Goal: Communication & Community: Answer question/provide support

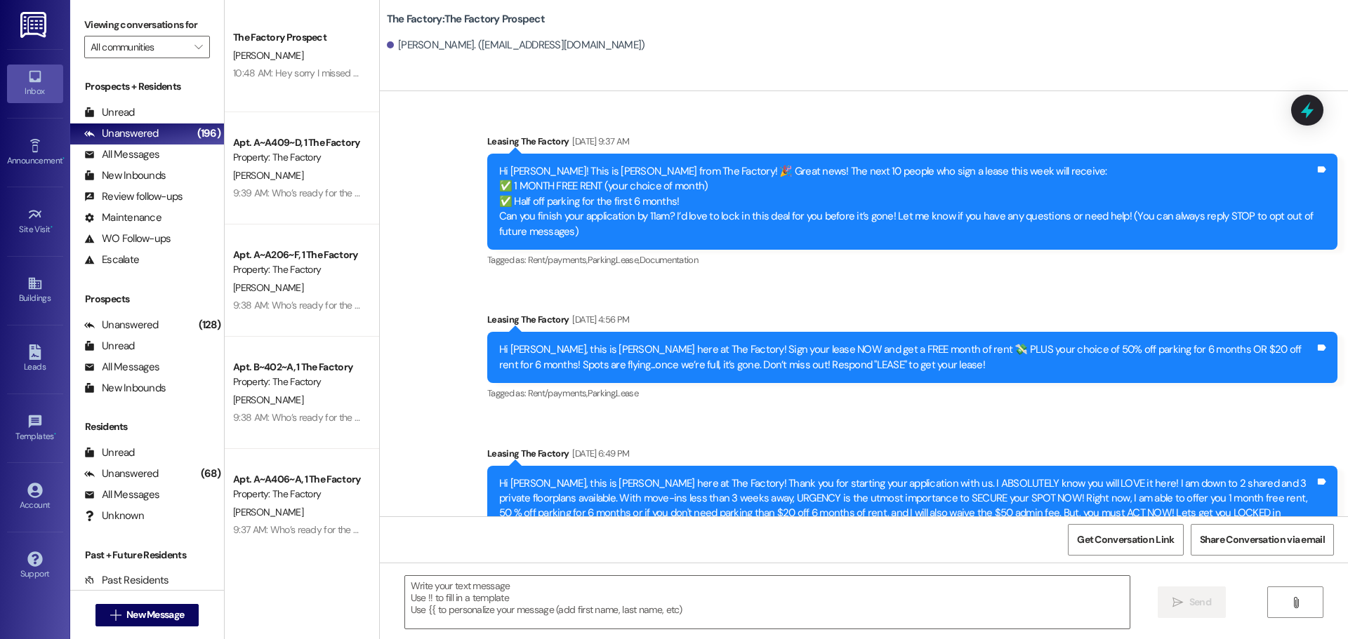
scroll to position [3698, 0]
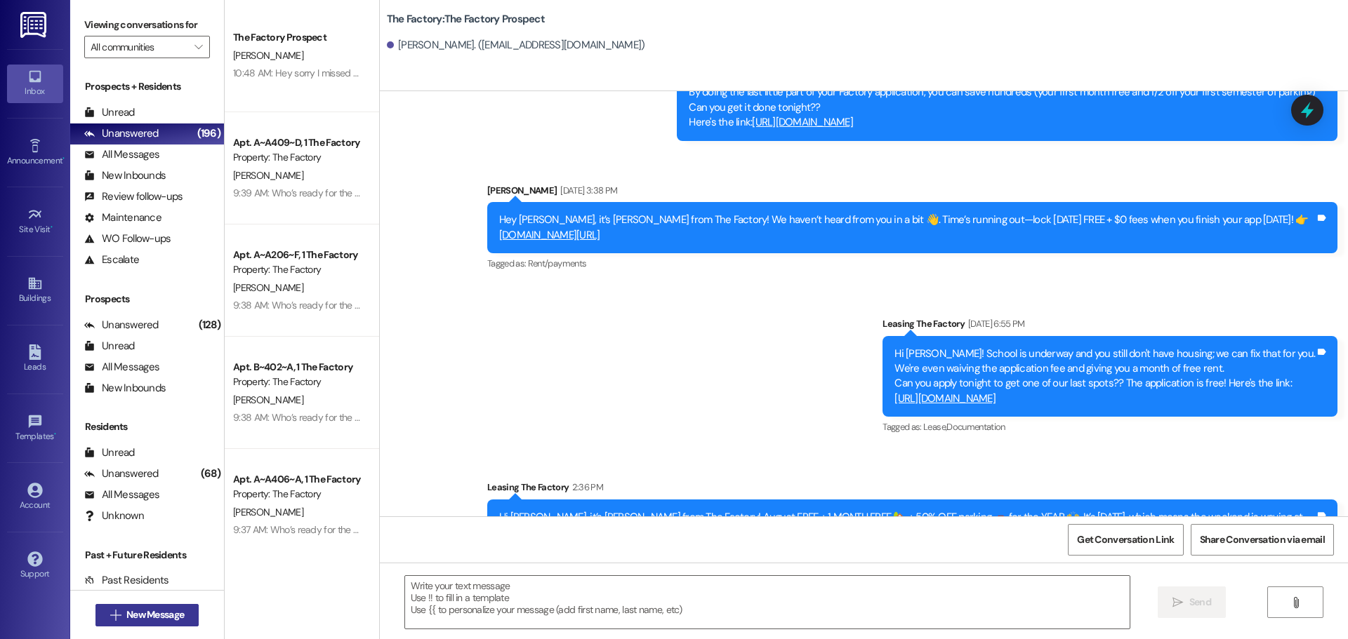
click at [171, 612] on span "New Message" at bounding box center [155, 615] width 58 height 15
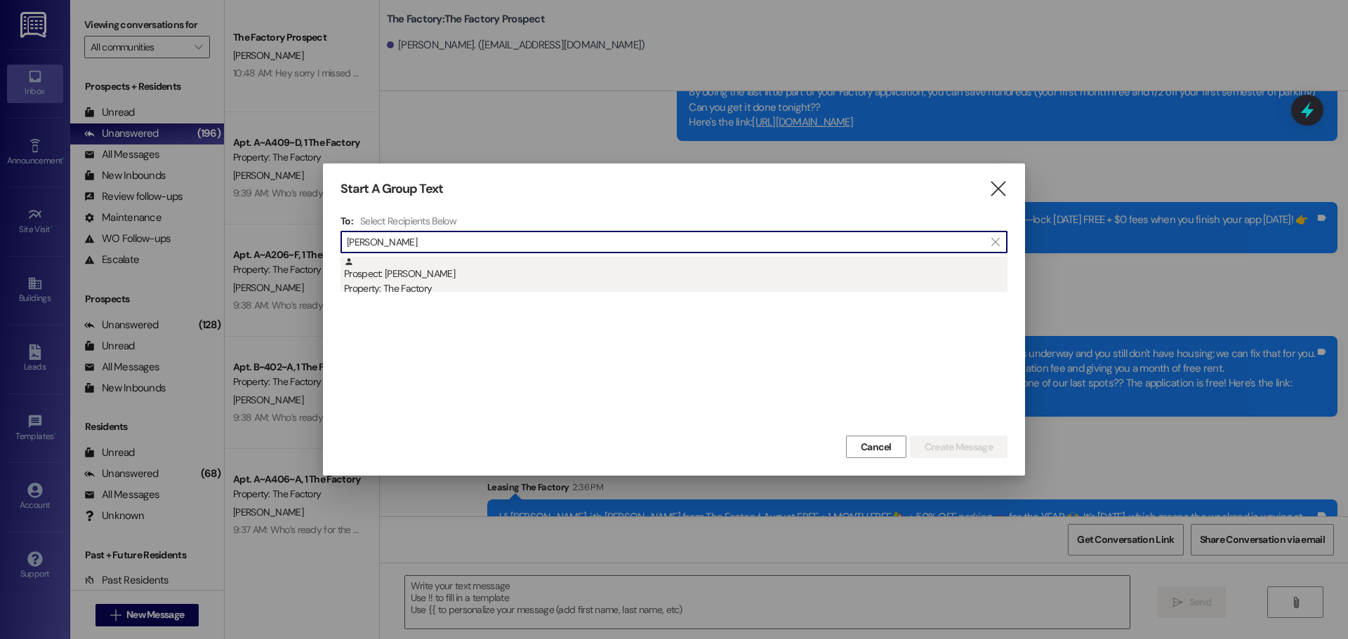
type input "kelly justin"
click at [399, 276] on div "Prospect: Justin Kelly Property: The Factory" at bounding box center [675, 277] width 663 height 40
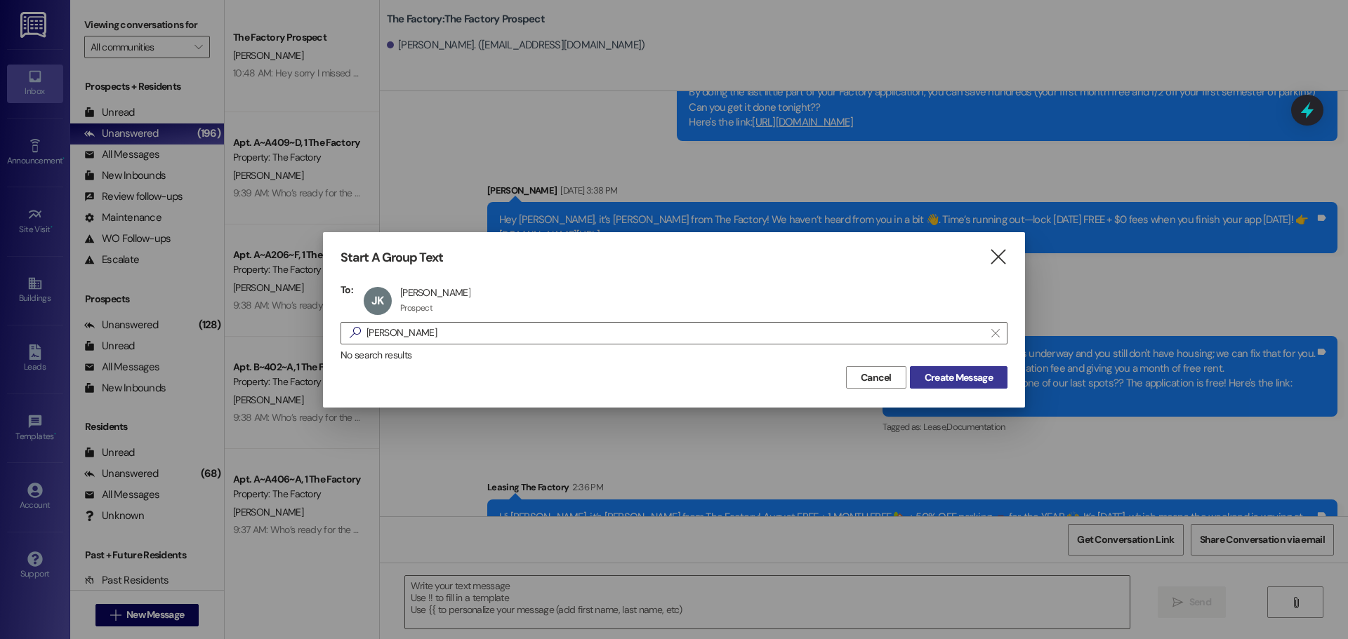
click at [957, 372] on span "Create Message" at bounding box center [958, 378] width 68 height 15
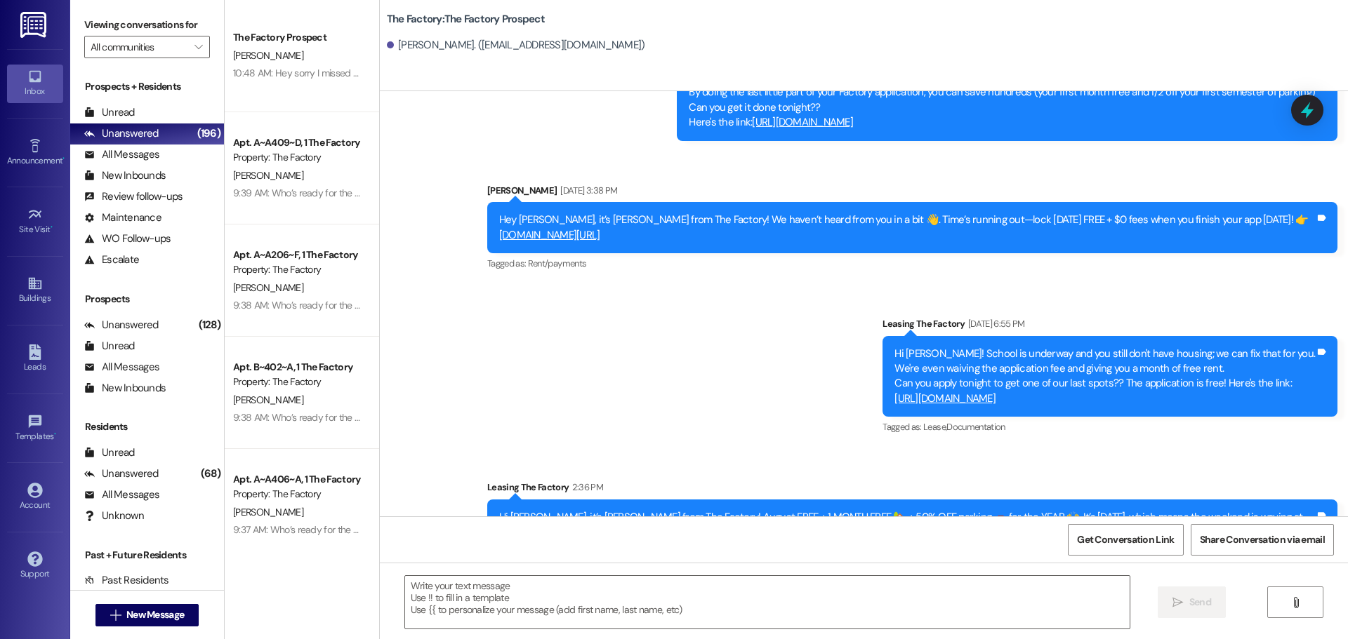
scroll to position [2175, 0]
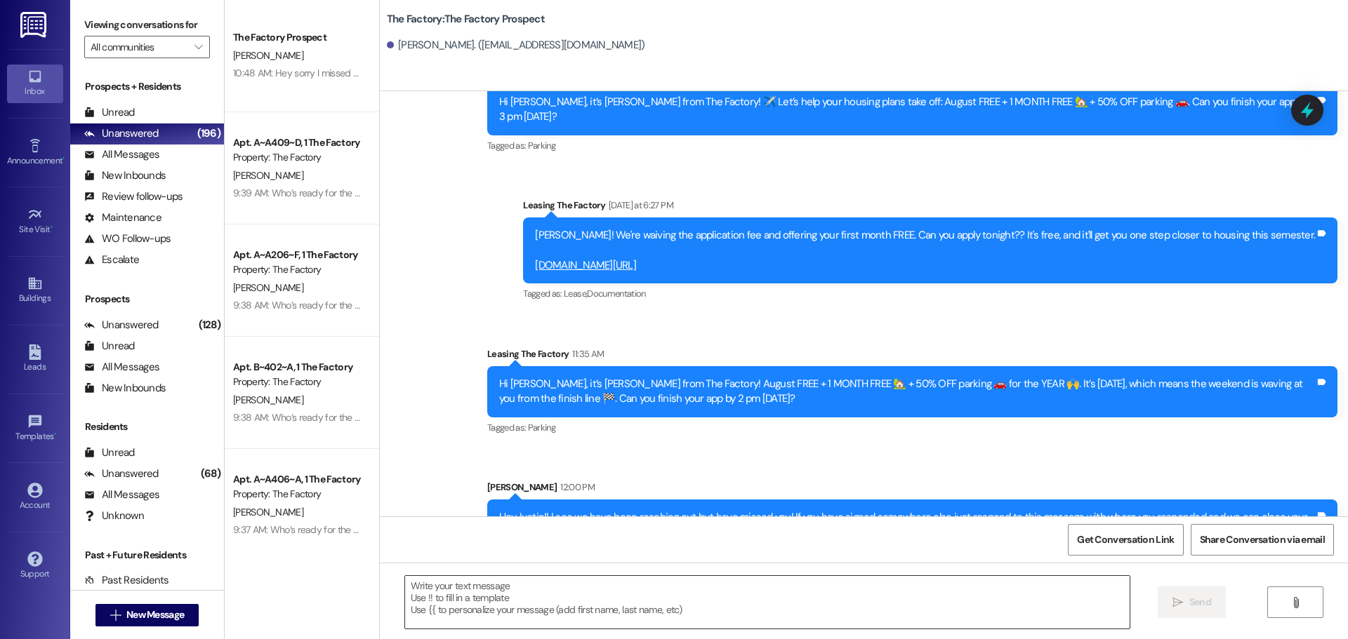
click at [405, 585] on textarea at bounding box center [767, 602] width 724 height 53
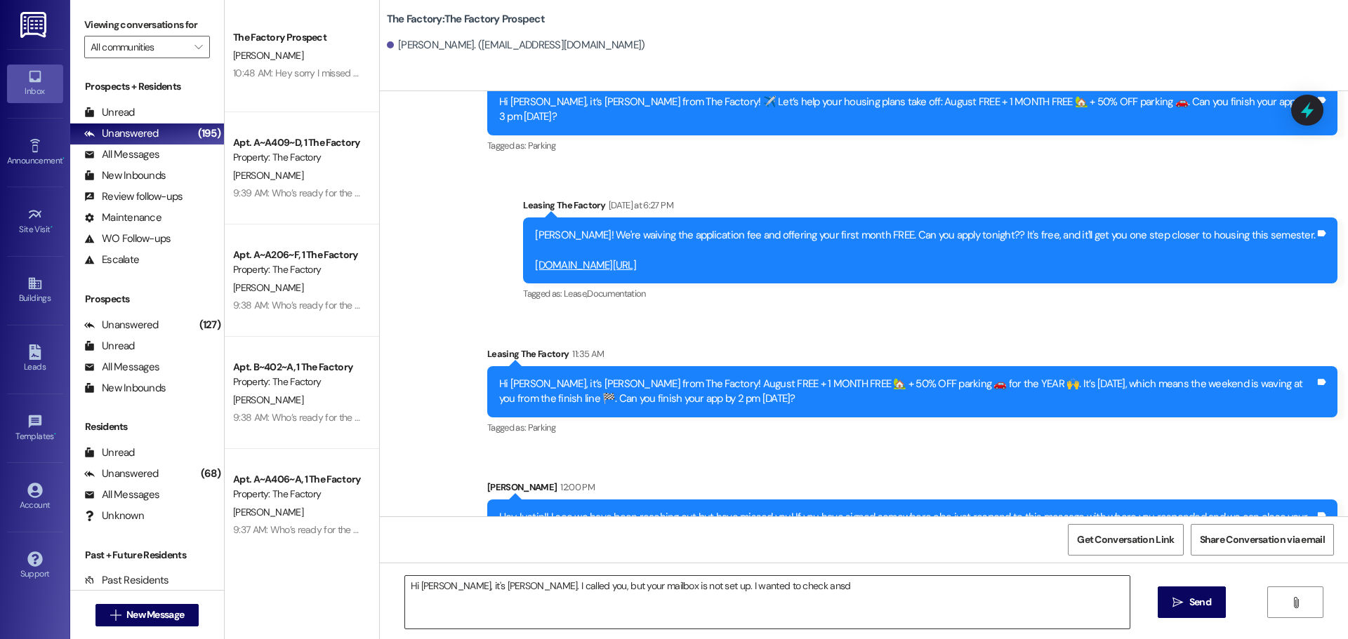
click at [768, 595] on textarea "Hi Justin, it's Tawnya. I called you, but your mailbox is not set up. I wanted …" at bounding box center [767, 602] width 724 height 53
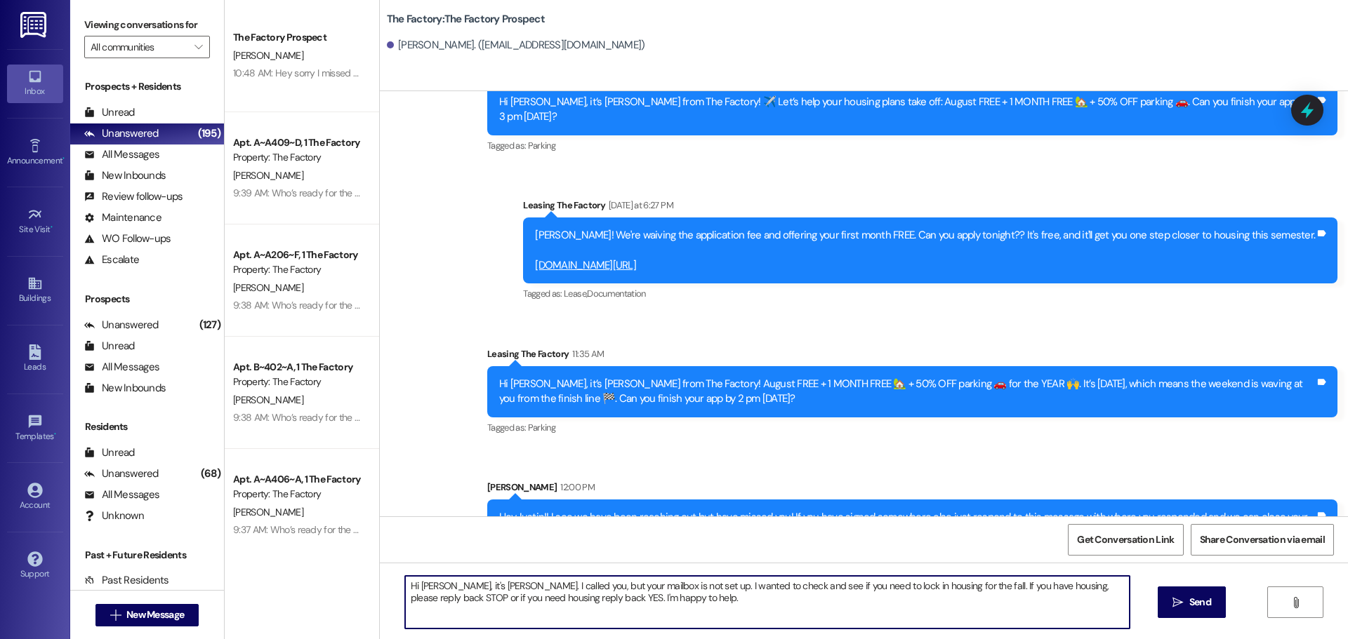
drag, startPoint x: 399, startPoint y: 588, endPoint x: 624, endPoint y: 607, distance: 226.1
click at [624, 607] on textarea "Hi Justin, it's Tawnya. I called you, but your mailbox is not set up. I wanted …" at bounding box center [767, 602] width 724 height 53
type textarea "Hi Justin, it's Tawnya. I called you, but your mailbox is not set up. I wanted …"
click at [1195, 598] on span "Send" at bounding box center [1200, 602] width 22 height 15
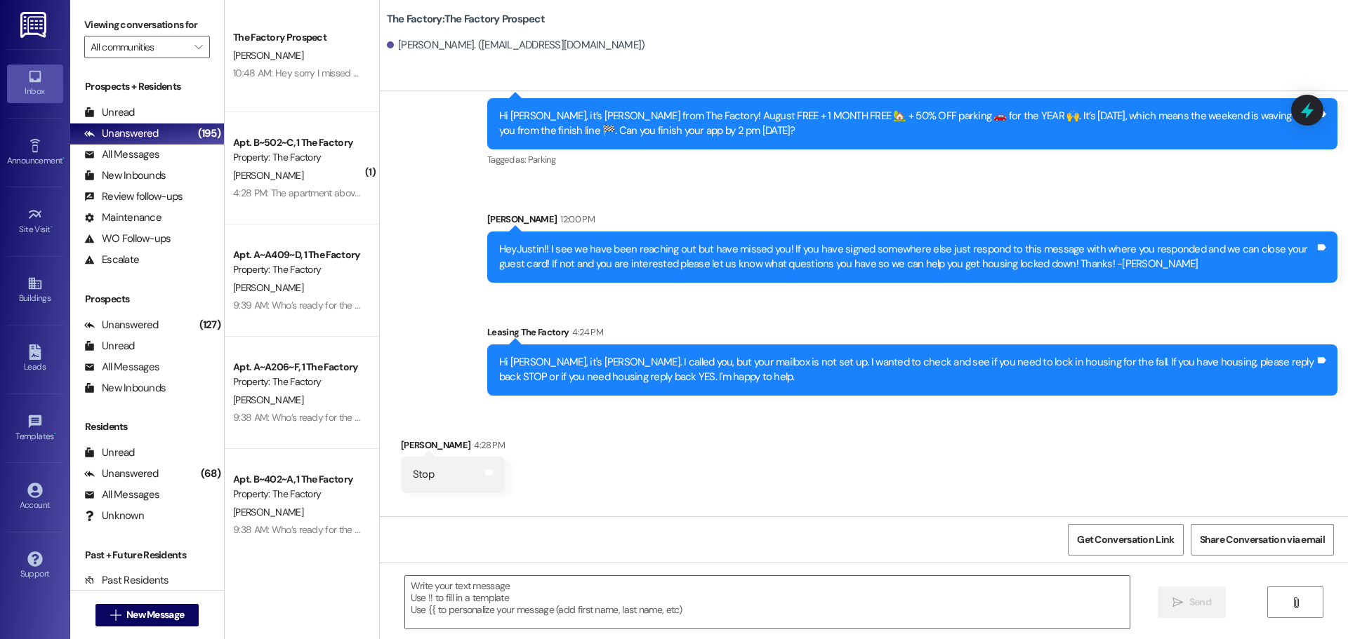
scroll to position [2399, 0]
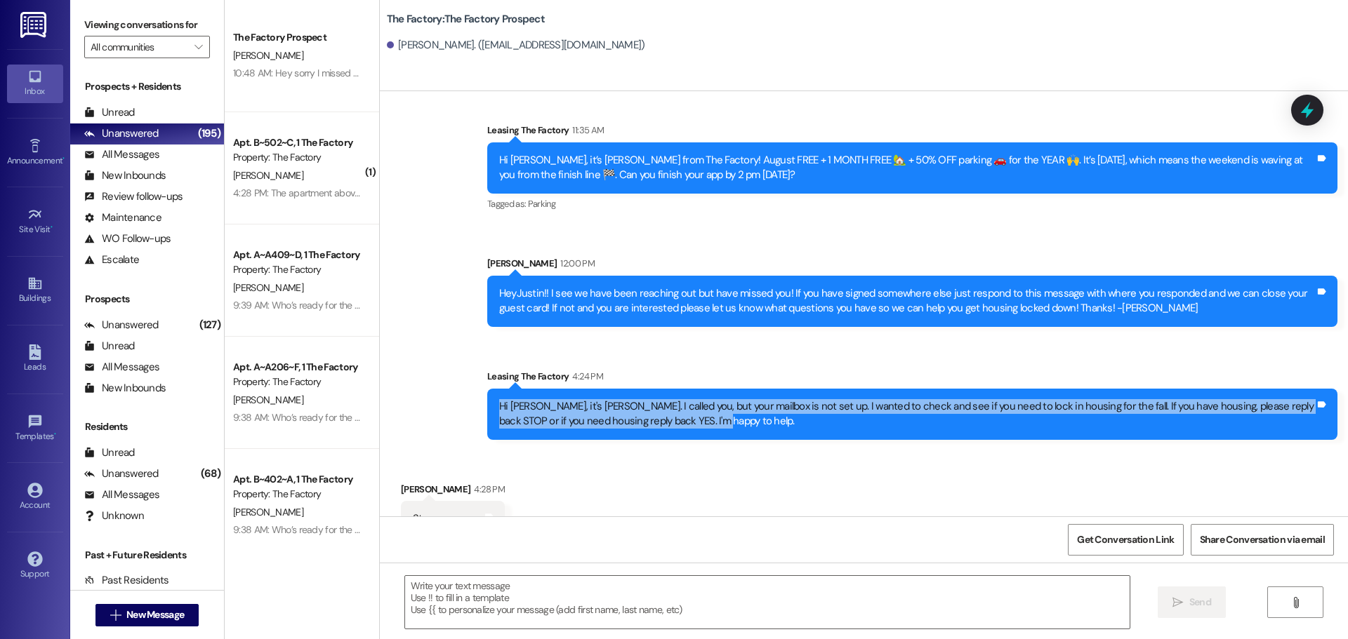
drag, startPoint x: 490, startPoint y: 359, endPoint x: 691, endPoint y: 387, distance: 202.8
click at [691, 389] on div "Hi Justin, it's Tawnya. I called you, but your mailbox is not set up. I wanted …" at bounding box center [912, 414] width 850 height 51
copy div "Hi Justin, it's Tawnya. I called you, but your mailbox is not set up. I wanted …"
click at [171, 613] on span "New Message" at bounding box center [155, 615] width 58 height 15
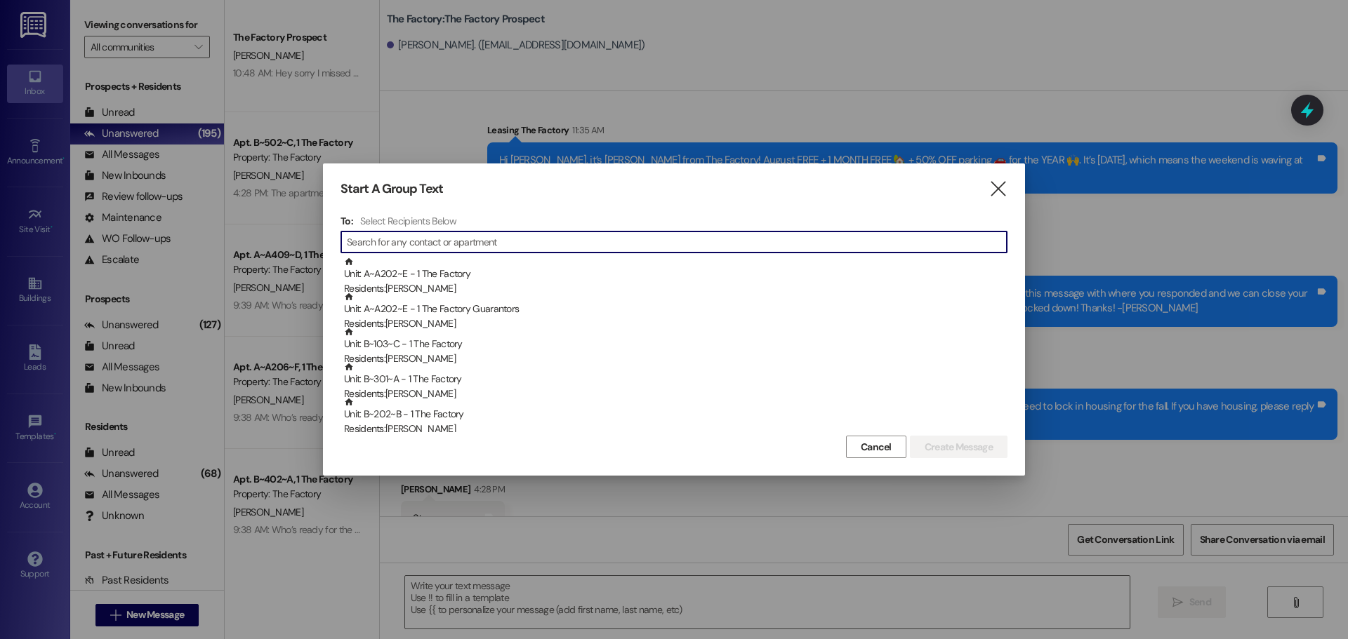
click at [466, 244] on input at bounding box center [677, 242] width 660 height 20
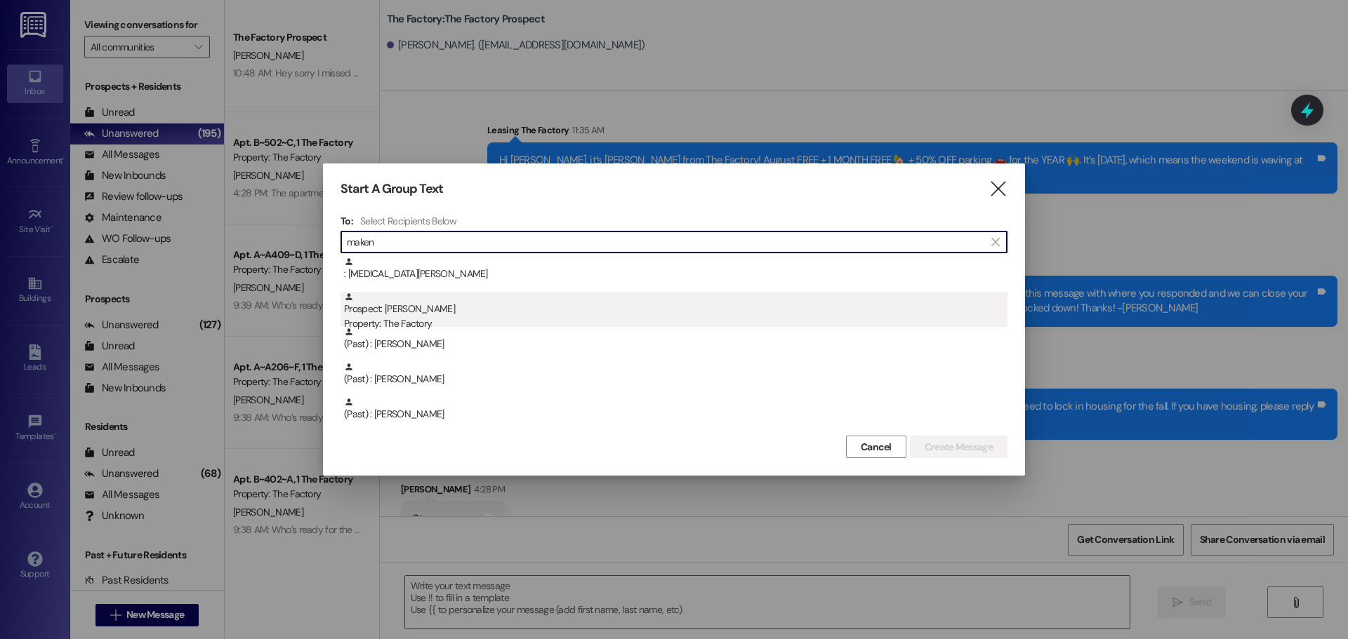
type input "maken"
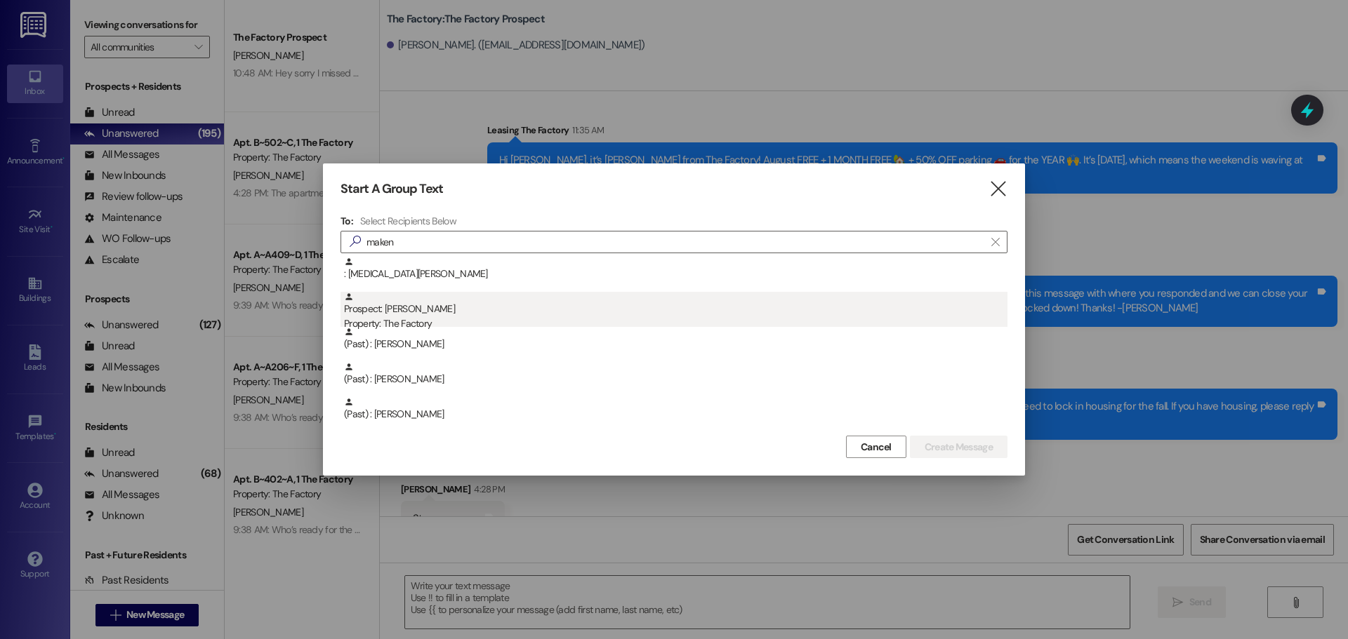
click at [392, 319] on div "Property: The Factory" at bounding box center [675, 324] width 663 height 15
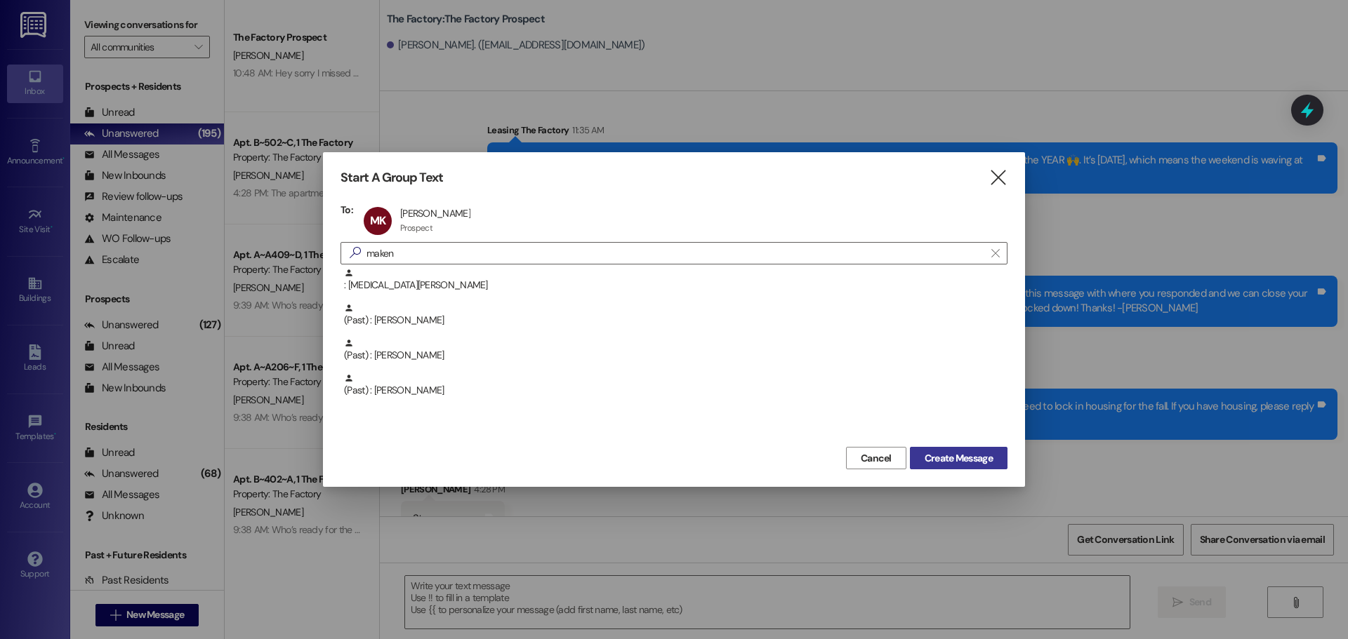
click at [953, 464] on span "Create Message" at bounding box center [958, 458] width 68 height 15
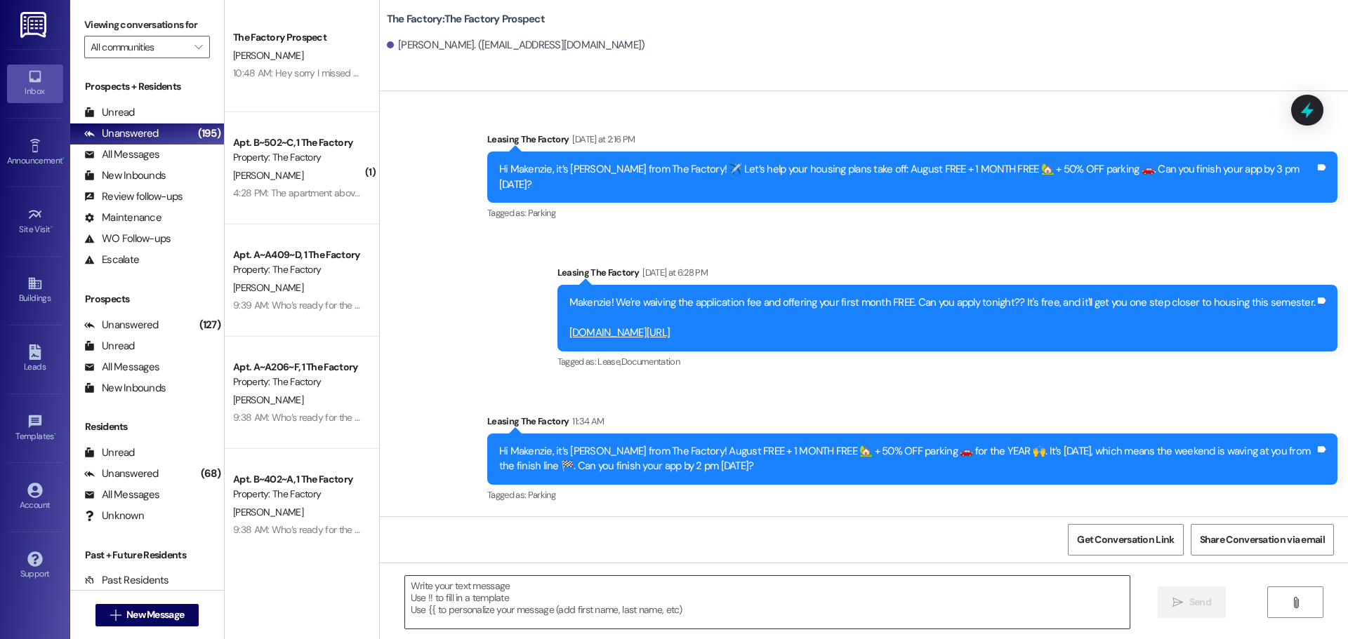
scroll to position [2191, 0]
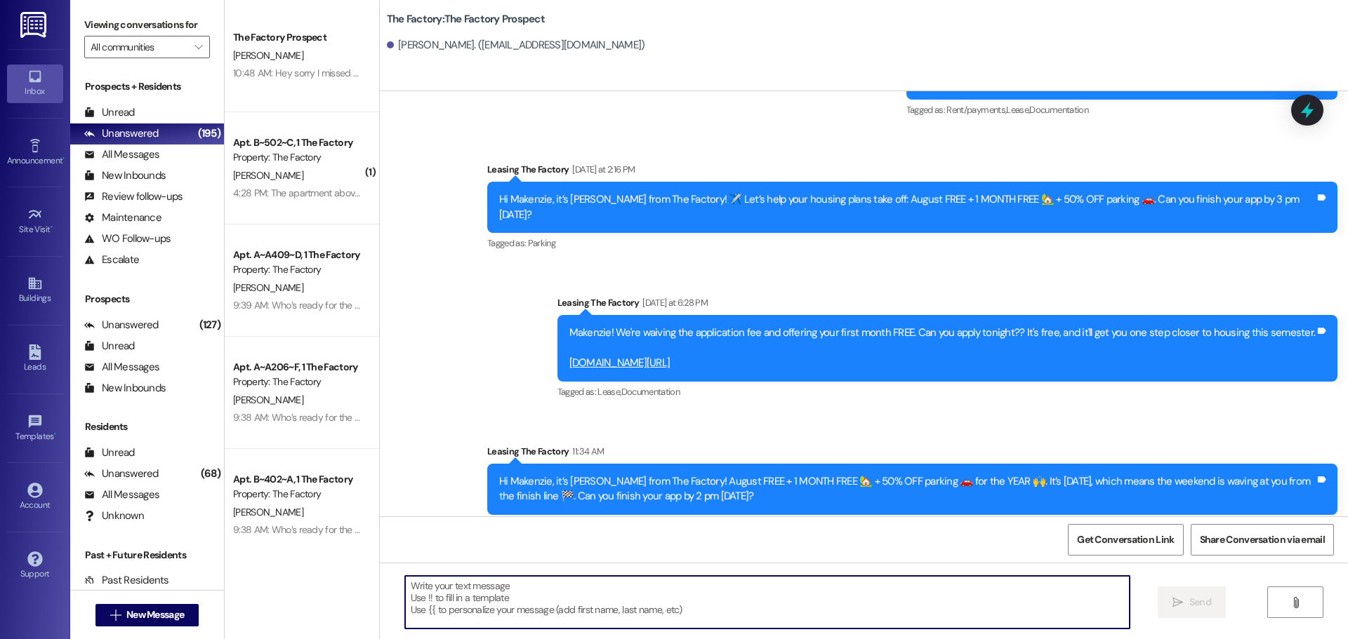
click at [405, 588] on textarea at bounding box center [767, 602] width 724 height 53
paste textarea "Hi Justin, it's Tawnya. I called you, but your mailbox is not set up. I wanted …"
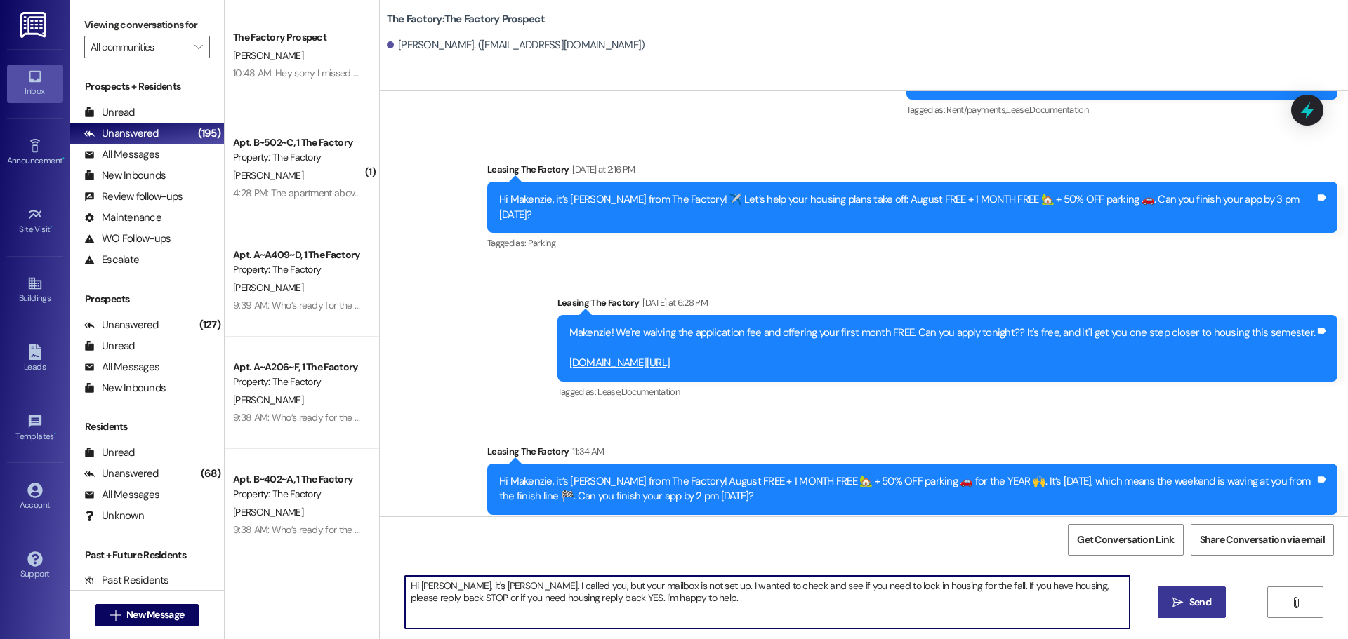
click at [436, 588] on textarea "Hi Justin, it's Tawnya. I called you, but your mailbox is not set up. I wanted …" at bounding box center [767, 602] width 724 height 53
drag, startPoint x: 670, startPoint y: 588, endPoint x: 566, endPoint y: 586, distance: 103.9
click at [566, 586] on textarea "Hi Makenzie, it's Tawnya. I called you, but your mailbox is not set up. I wante…" at bounding box center [767, 602] width 724 height 53
drag, startPoint x: 397, startPoint y: 584, endPoint x: 668, endPoint y: 603, distance: 272.3
click at [668, 603] on textarea "Hi Makenzie, it's Tawnya. I called you, but we kept getting disconnected. I wan…" at bounding box center [767, 602] width 724 height 53
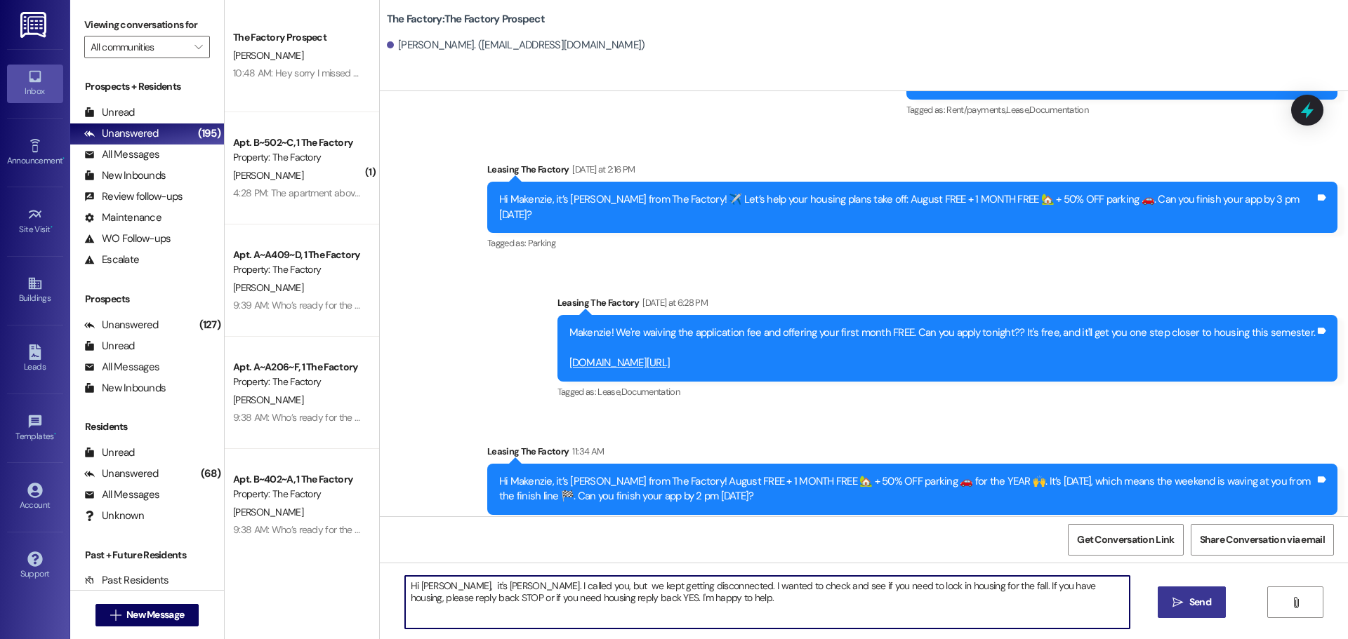
type textarea "Hi Makenzie, it's Tawnya. I called you, but we kept getting disconnected. I wan…"
click at [1180, 604] on icon "" at bounding box center [1177, 602] width 11 height 11
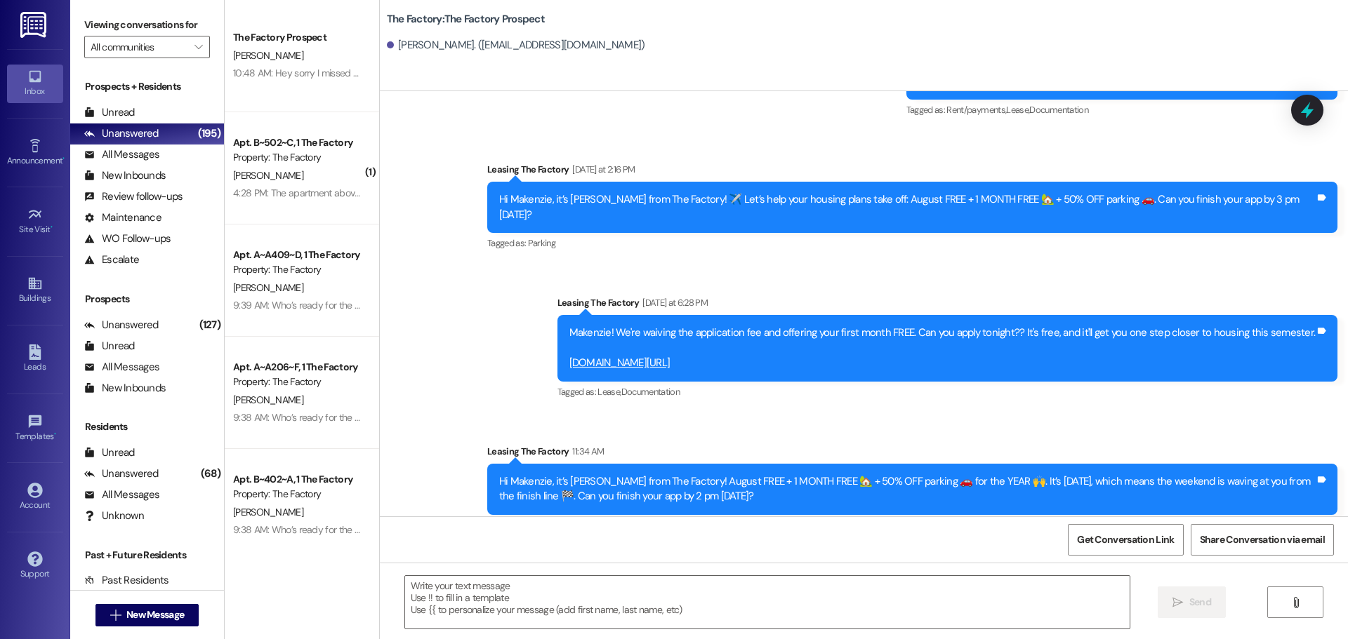
scroll to position [2304, 0]
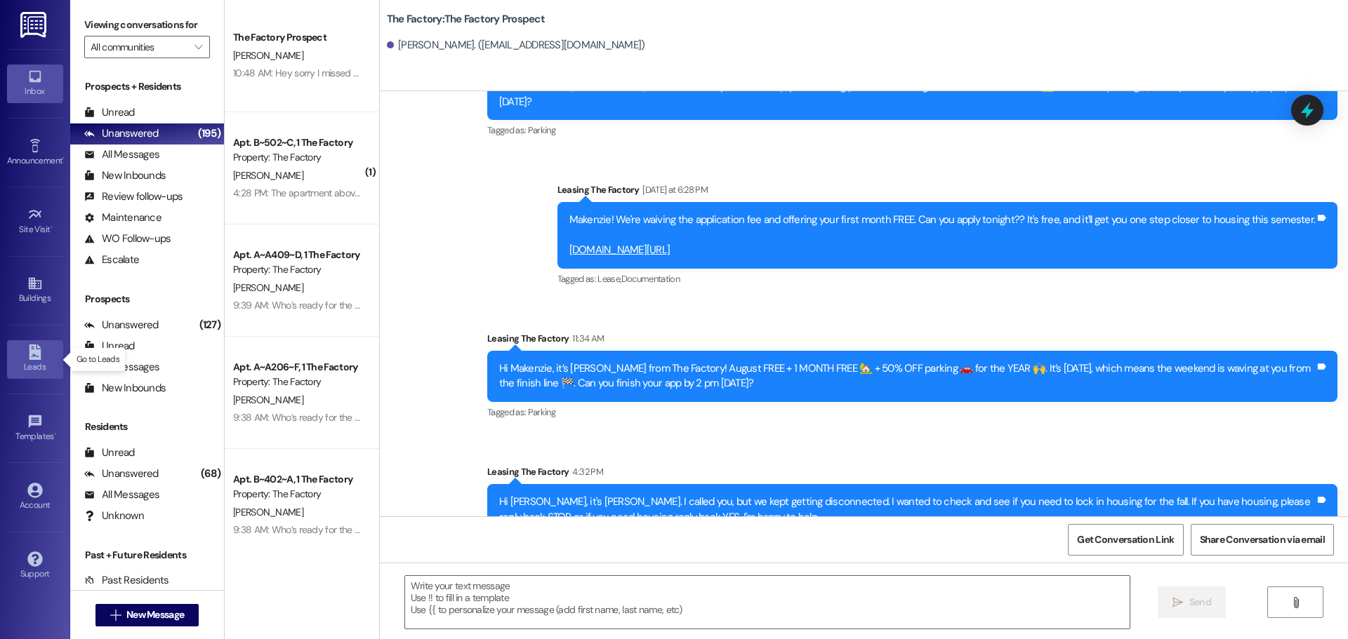
drag, startPoint x: 38, startPoint y: 359, endPoint x: 31, endPoint y: 350, distance: 11.5
click at [38, 359] on icon at bounding box center [35, 352] width 12 height 15
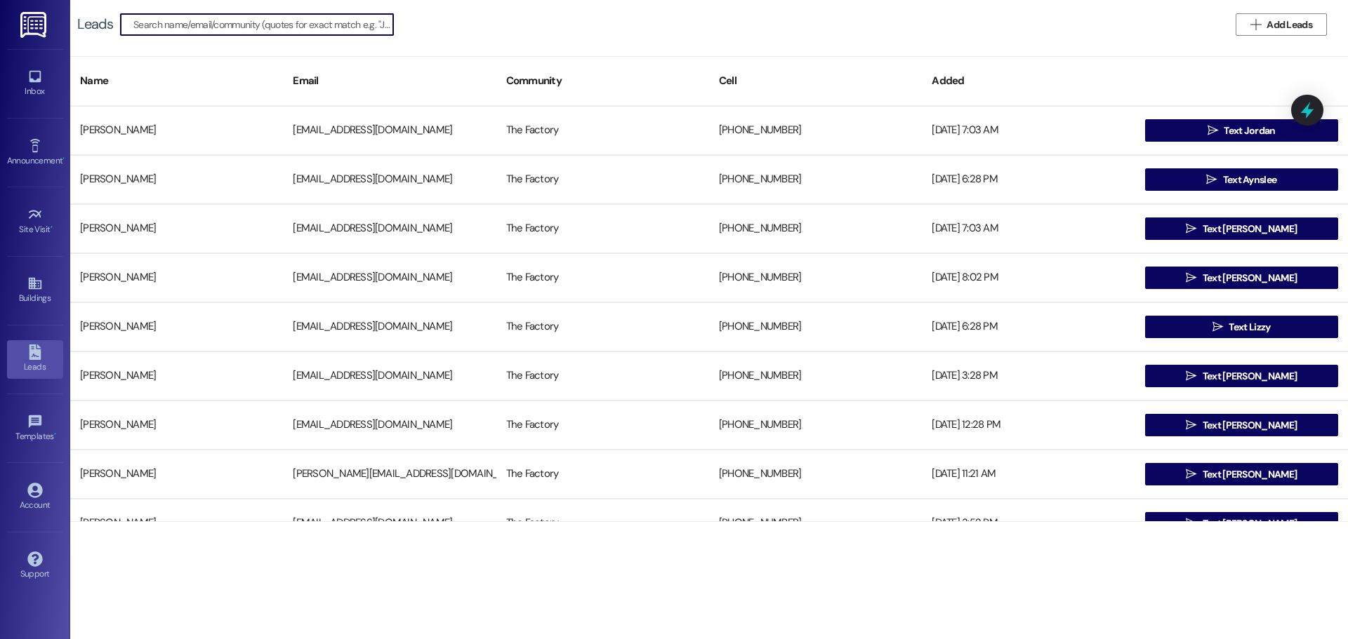
click at [272, 17] on input at bounding box center [263, 25] width 260 height 20
click at [1284, 28] on span "Add Leads" at bounding box center [1289, 25] width 46 height 15
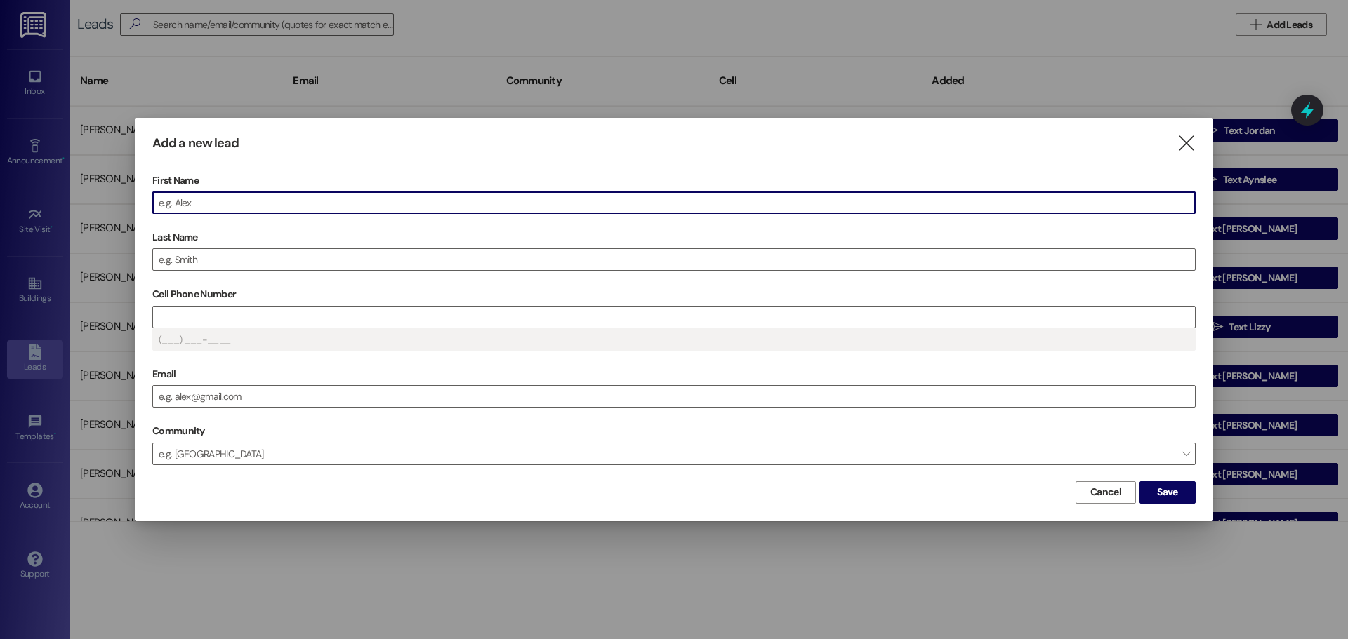
click at [181, 204] on input "First Name" at bounding box center [674, 202] width 1042 height 21
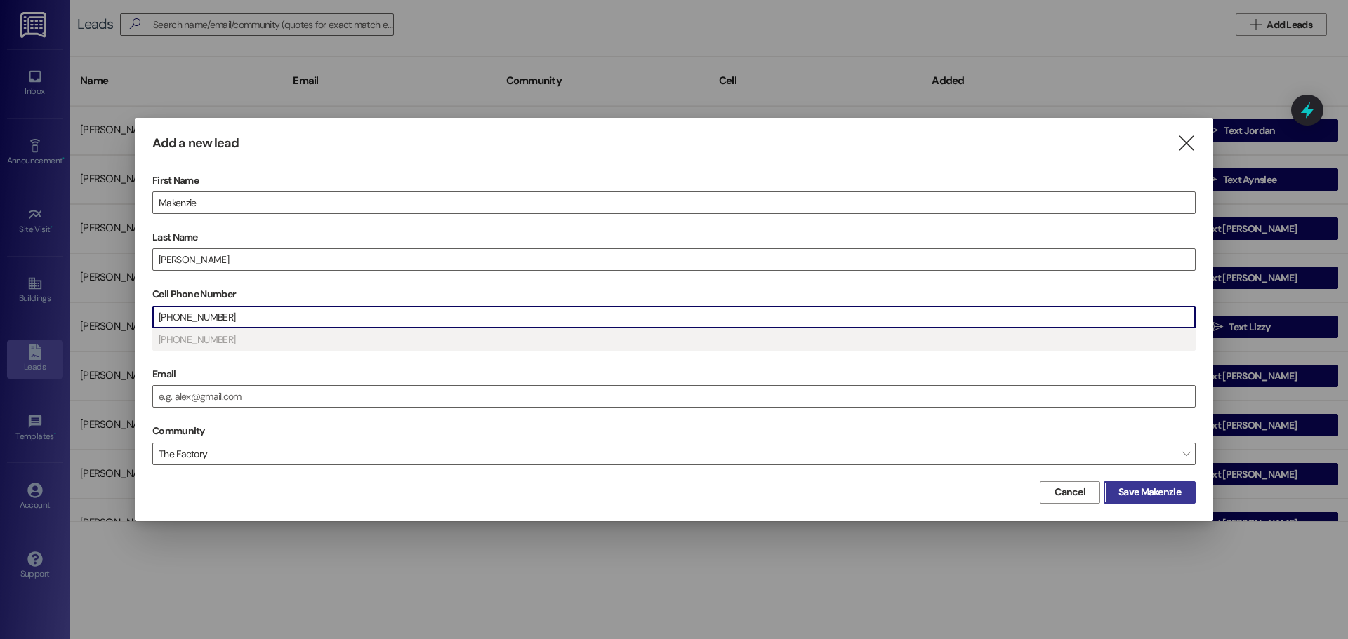
click at [1157, 494] on span "Save Makenzie" at bounding box center [1149, 492] width 62 height 15
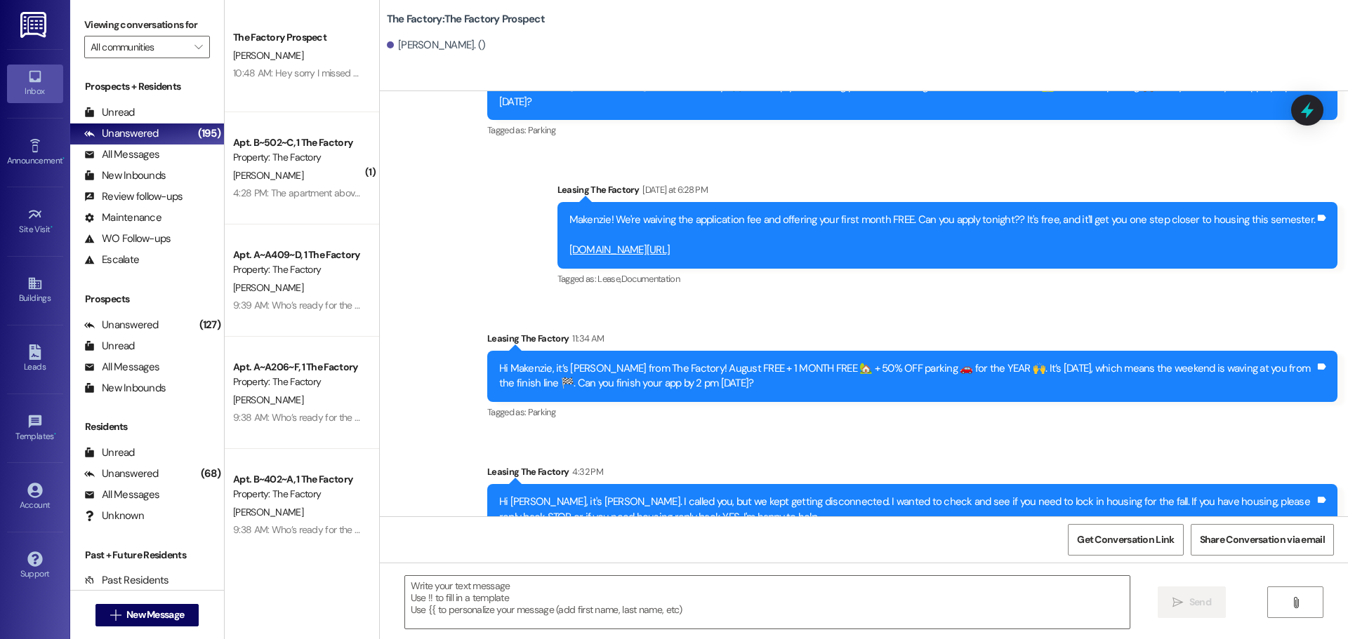
scroll to position [2304, 0]
click at [33, 361] on div "Leads" at bounding box center [35, 367] width 70 height 14
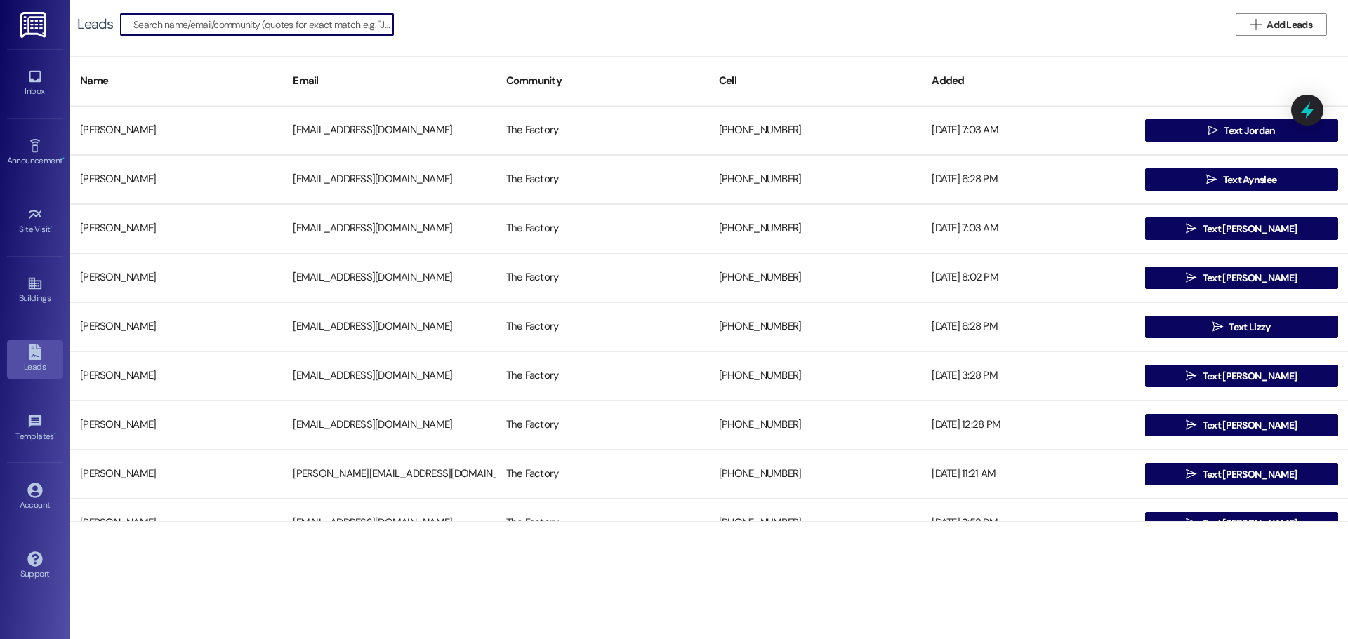
click at [241, 25] on input at bounding box center [263, 25] width 260 height 20
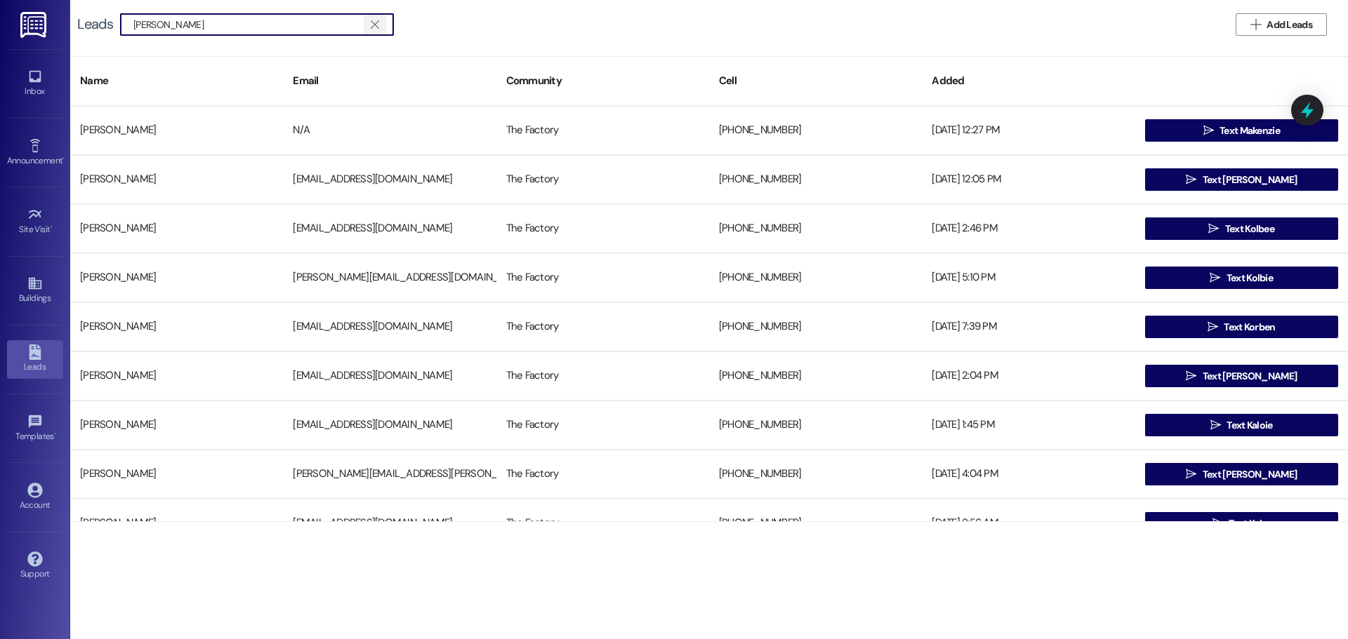
type input "kolbo"
click at [379, 15] on span "" at bounding box center [374, 24] width 13 height 21
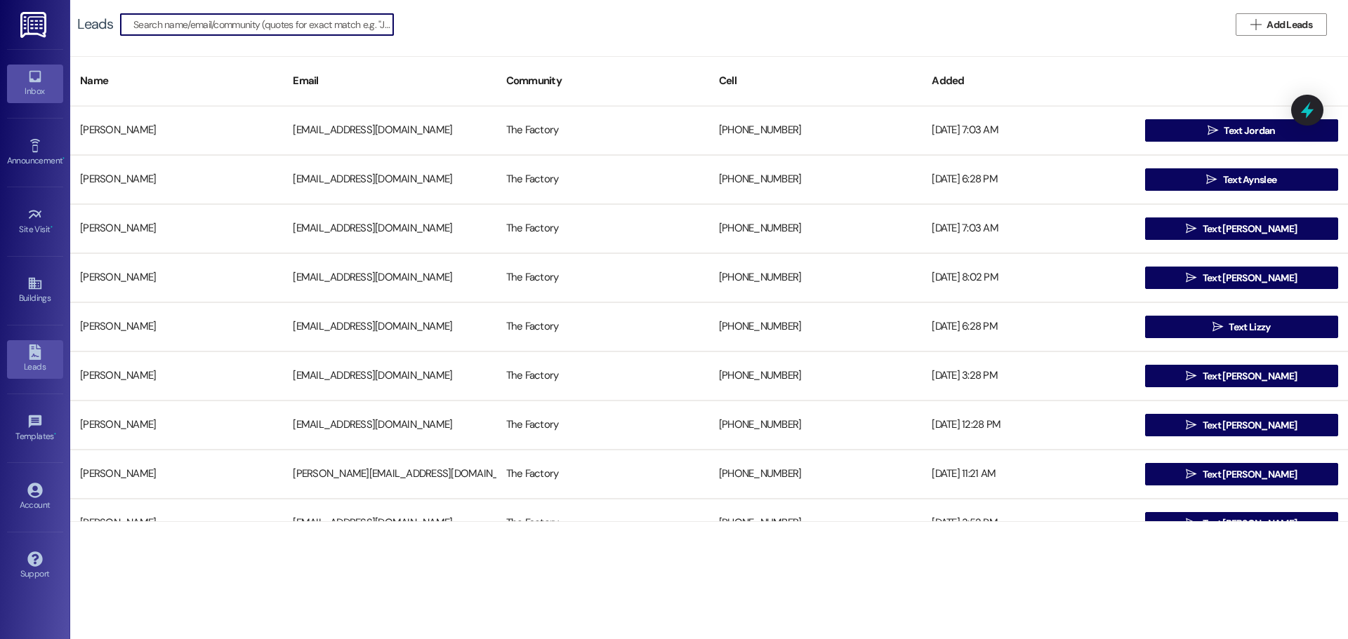
click at [29, 86] on div "Inbox" at bounding box center [35, 91] width 70 height 14
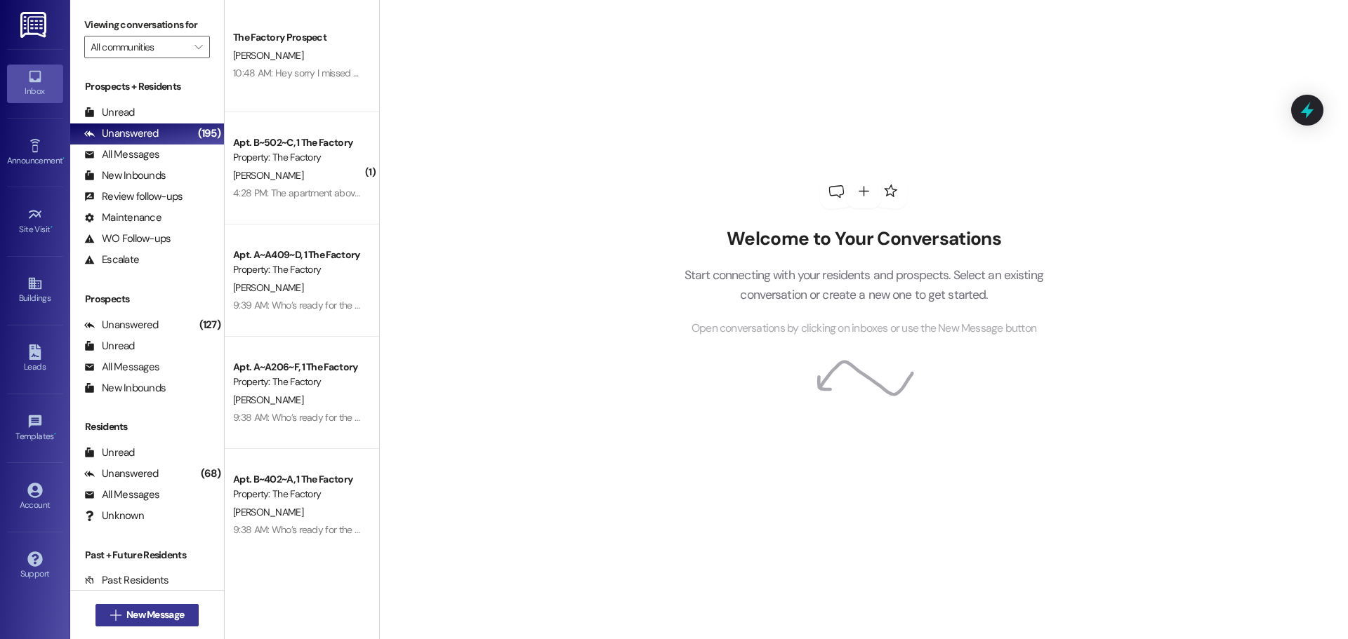
click at [146, 623] on button " New Message" at bounding box center [147, 615] width 104 height 22
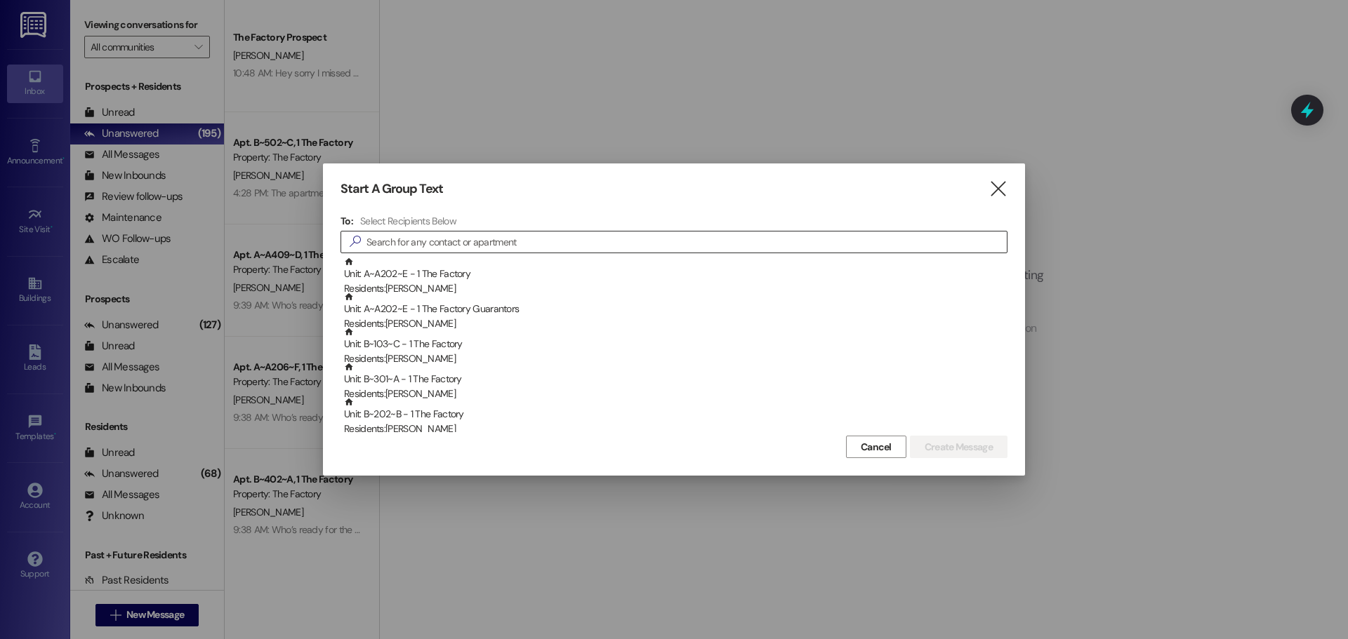
click at [402, 232] on div "" at bounding box center [673, 242] width 667 height 22
click at [394, 244] on input at bounding box center [686, 242] width 640 height 20
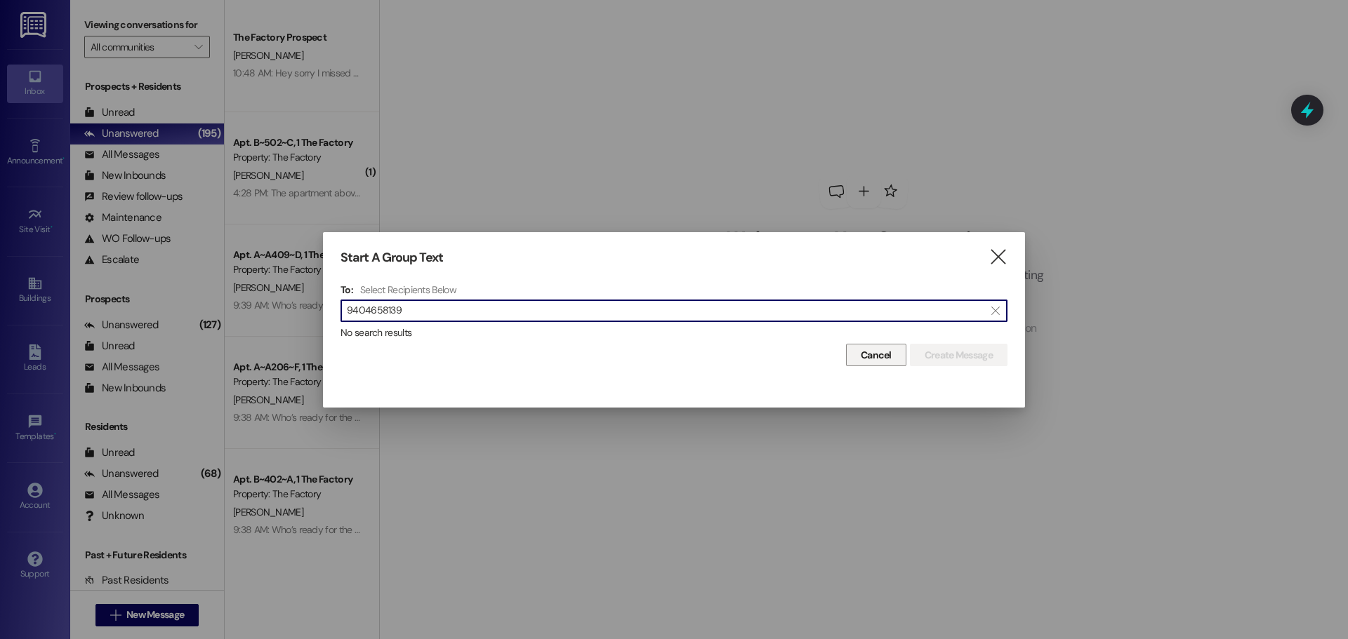
type input "9404658139"
click at [880, 347] on button "Cancel" at bounding box center [876, 355] width 60 height 22
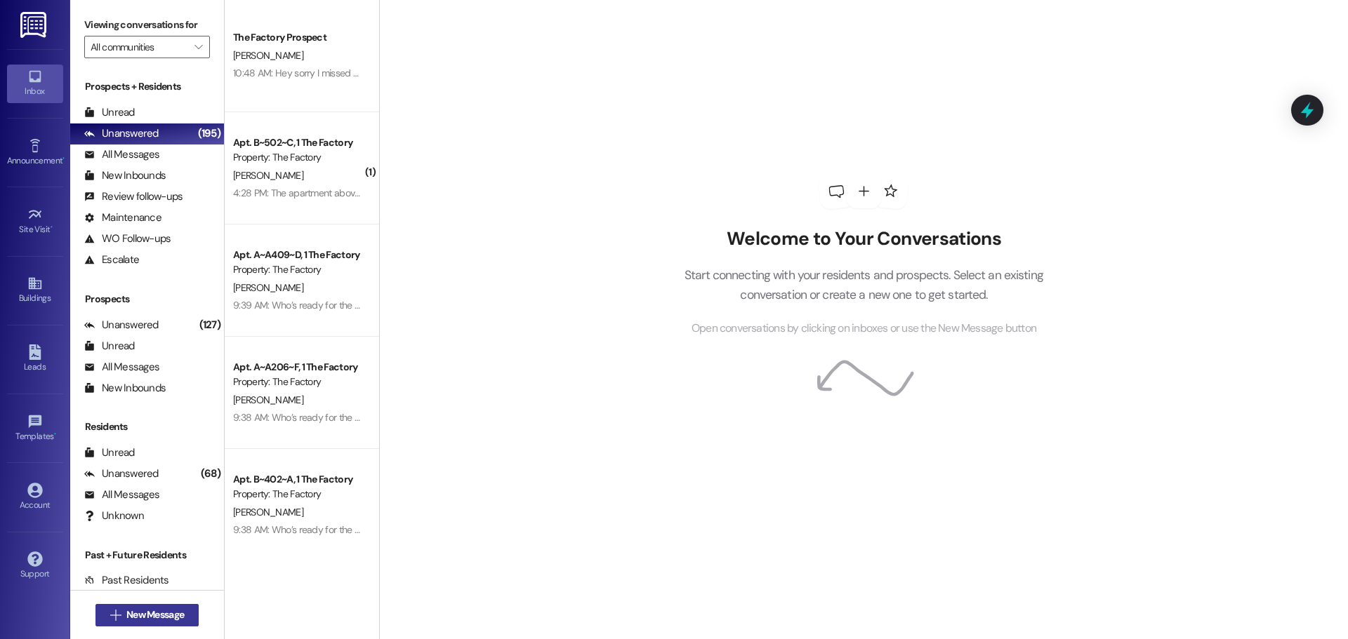
click at [154, 611] on span "New Message" at bounding box center [155, 615] width 58 height 15
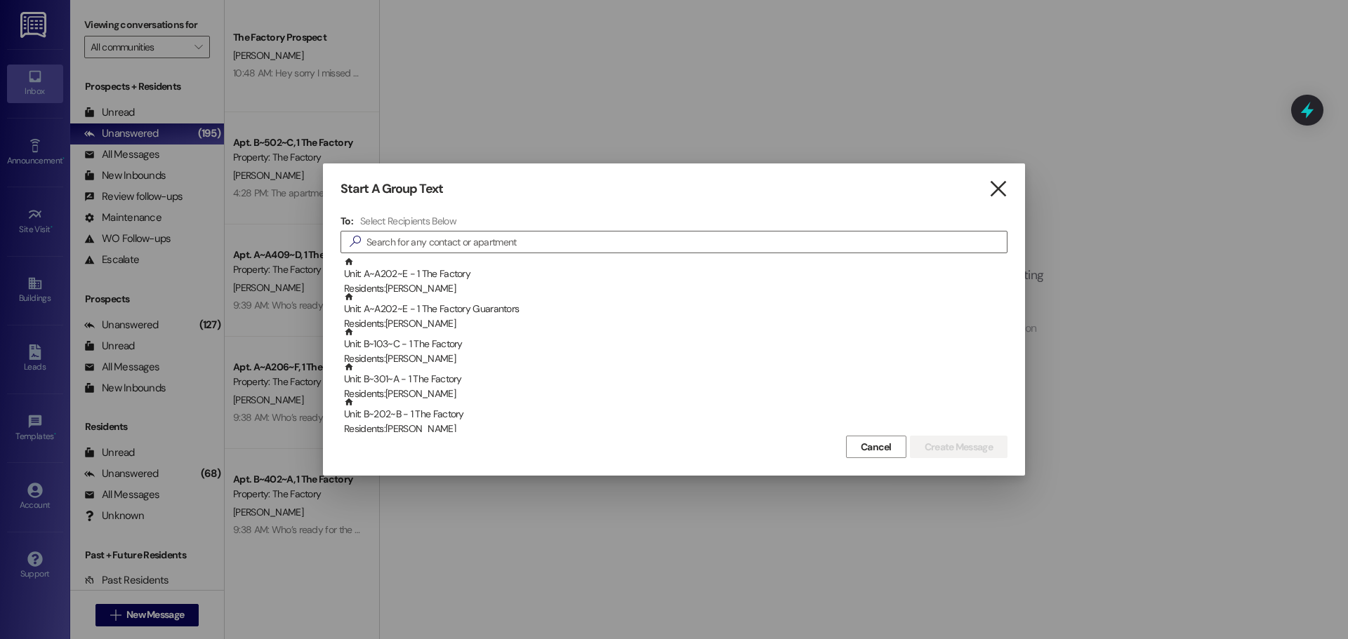
click at [1002, 193] on icon "" at bounding box center [997, 189] width 19 height 15
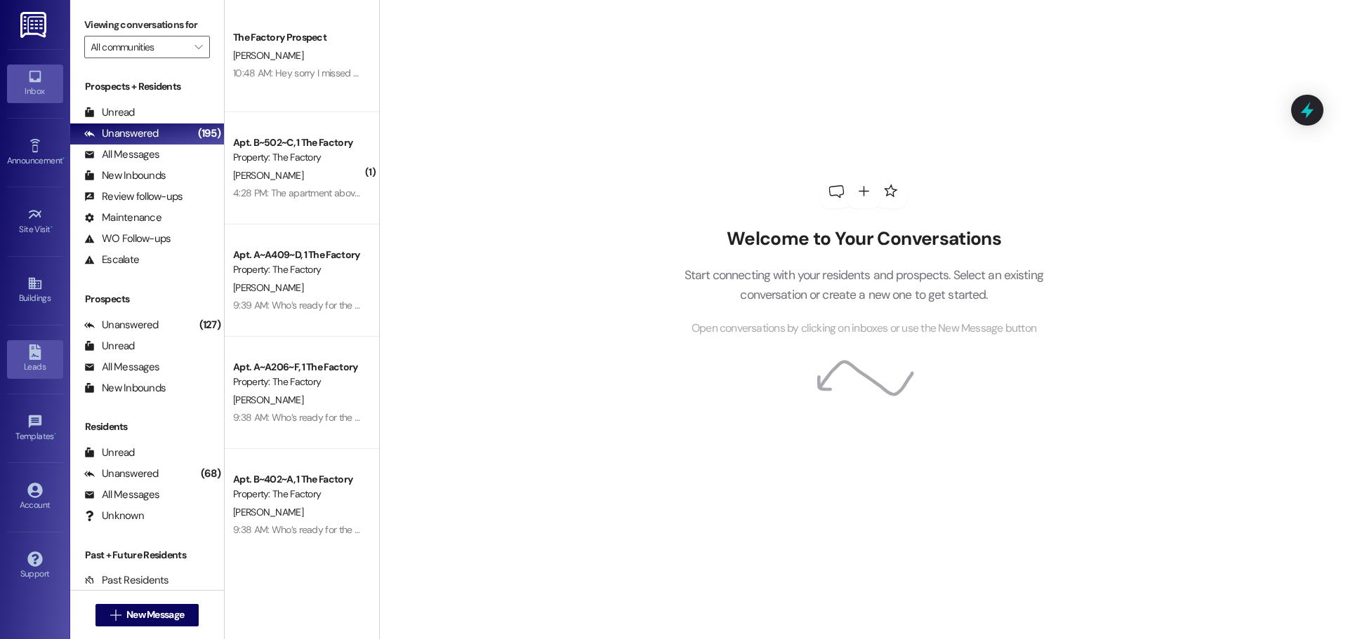
click at [38, 360] on div "Leads" at bounding box center [35, 367] width 70 height 14
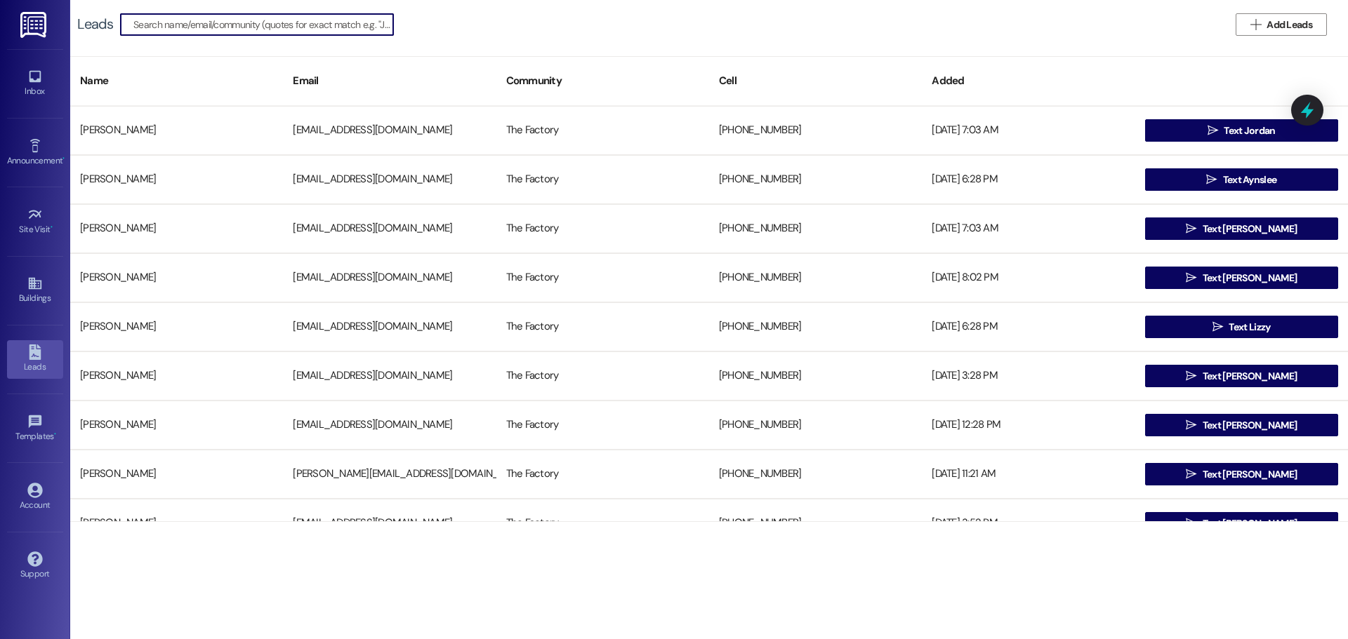
click at [178, 25] on input at bounding box center [263, 25] width 260 height 20
click at [1287, 24] on span "Add Leads" at bounding box center [1289, 25] width 46 height 15
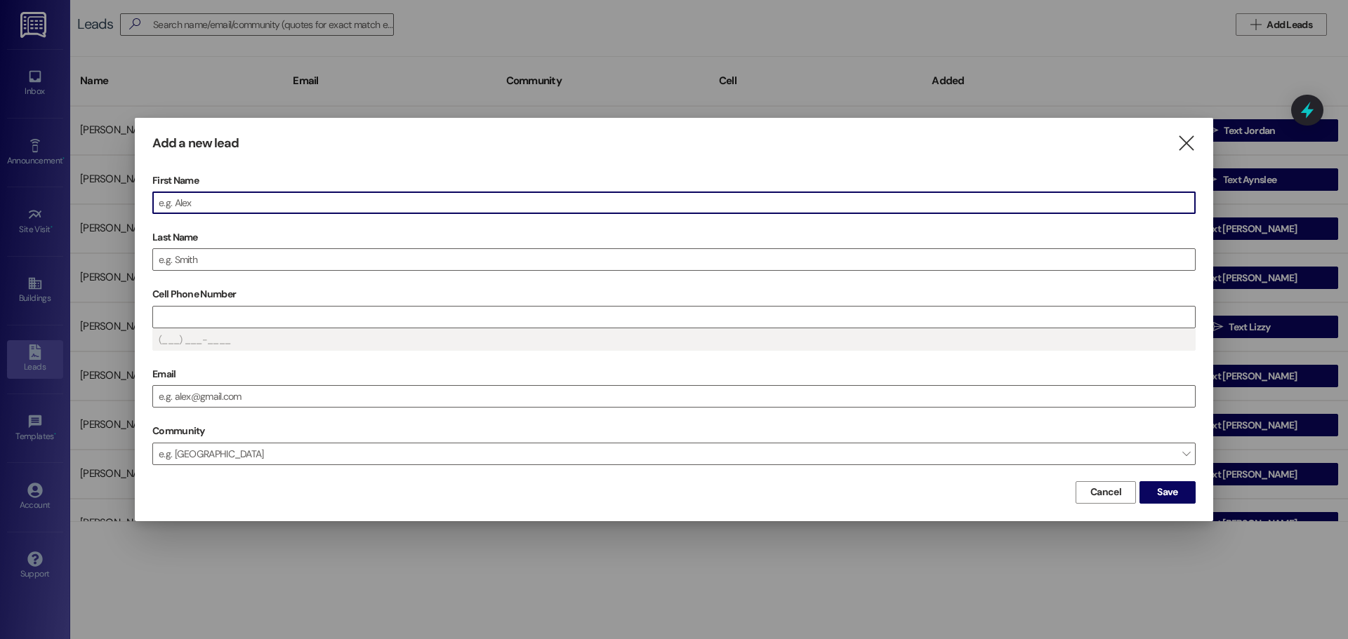
click at [240, 204] on input "First Name" at bounding box center [674, 202] width 1042 height 21
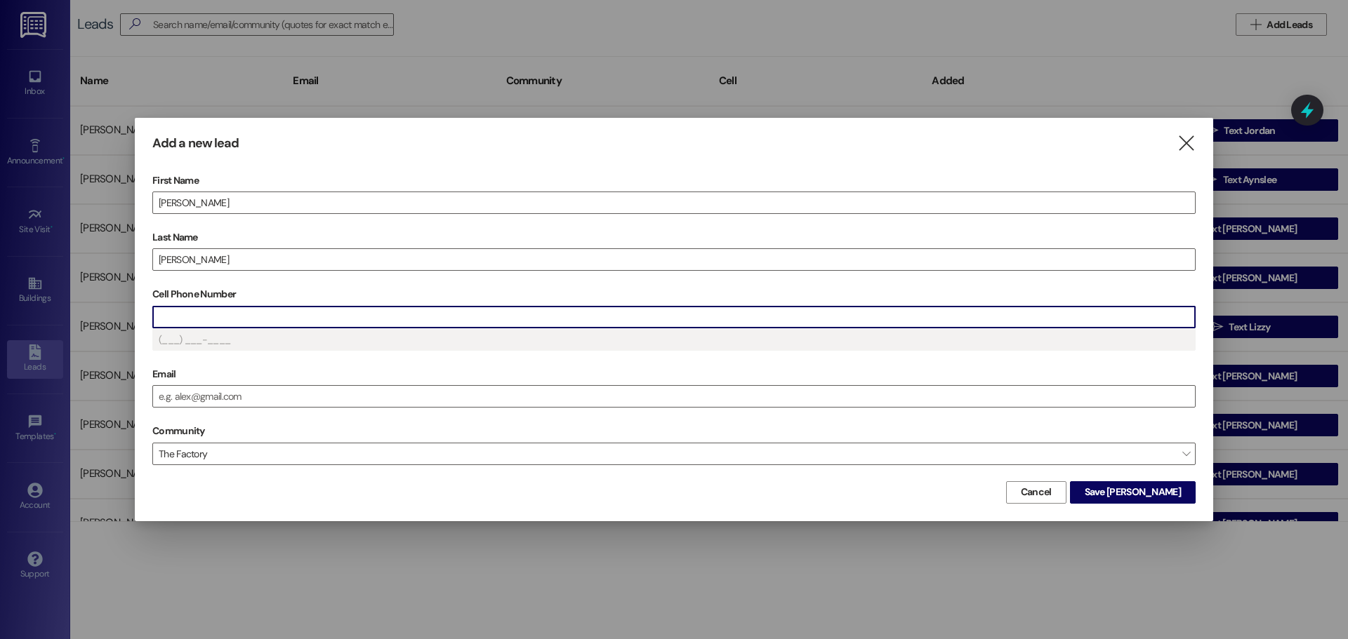
click at [185, 324] on input "Cell Phone Number" at bounding box center [674, 317] width 1042 height 21
click at [1141, 486] on span "Save Jonathan" at bounding box center [1132, 492] width 96 height 15
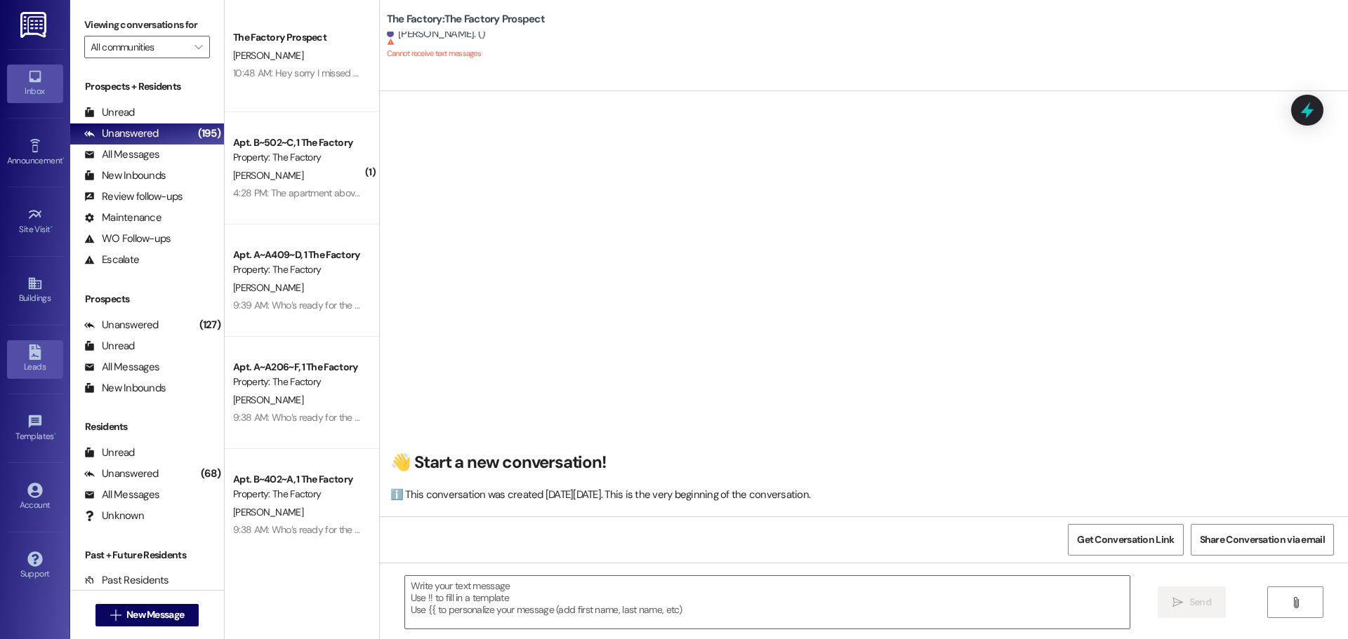
click at [36, 354] on icon at bounding box center [35, 352] width 12 height 15
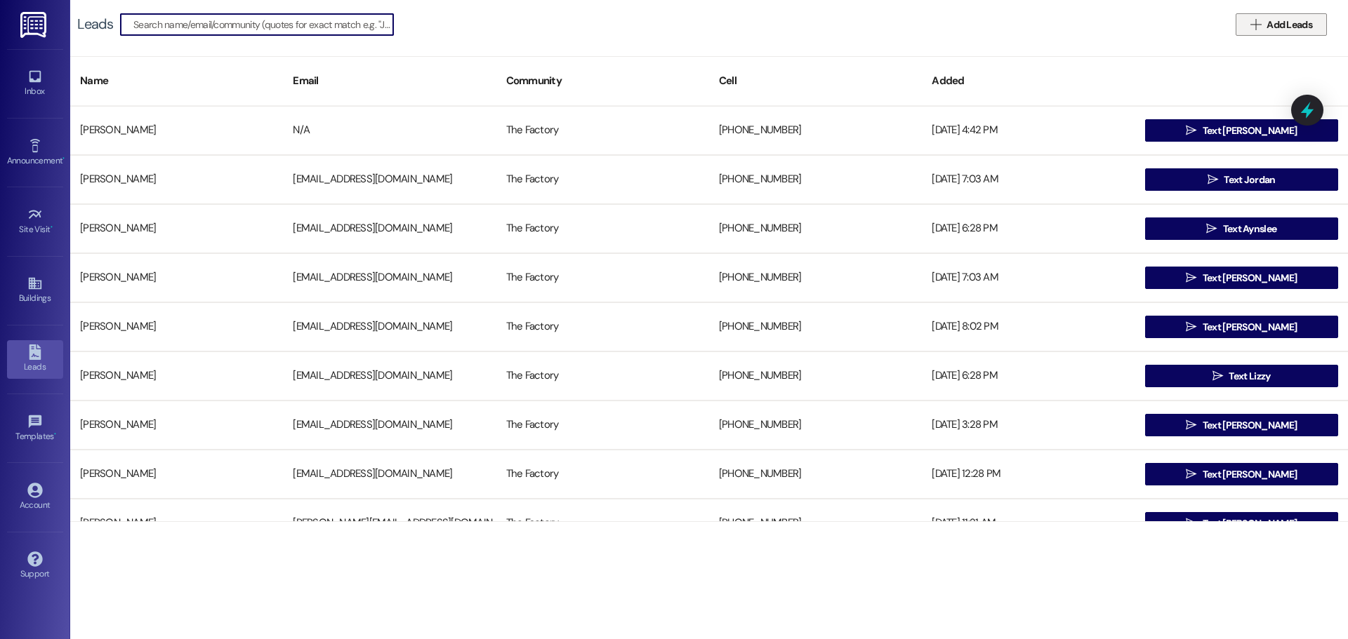
click at [1282, 25] on span "Add Leads" at bounding box center [1289, 25] width 46 height 15
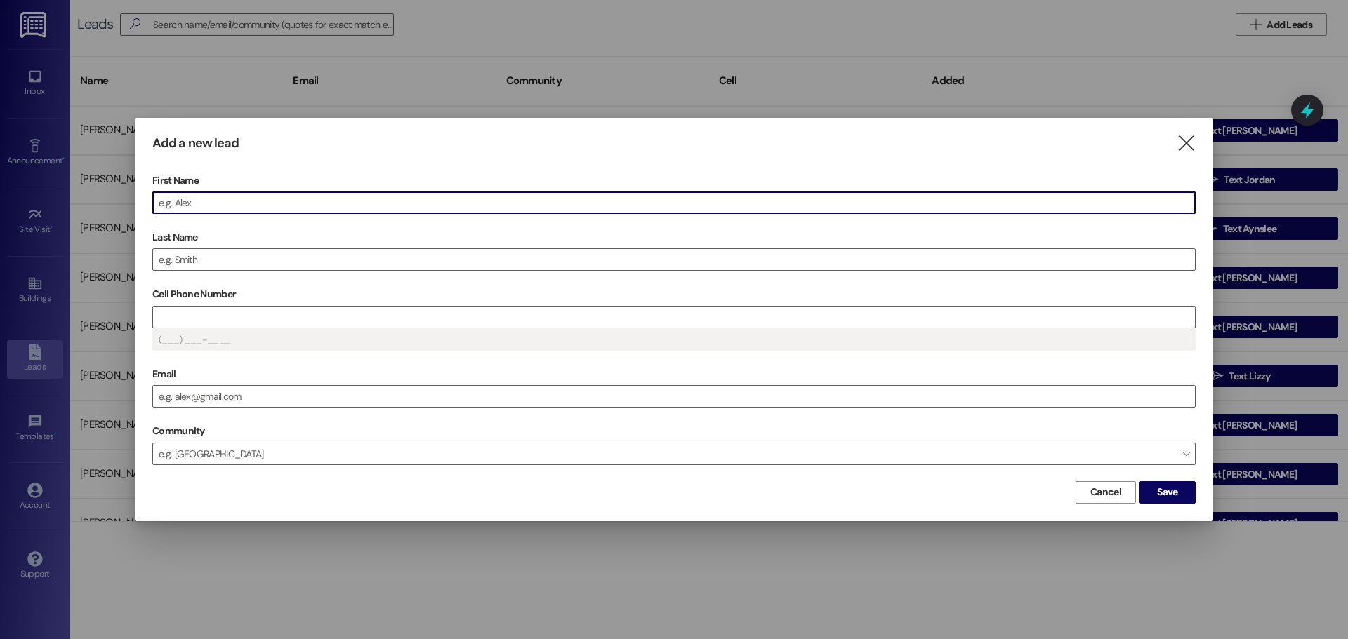
click at [230, 200] on input "First Name" at bounding box center [674, 202] width 1042 height 21
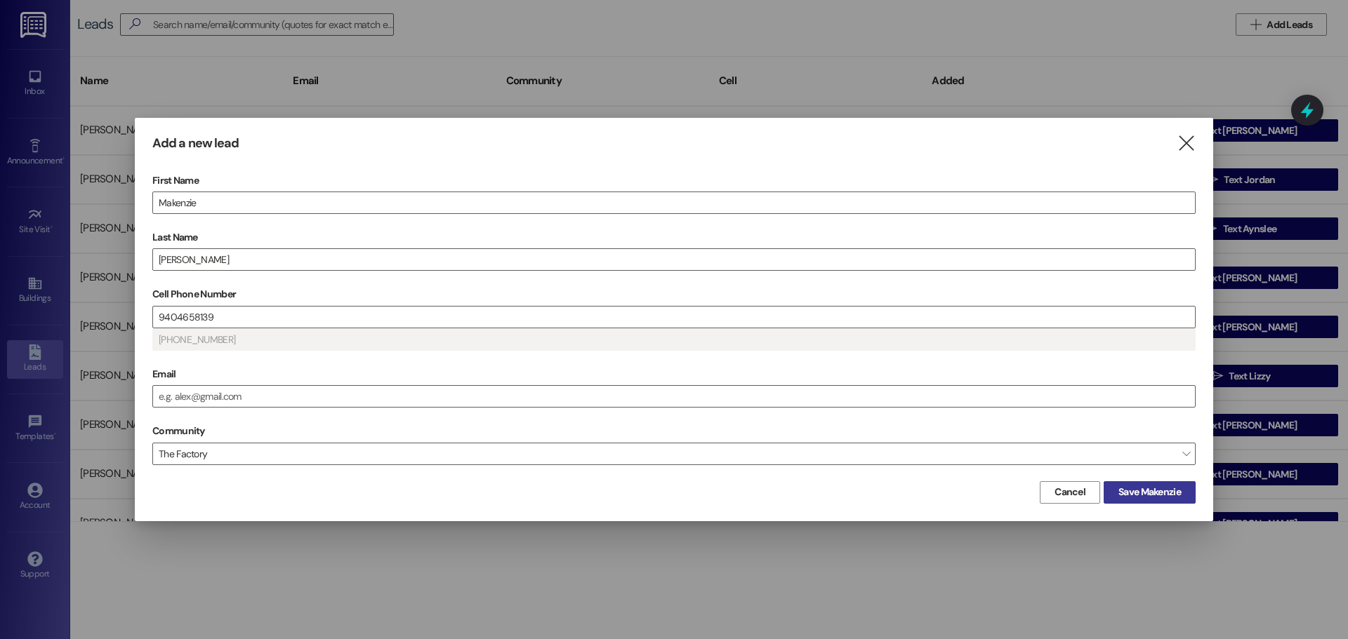
click at [1155, 490] on span "Save Makenzie" at bounding box center [1149, 492] width 62 height 15
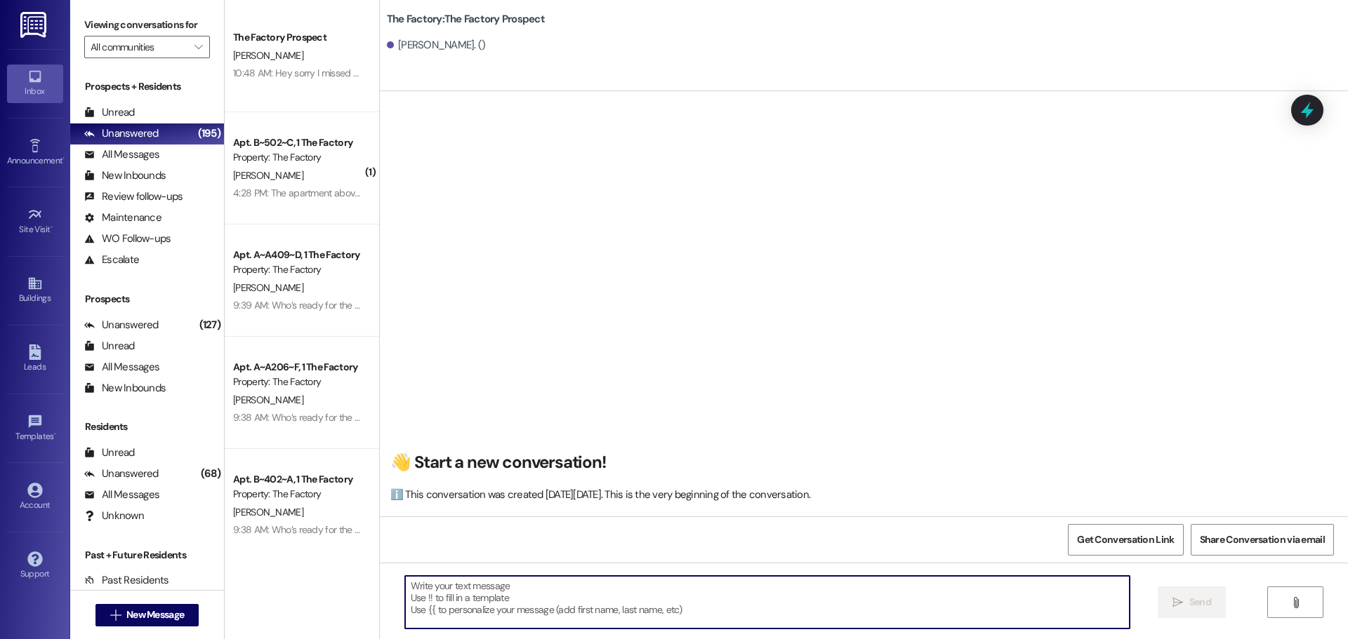
click at [405, 590] on textarea at bounding box center [767, 602] width 724 height 53
paste textarea "Hi Makenzie, it's Tawnya. I called you, but we kept getting disconnected. I wan…"
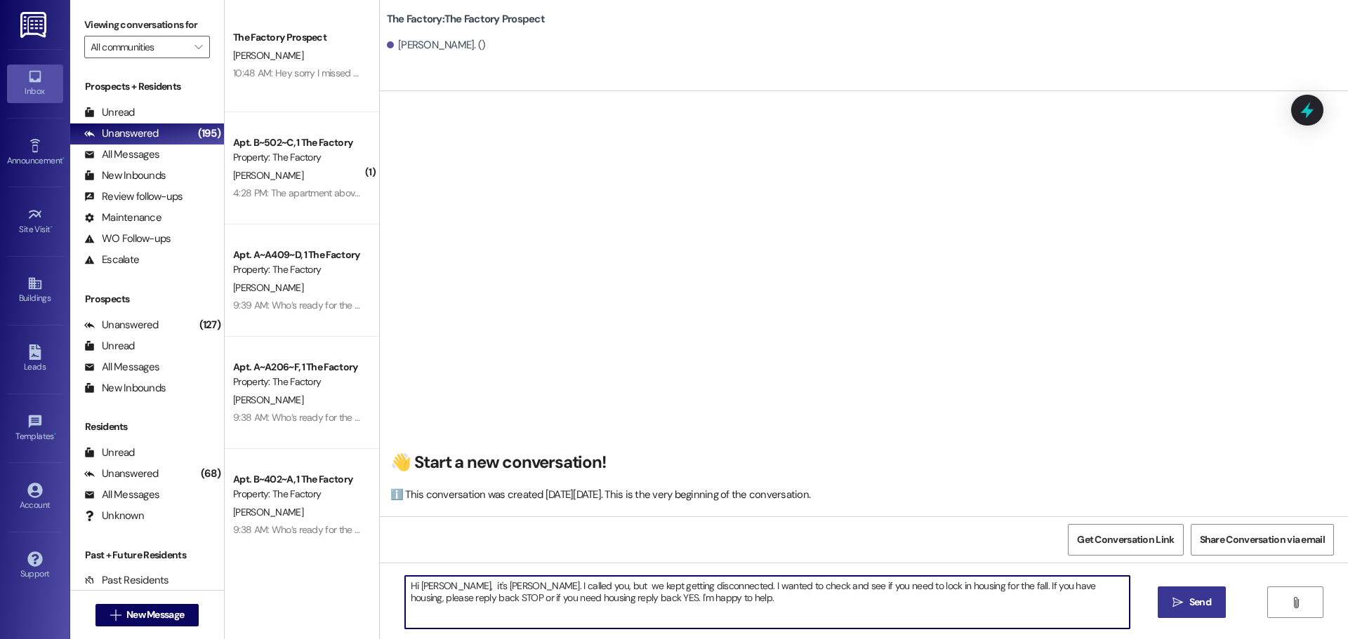
type textarea "Hi Makenzie, it's Tawnya. I called you, but we kept getting disconnected. I wan…"
click at [1199, 611] on button " Send" at bounding box center [1191, 603] width 68 height 32
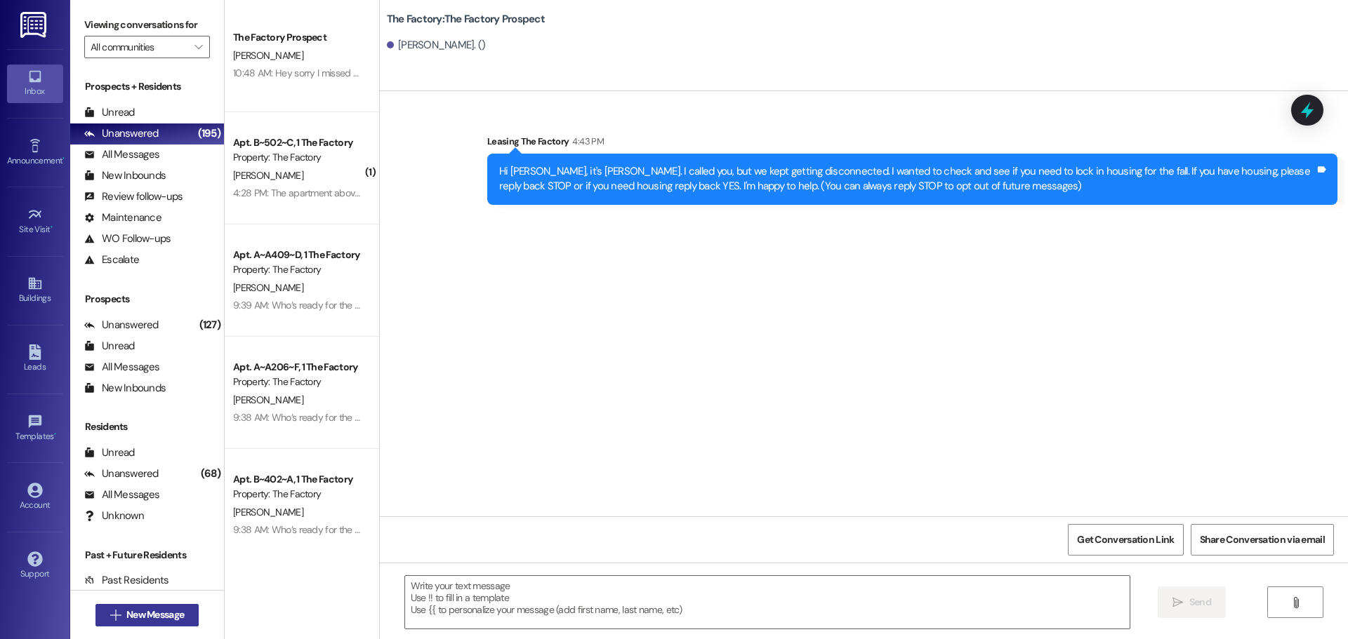
click at [159, 616] on span "New Message" at bounding box center [155, 615] width 58 height 15
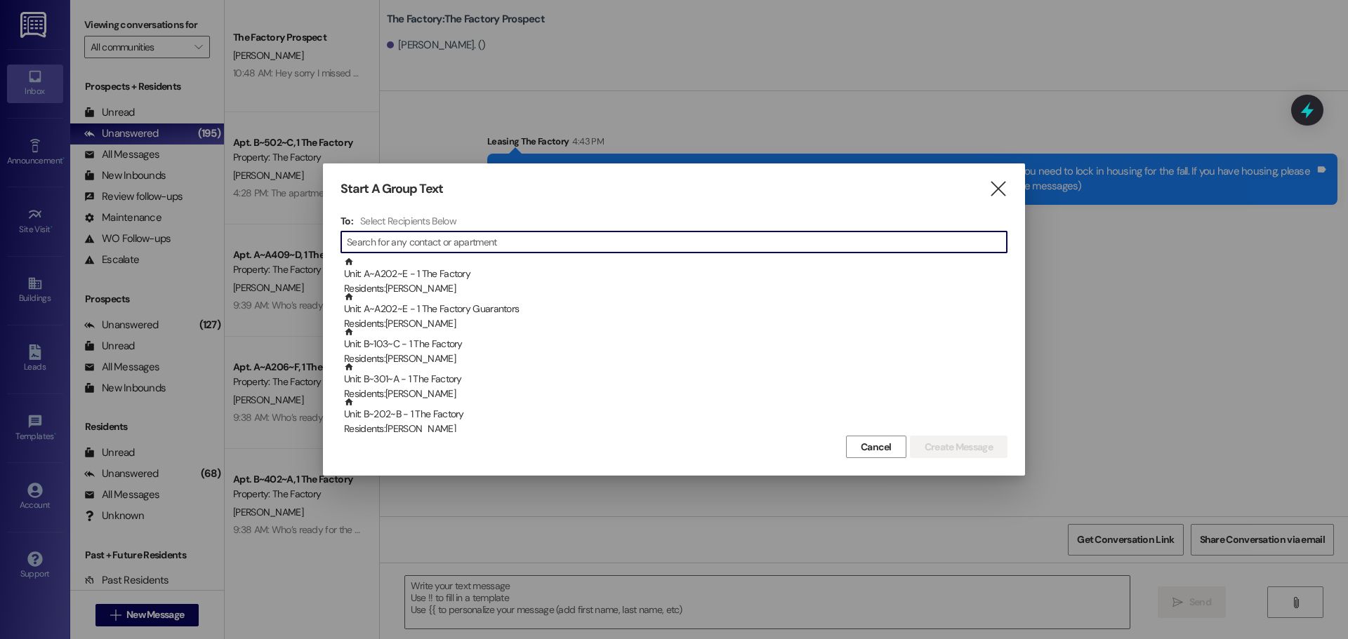
click at [367, 244] on input at bounding box center [677, 242] width 660 height 20
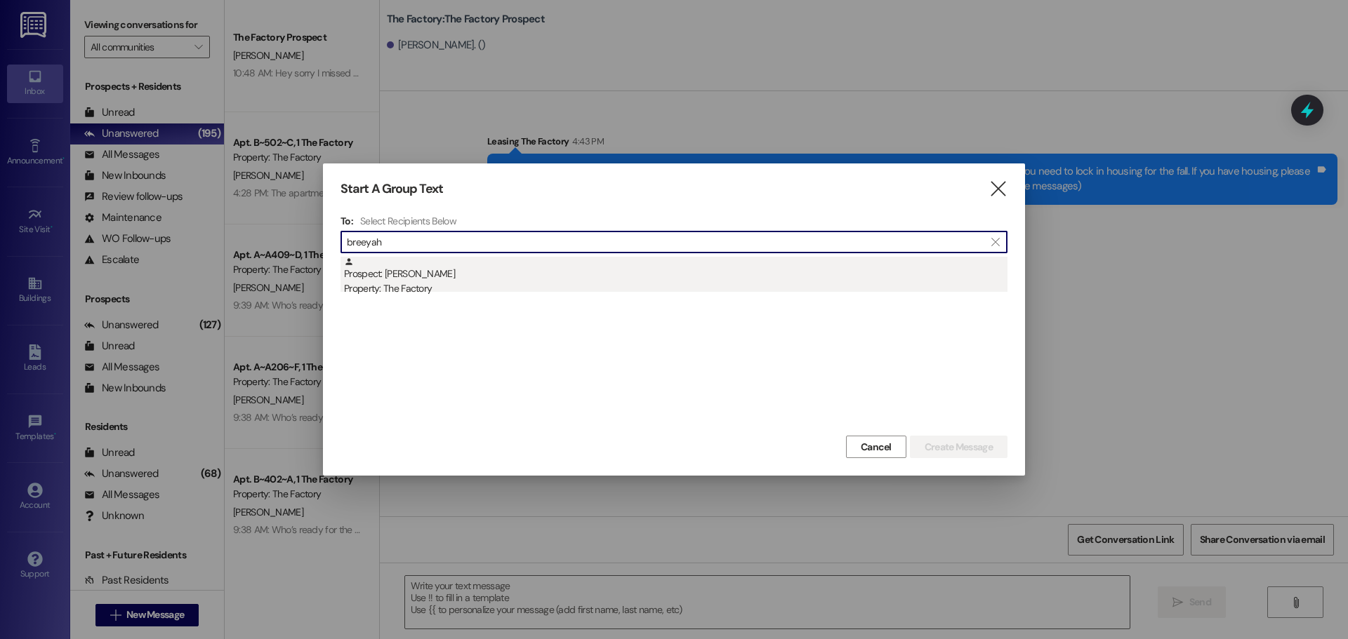
type input "breeyah"
click at [443, 279] on div "Prospect: Breeyah badibanga Property: The Factory" at bounding box center [675, 277] width 663 height 40
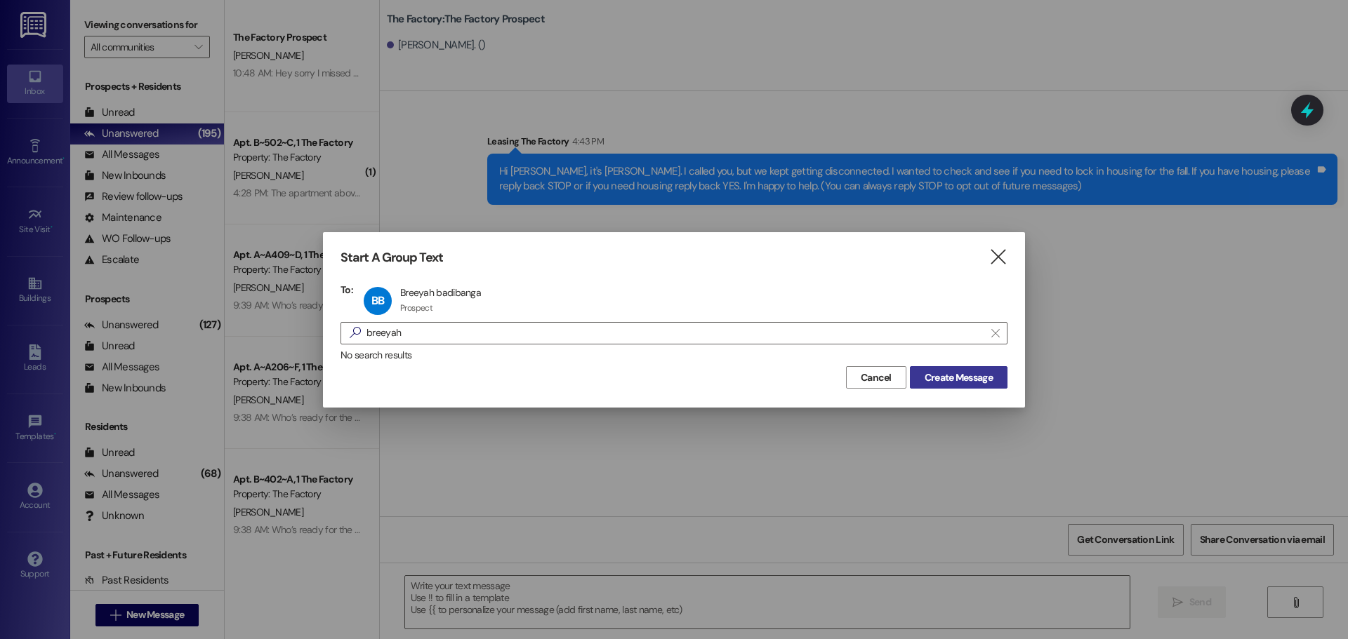
click at [954, 382] on span "Create Message" at bounding box center [958, 378] width 68 height 15
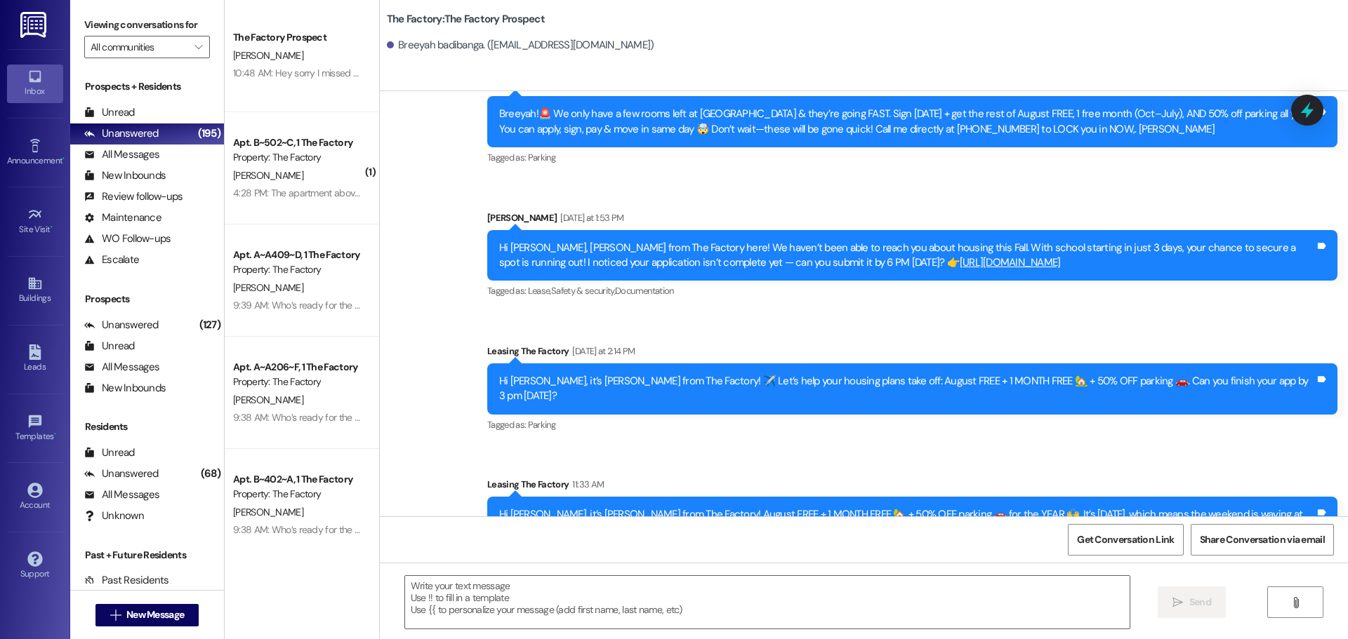
scroll to position [1175, 0]
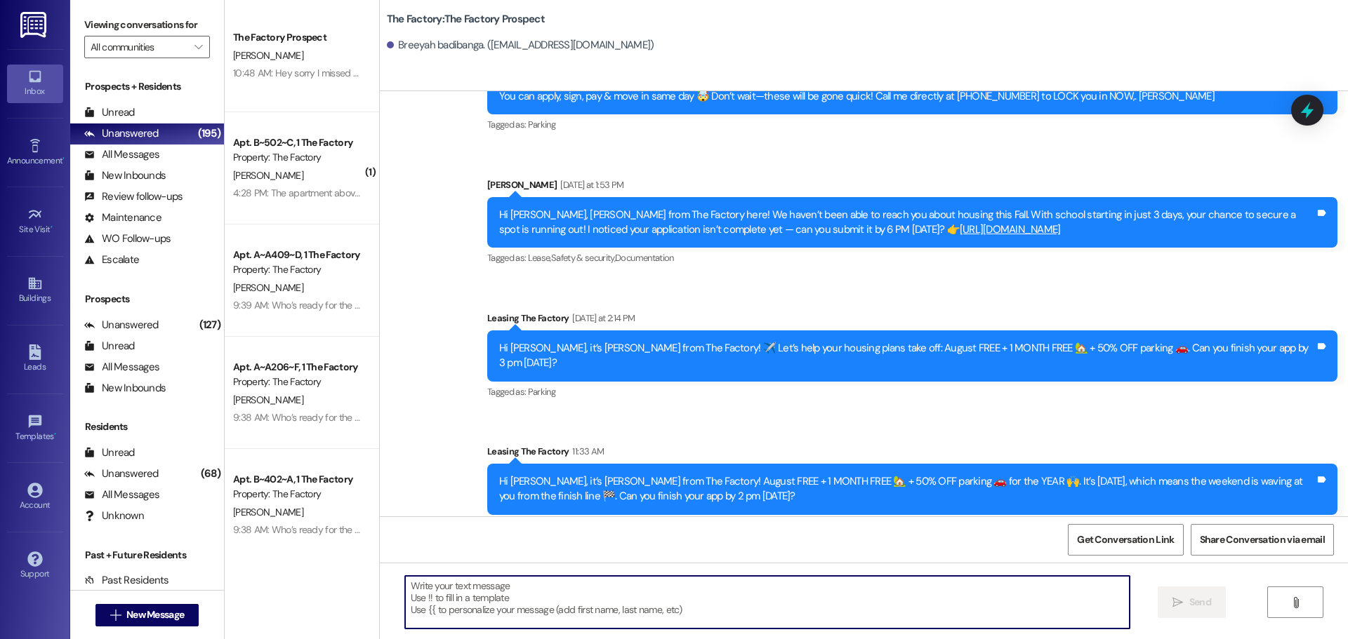
drag, startPoint x: 402, startPoint y: 590, endPoint x: 511, endPoint y: 597, distance: 109.0
click at [519, 592] on textarea at bounding box center [767, 602] width 724 height 53
click at [405, 586] on textarea at bounding box center [767, 602] width 724 height 53
paste textarea "Hi Makenzie, it's Tawnya. I called you, but we kept getting disconnected. I wan…"
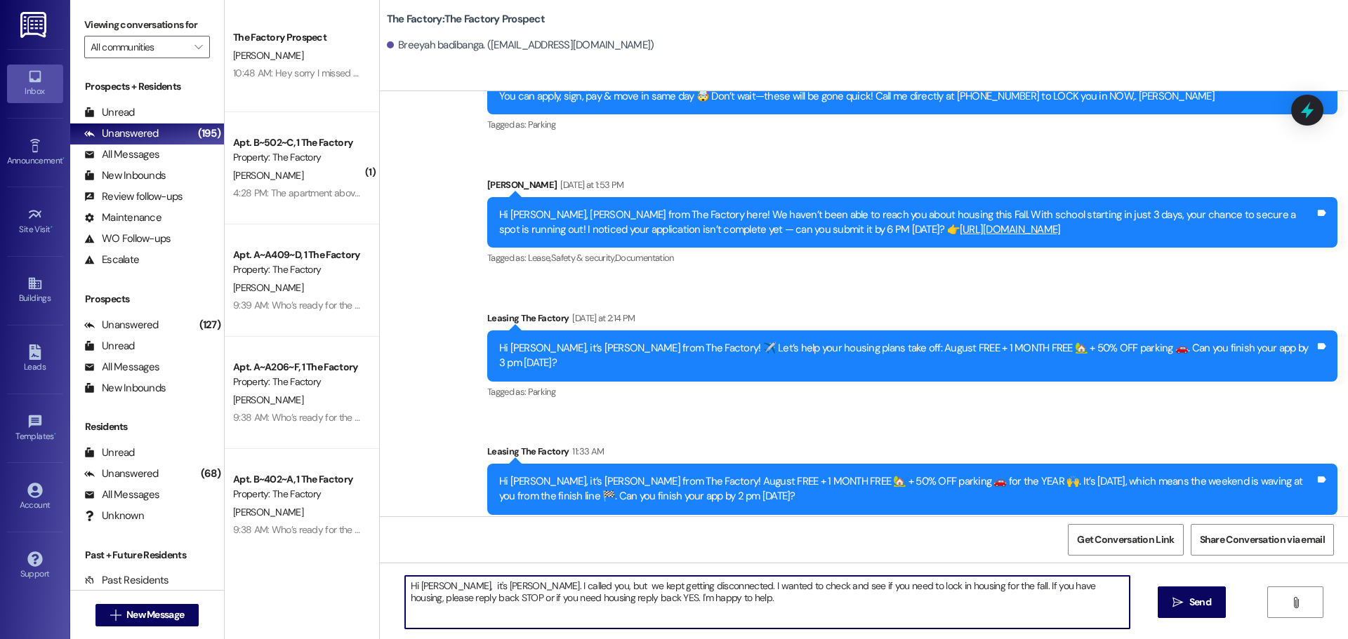
click at [449, 587] on textarea "Hi Makenzie, it's Tawnya. I called you, but we kept getting disconnected. I wan…" at bounding box center [767, 602] width 724 height 53
click at [564, 585] on textarea "Hi Breeyah, it's Tawnya. I called you, but we kept getting disconnected. I want…" at bounding box center [767, 602] width 724 height 53
drag, startPoint x: 687, startPoint y: 587, endPoint x: 501, endPoint y: 587, distance: 186.0
click at [501, 587] on textarea "Hi Breeyah, it's Tawnya. I called you, but we kept getting disconnected. I want…" at bounding box center [767, 602] width 724 height 53
drag, startPoint x: 399, startPoint y: 586, endPoint x: 613, endPoint y: 604, distance: 215.5
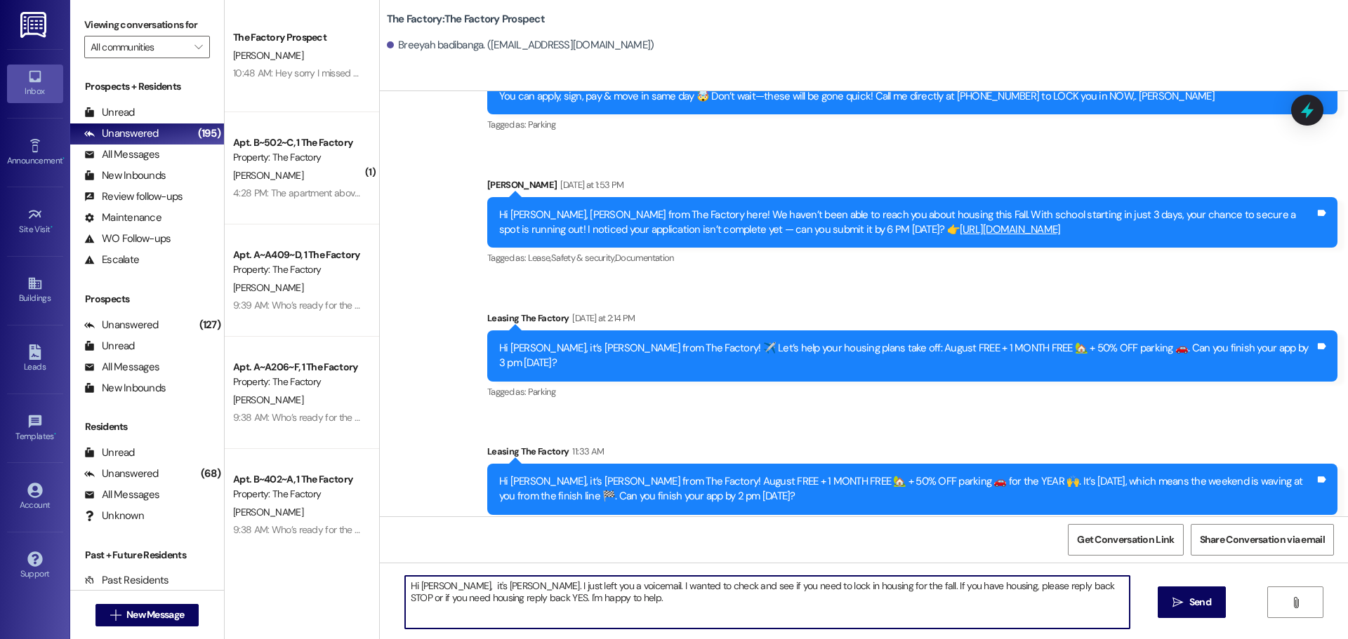
click at [613, 604] on textarea "Hi Breeyah, it's Tawnya. I just left you a voicemail. I wanted to check and see…" at bounding box center [767, 602] width 724 height 53
paste textarea "Makenzie, it's Tawnya. I called you, but we kept getting disconnected"
type textarea "Hi Makenzie, it's Tawnya. I called you, but we kept getting disconnected. I wan…"
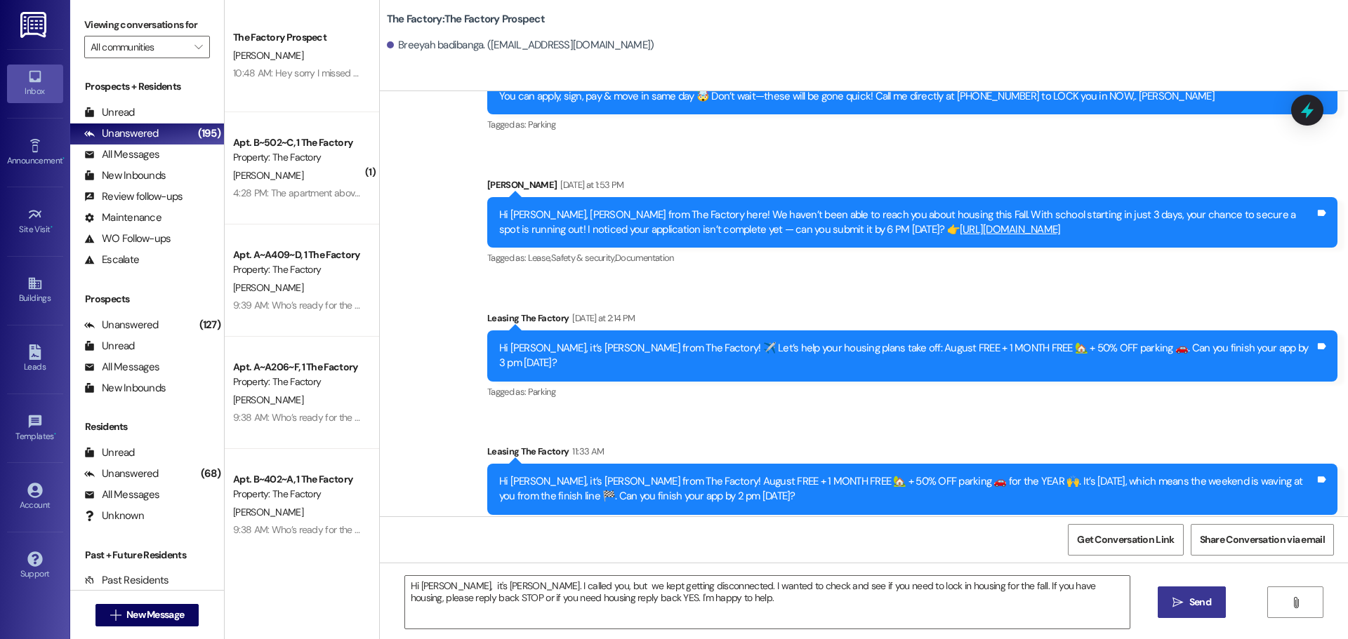
click at [1195, 603] on span "Send" at bounding box center [1200, 602] width 22 height 15
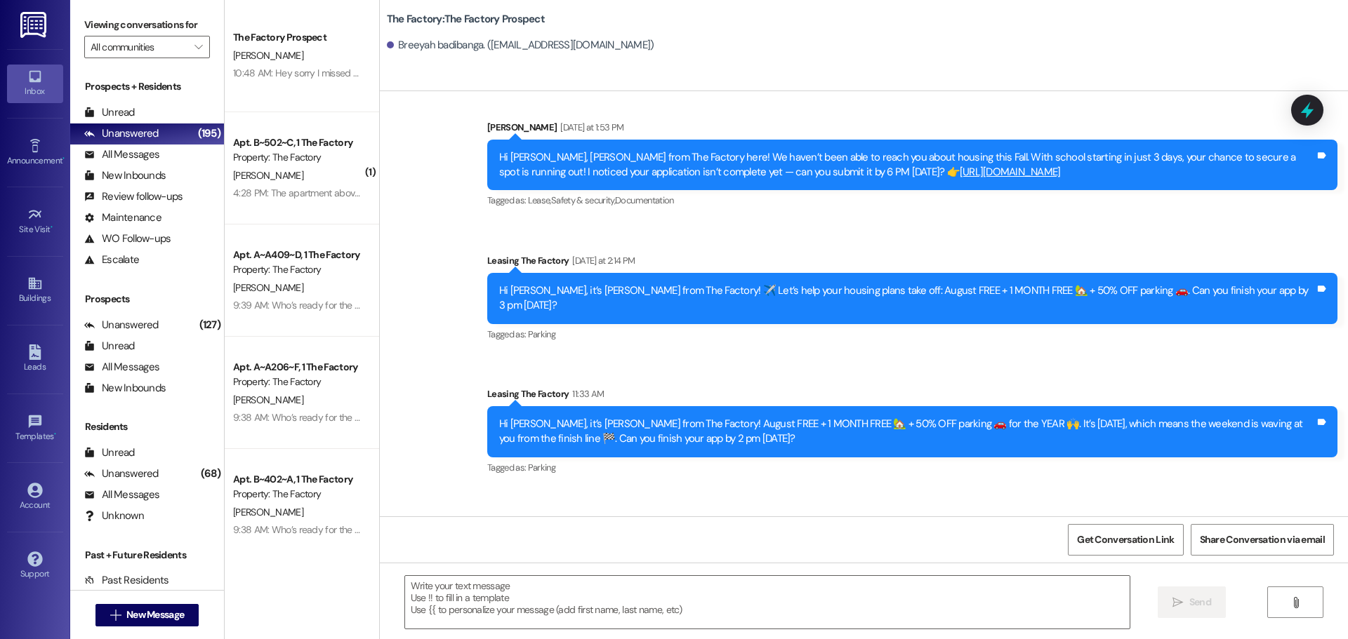
scroll to position [1288, 0]
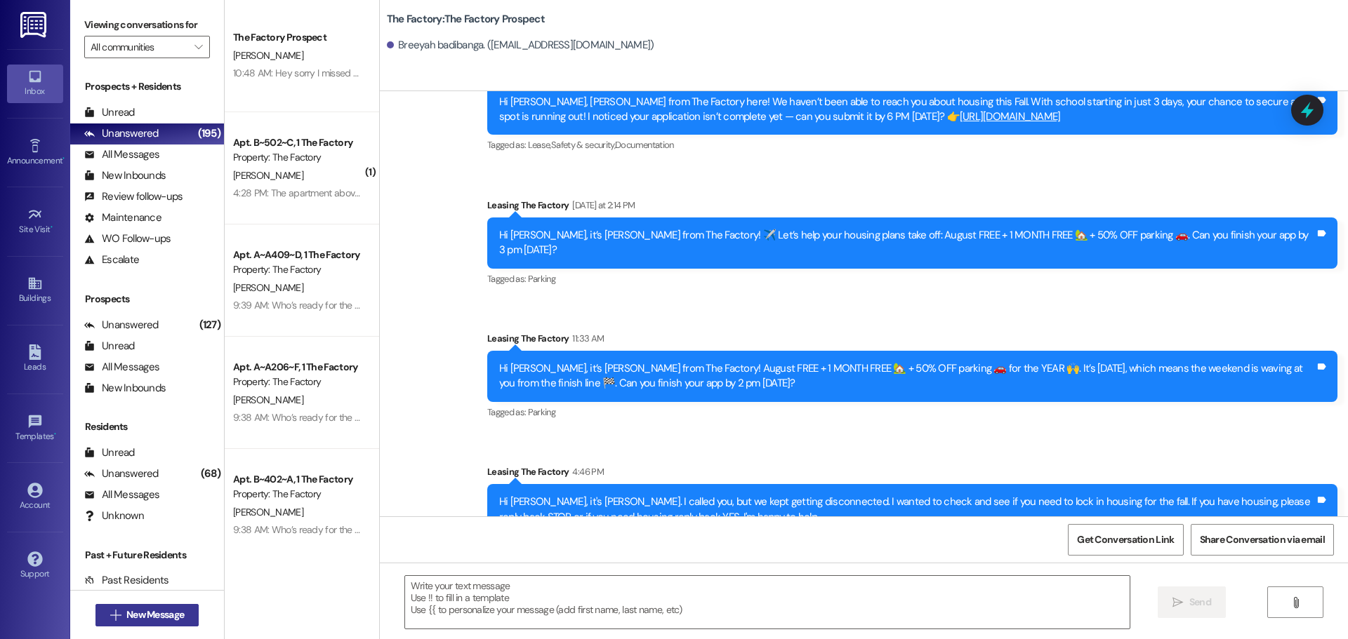
click at [150, 618] on span "New Message" at bounding box center [155, 615] width 58 height 15
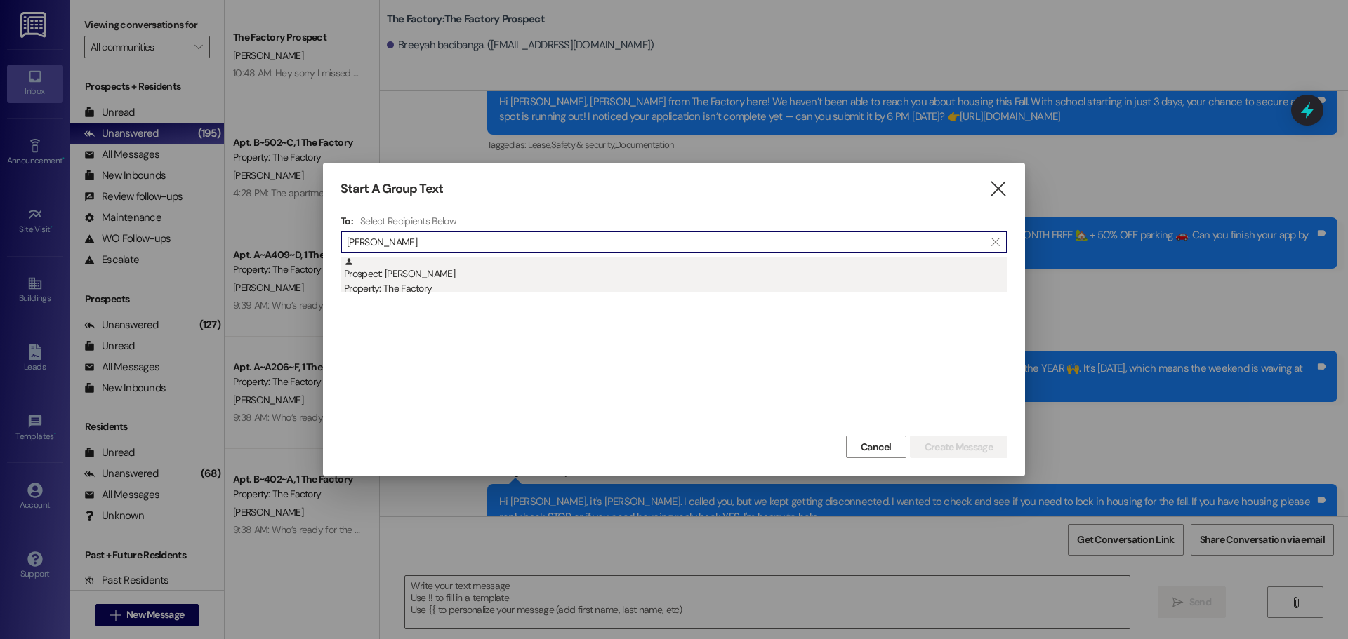
type input "sadie ston"
click at [409, 281] on div "Property: The Factory" at bounding box center [675, 288] width 663 height 15
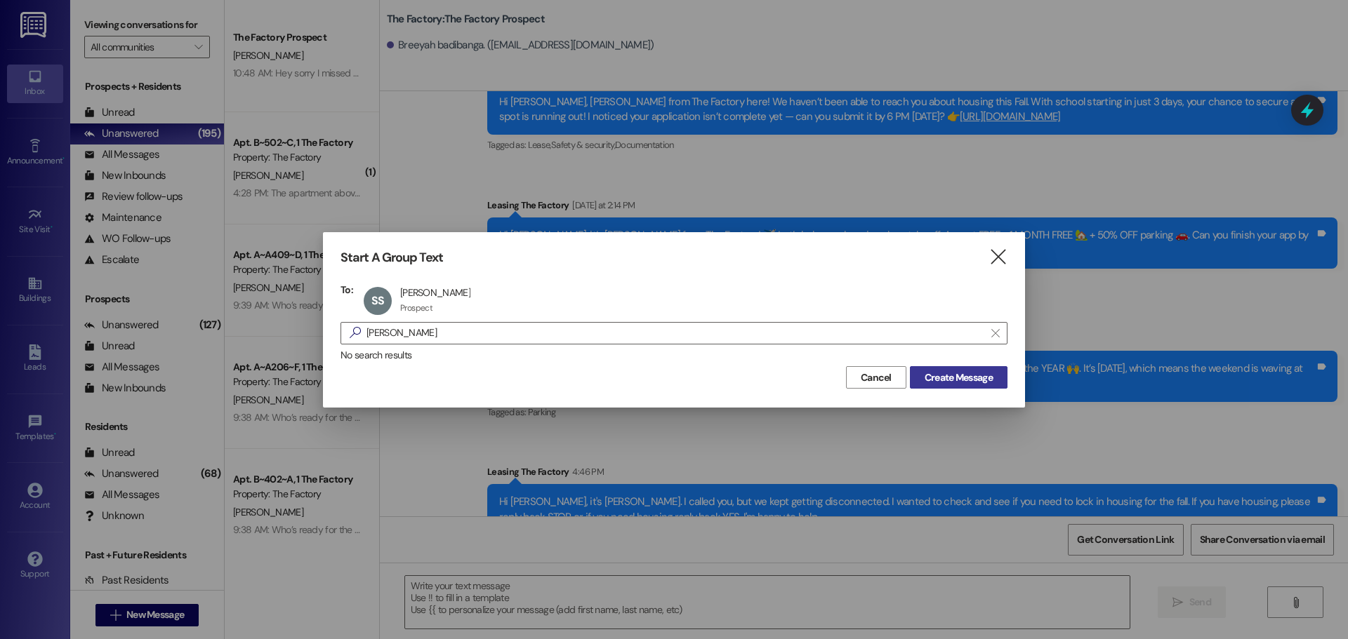
click at [929, 379] on span "Create Message" at bounding box center [958, 378] width 68 height 15
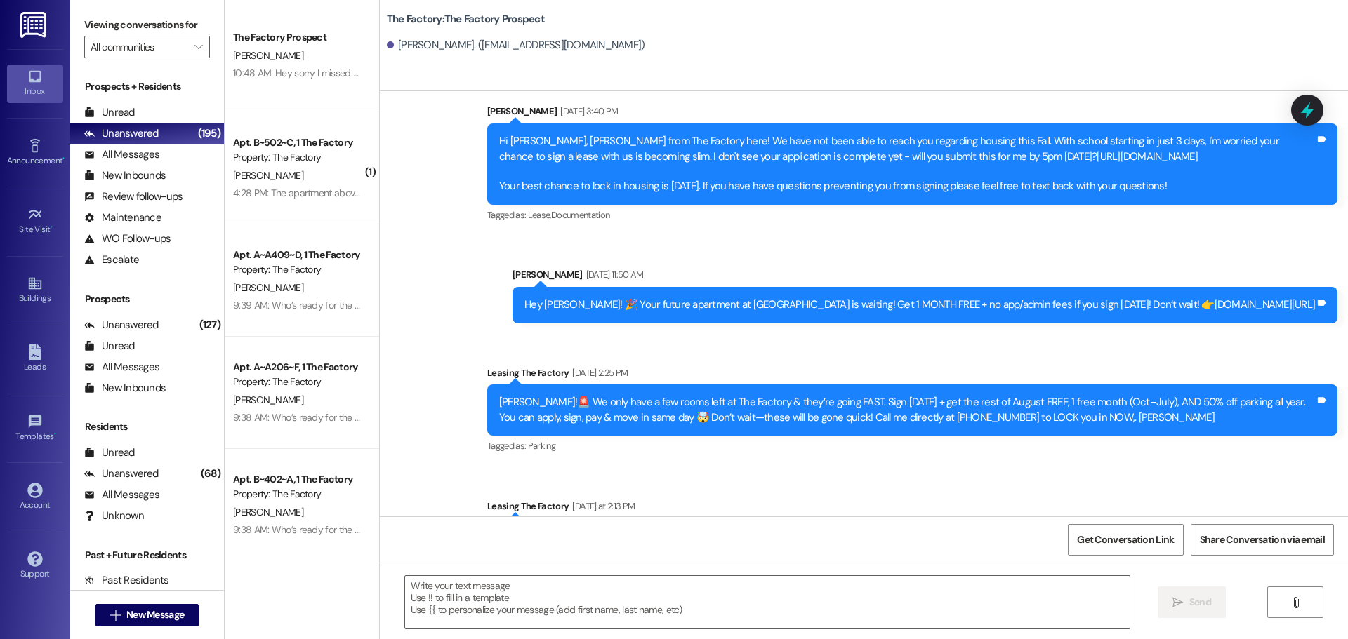
scroll to position [1194, 0]
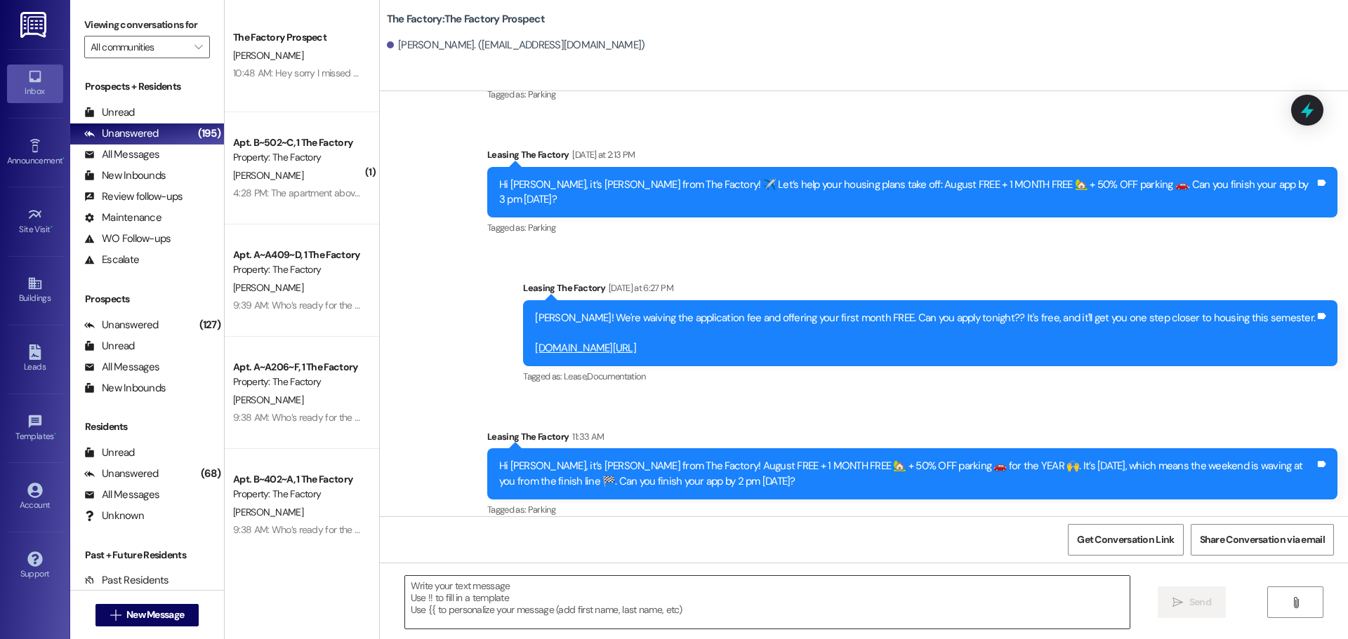
click at [405, 593] on textarea at bounding box center [767, 602] width 724 height 53
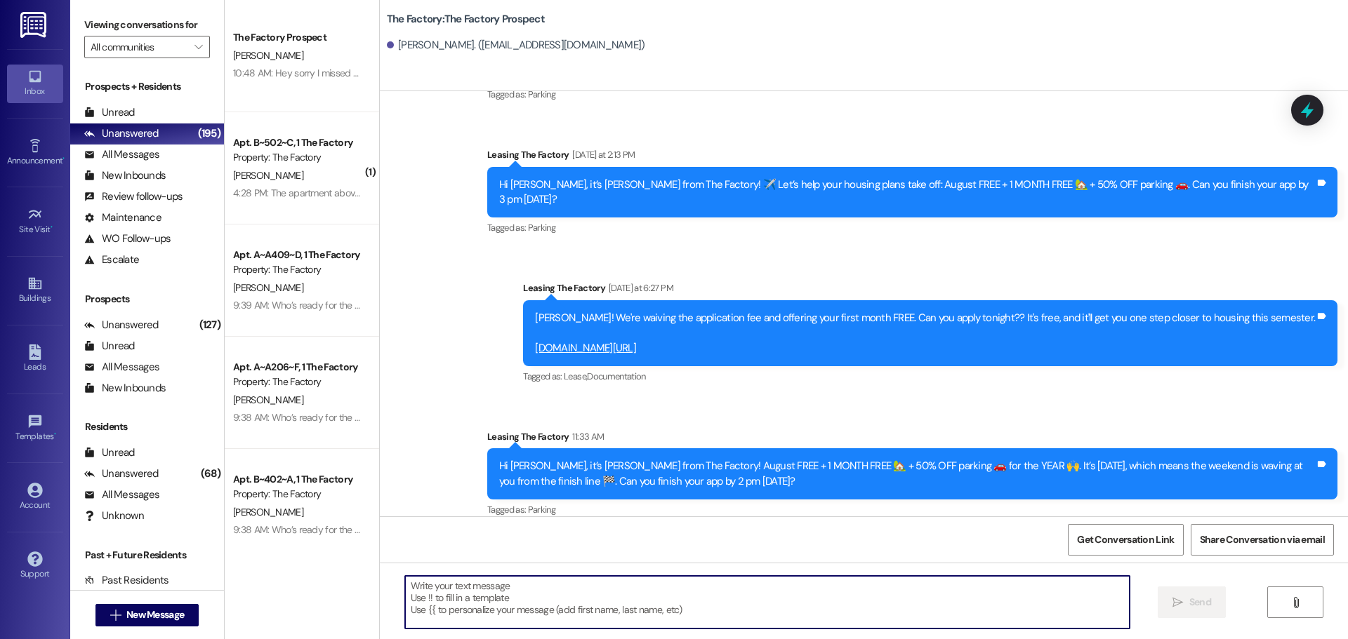
paste textarea "Hi Makenzie, it's Tawnya. I called you, but we kept getting disconnected. I wan…"
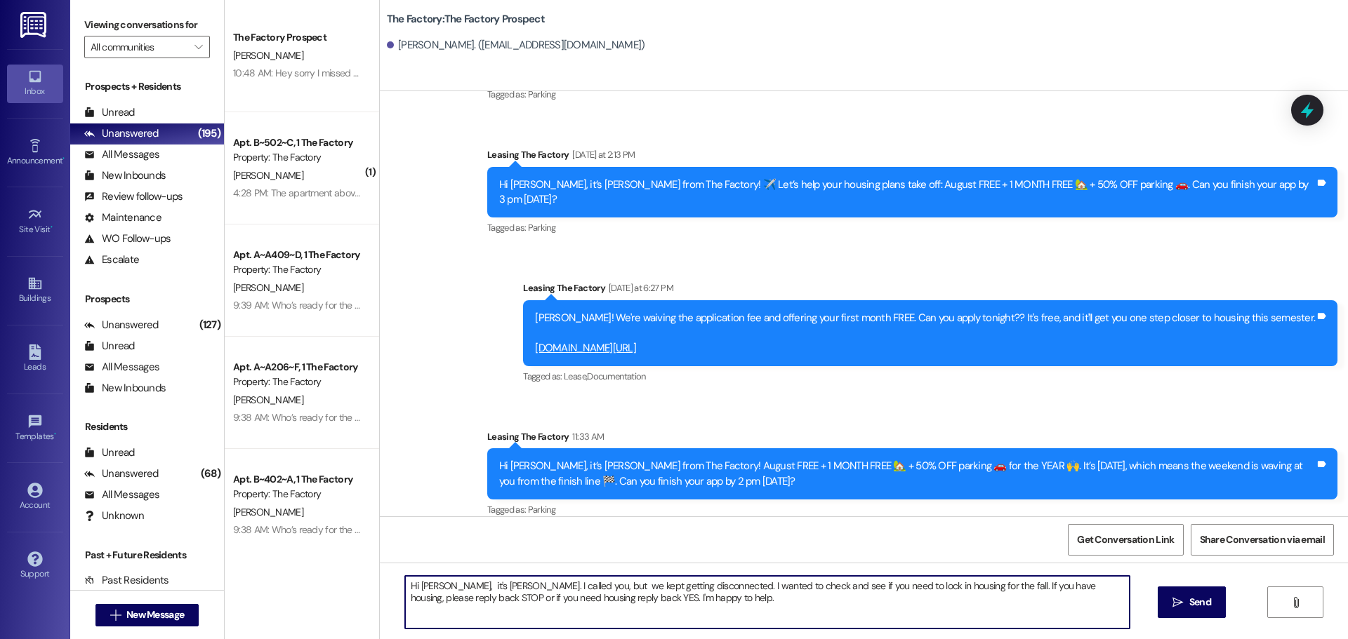
click at [449, 587] on textarea "Hi Makenzie, it's Tawnya. I called you, but we kept getting disconnected. I wan…" at bounding box center [767, 602] width 724 height 53
drag, startPoint x: 665, startPoint y: 586, endPoint x: 479, endPoint y: 590, distance: 186.7
click at [479, 590] on textarea "Sadie it's Tawnya. I called you, but we kept getting disconnected. I wanted to …" at bounding box center [767, 602] width 724 height 53
drag, startPoint x: 398, startPoint y: 585, endPoint x: 610, endPoint y: 607, distance: 213.1
click at [610, 607] on textarea "Sadie it's Tawnya. I just called and left you a voicemail. I wanted to check an…" at bounding box center [767, 602] width 724 height 53
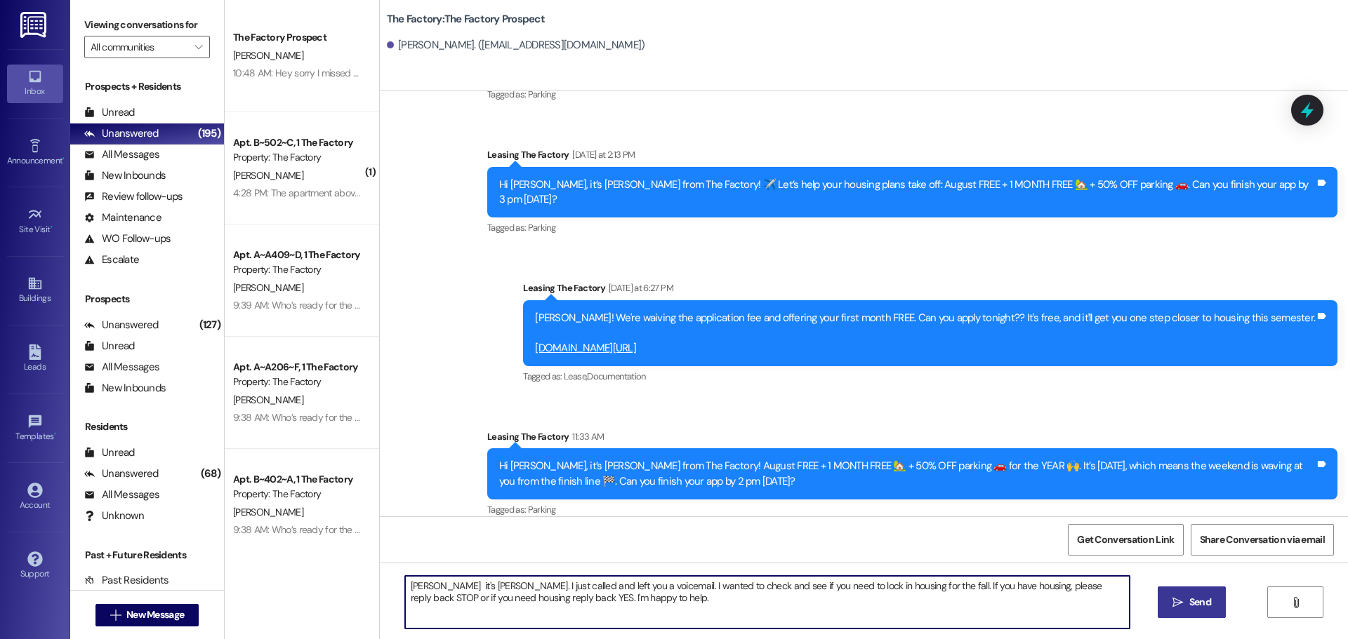
type textarea "Sadie it's Tawnya. I just called and left you a voicemail. I wanted to check an…"
click at [1192, 600] on span "Send" at bounding box center [1200, 602] width 22 height 15
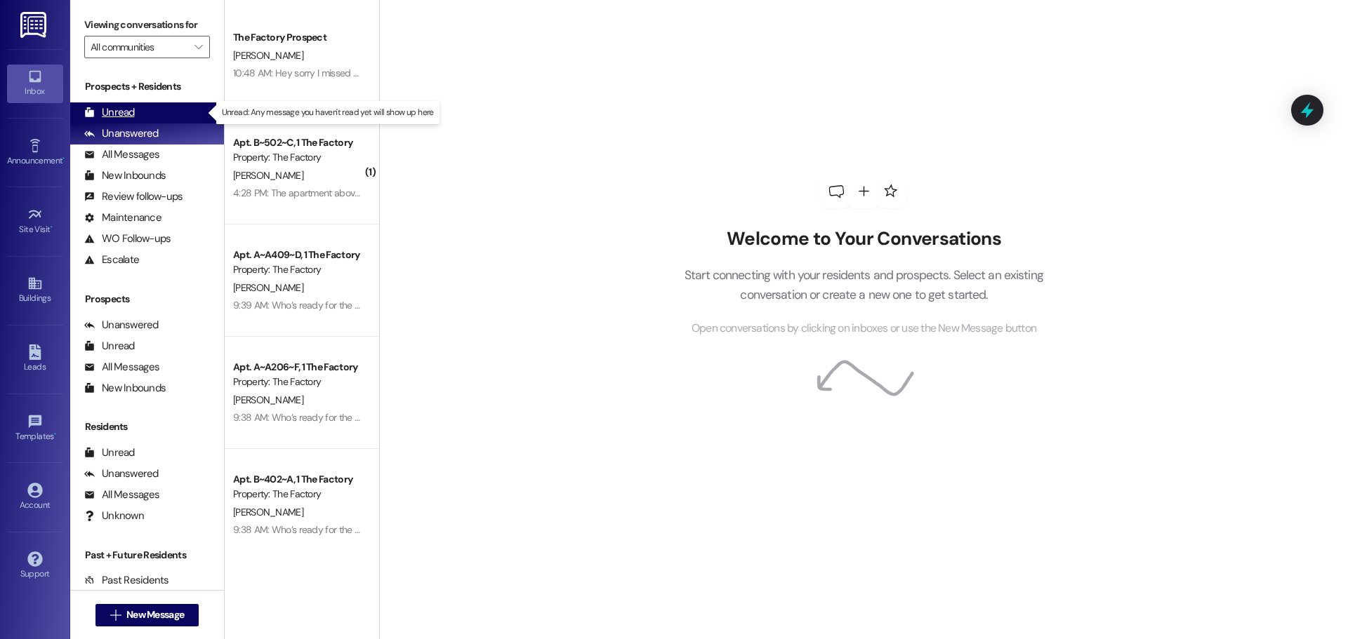
click at [124, 109] on div "Unread" at bounding box center [109, 112] width 51 height 15
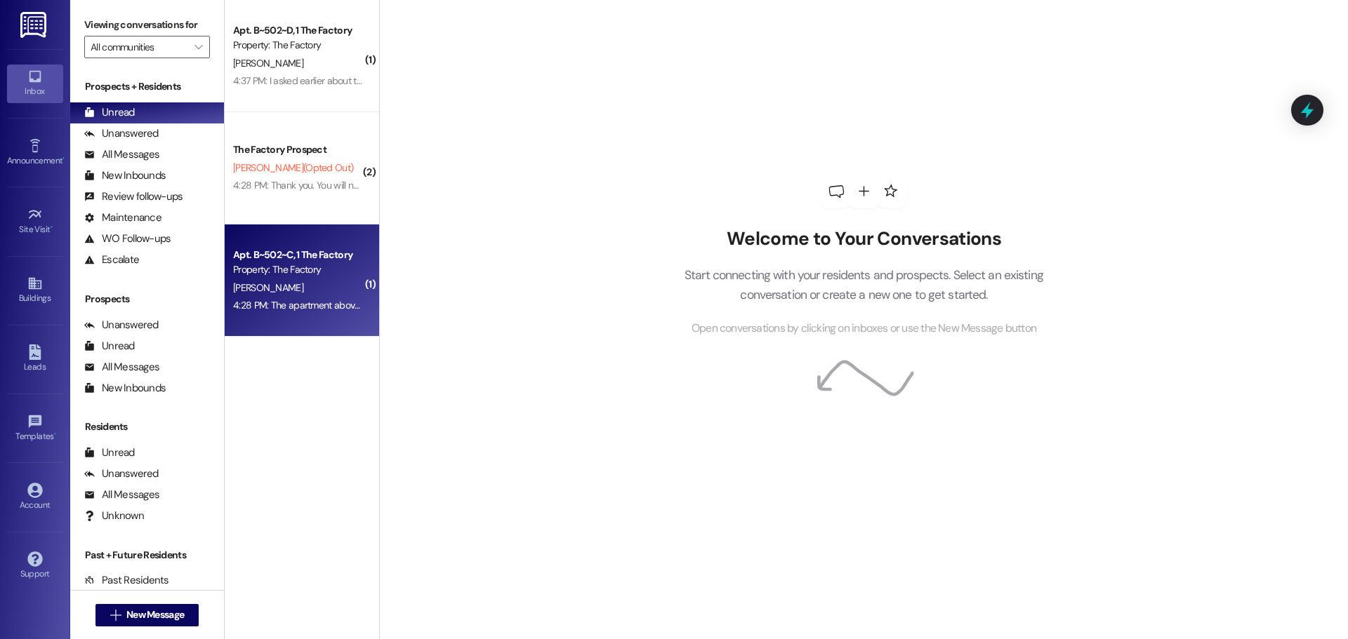
click at [319, 287] on div "[PERSON_NAME]" at bounding box center [298, 288] width 133 height 18
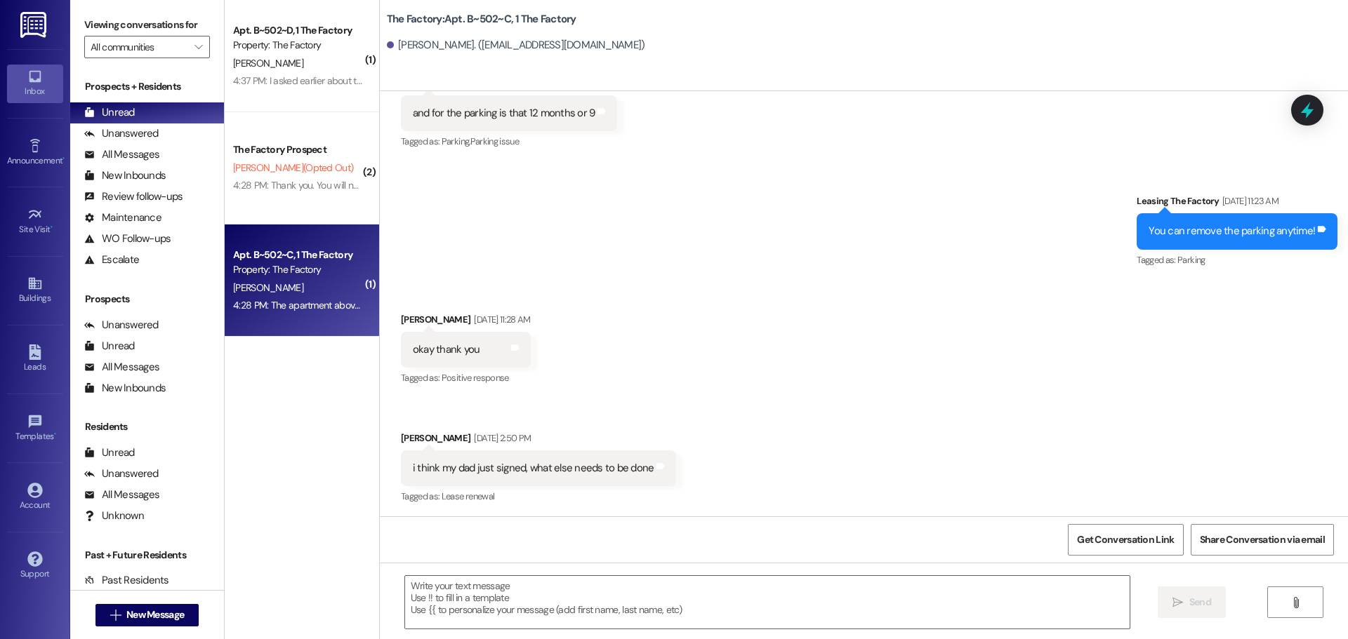
scroll to position [9778, 0]
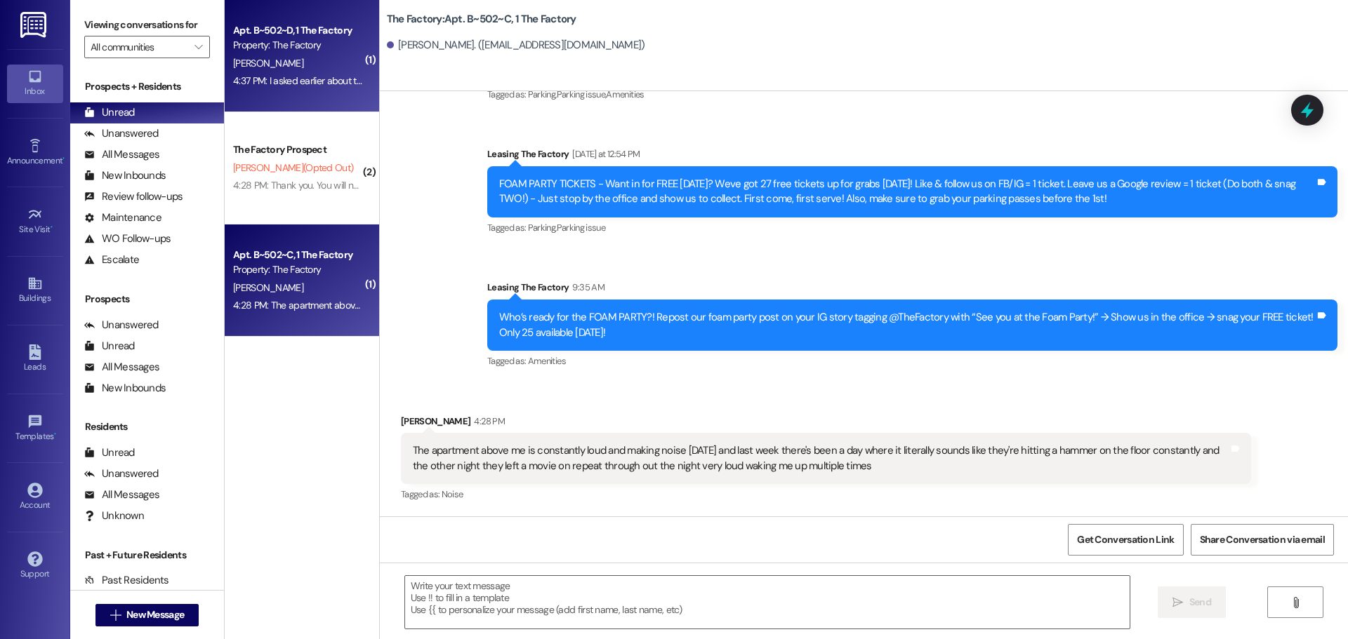
click at [291, 65] on div "[PERSON_NAME]" at bounding box center [298, 64] width 133 height 18
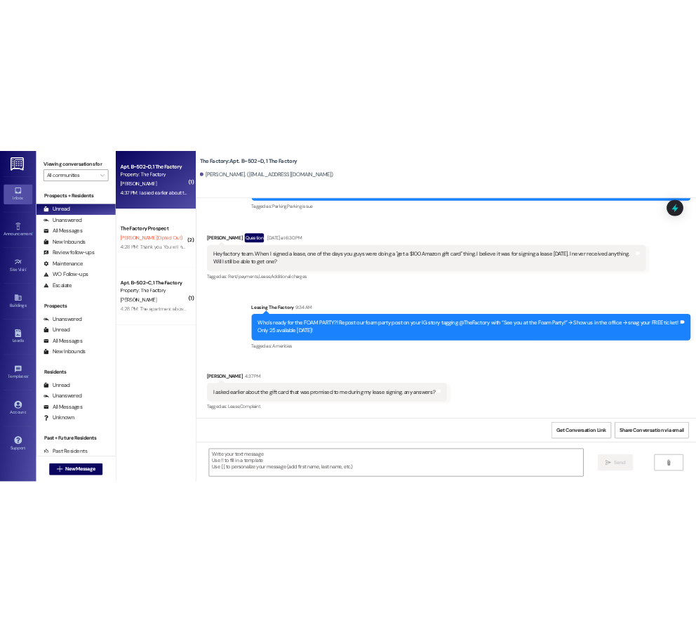
scroll to position [6152, 0]
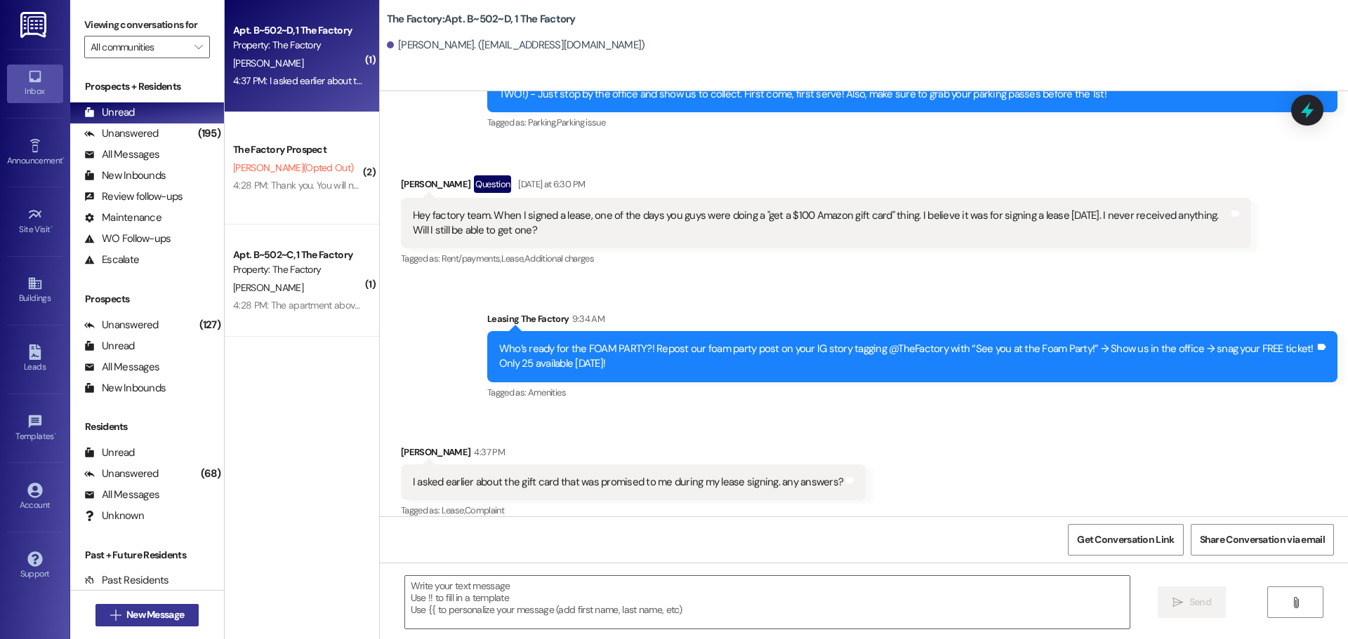
click at [151, 620] on button " New Message" at bounding box center [147, 615] width 104 height 22
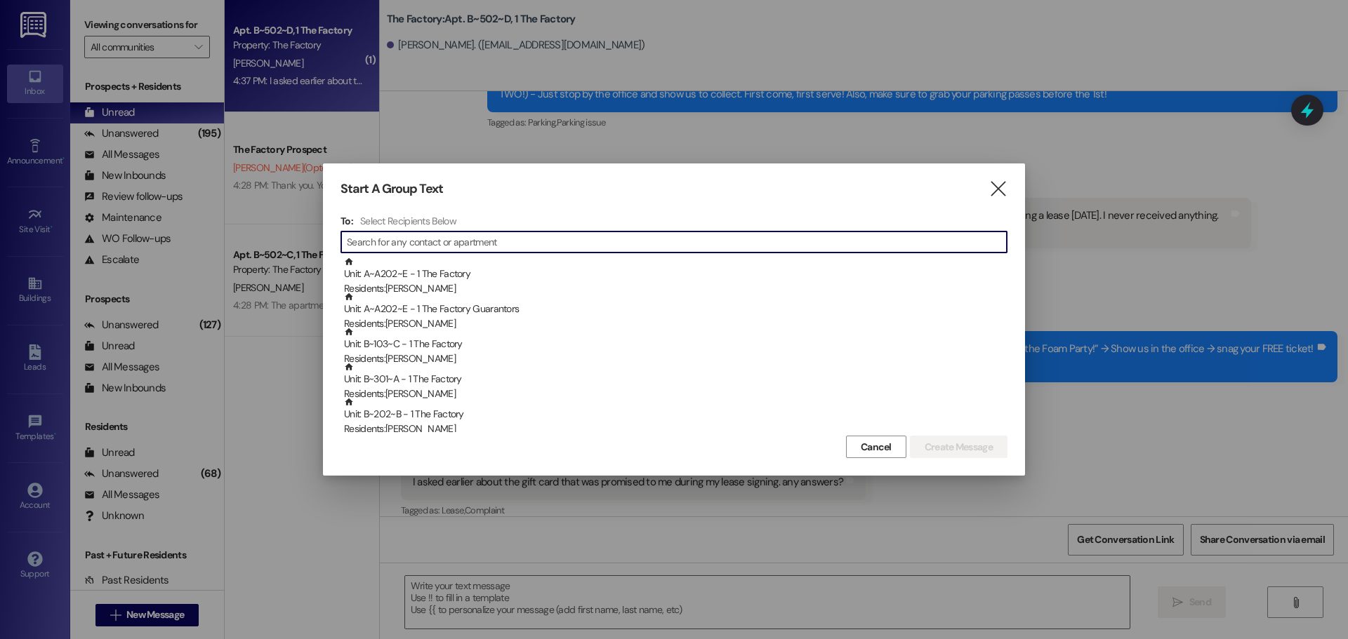
click at [420, 232] on div "" at bounding box center [673, 242] width 667 height 22
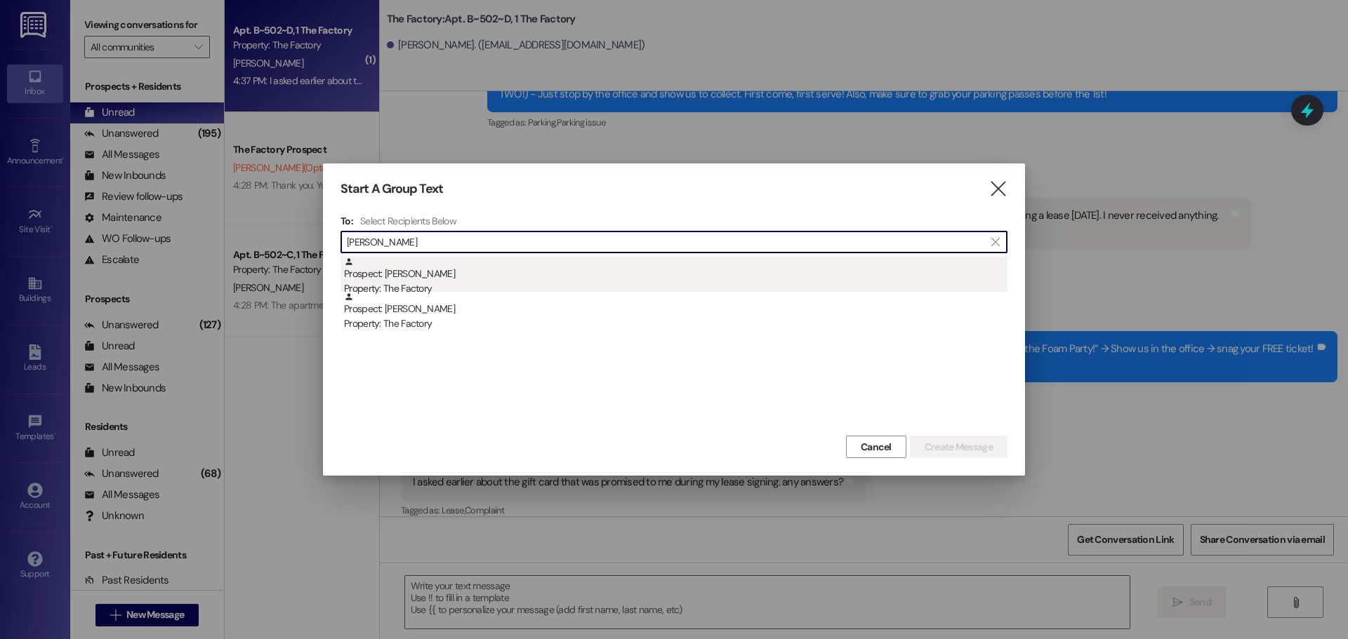
type input "[PERSON_NAME]"
click at [400, 281] on div "Property: The Factory" at bounding box center [675, 288] width 663 height 15
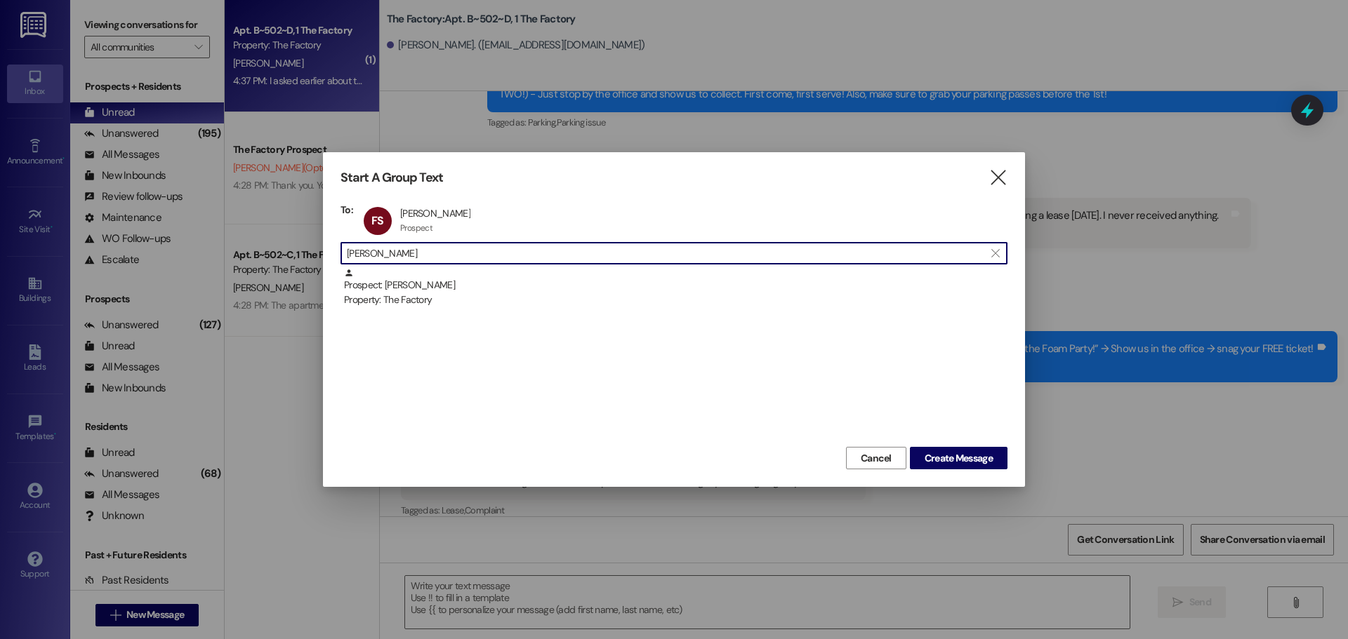
click at [390, 255] on input "[PERSON_NAME]" at bounding box center [665, 254] width 637 height 20
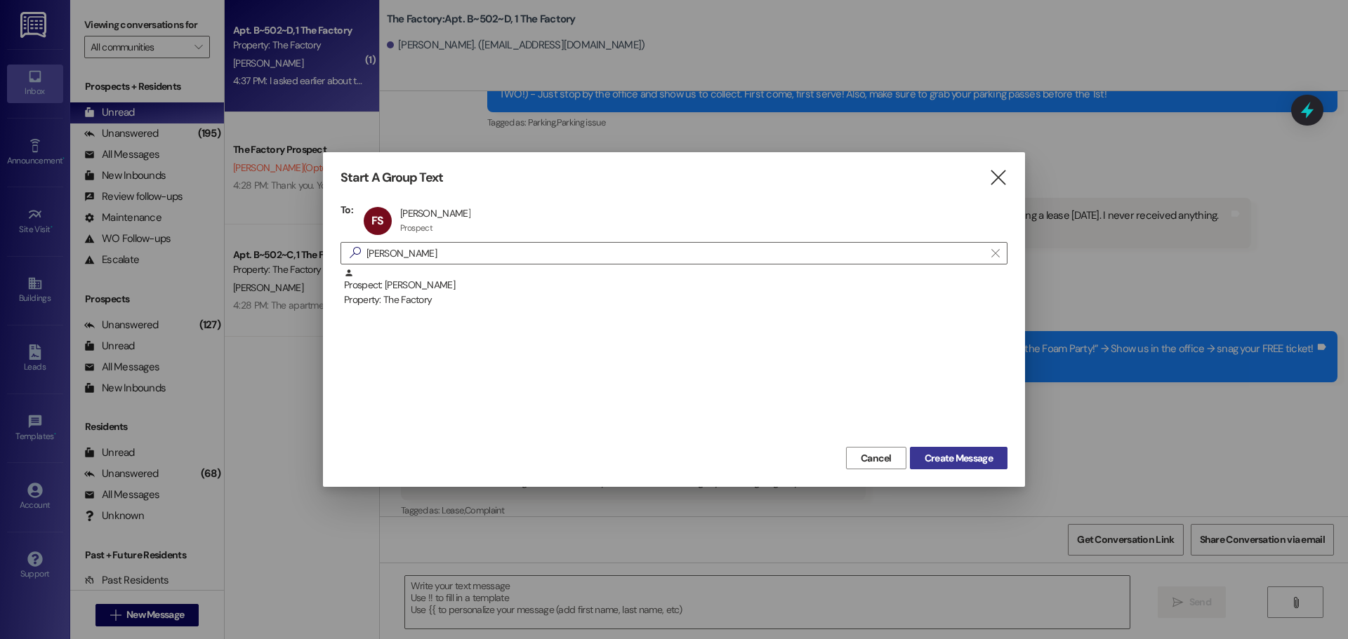
click at [970, 463] on span "Create Message" at bounding box center [958, 458] width 68 height 15
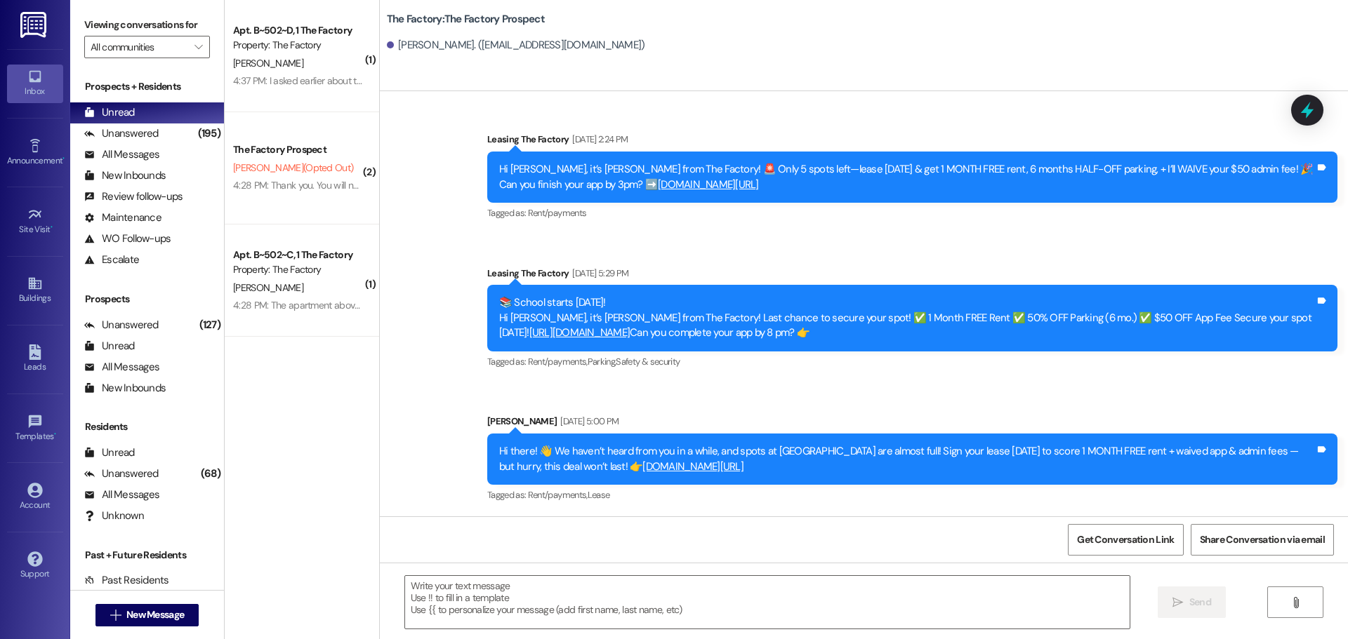
scroll to position [2106, 0]
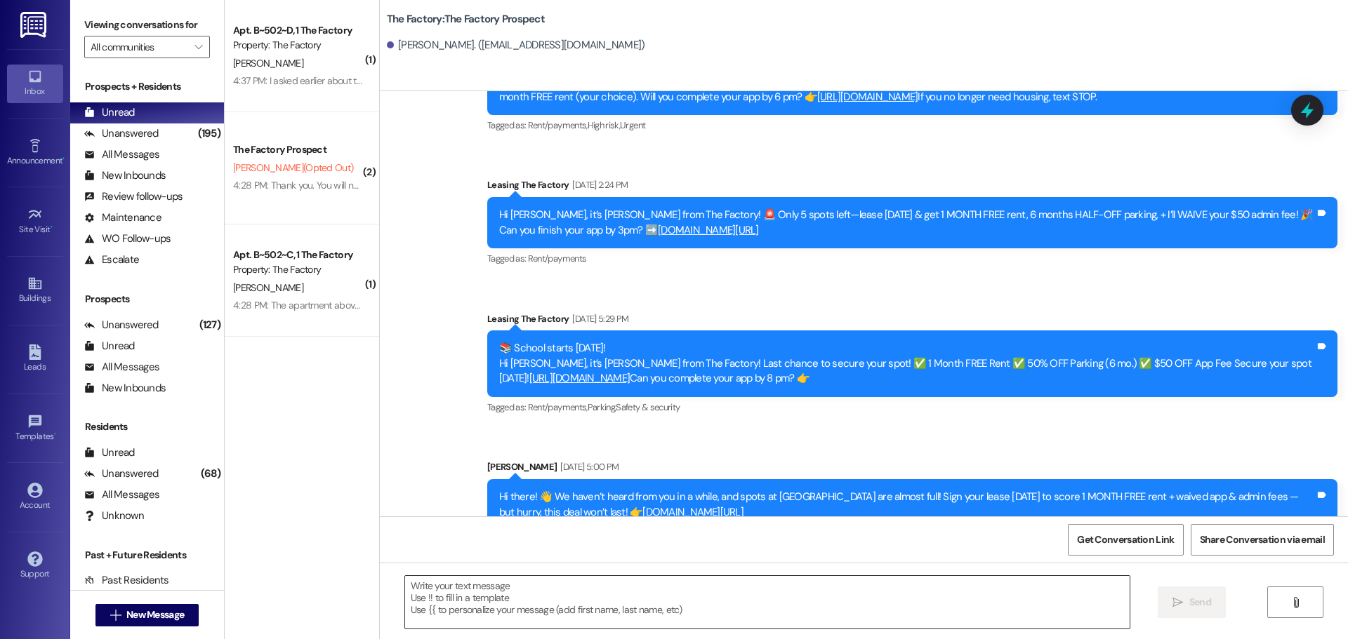
click at [405, 582] on textarea at bounding box center [767, 602] width 724 height 53
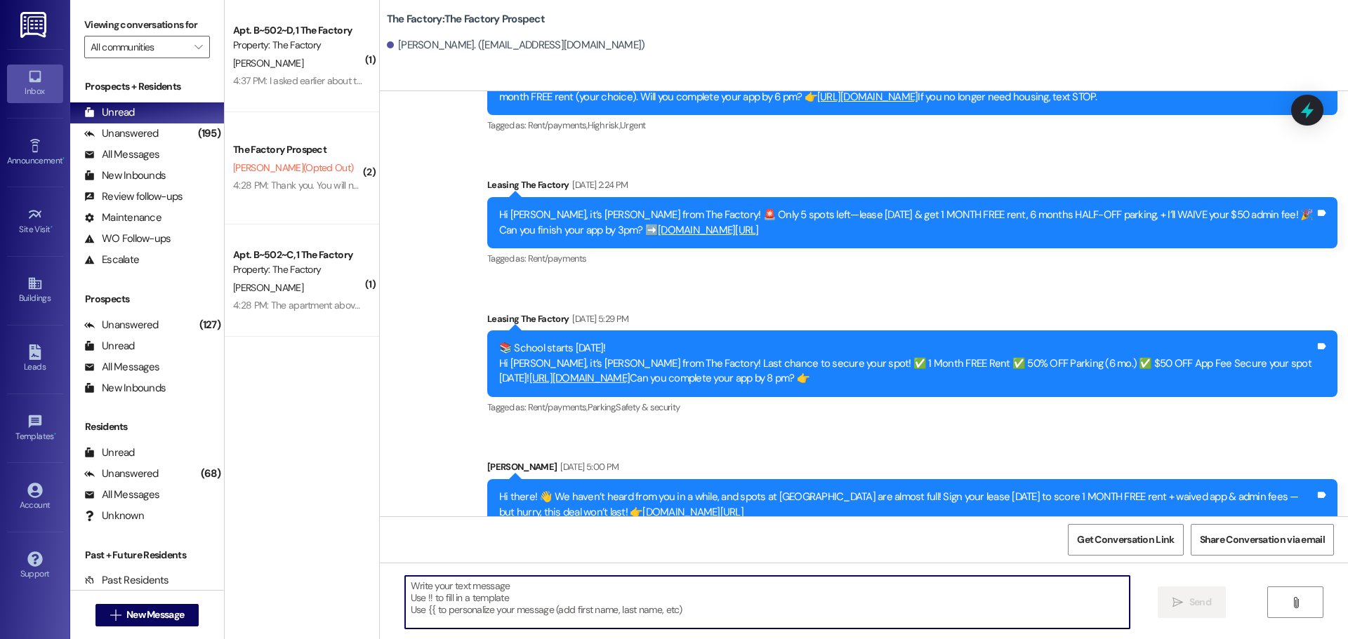
paste textarea "Hi {{first_name}}, it’s [PERSON_NAME] from The Factory! August FREE + 1 MONTH F…"
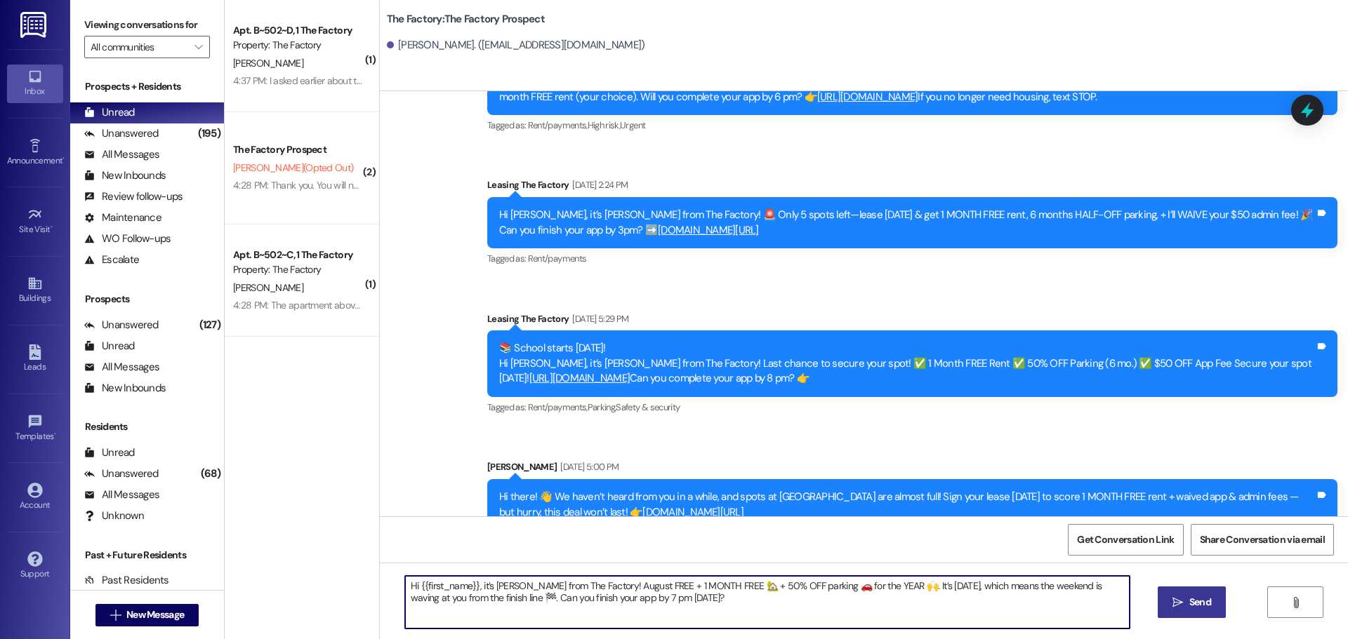
type textarea "Hi {{first_name}}, it’s [PERSON_NAME] from The Factory! August FREE + 1 MONTH F…"
drag, startPoint x: 1184, startPoint y: 607, endPoint x: 633, endPoint y: 418, distance: 582.5
click at [1183, 607] on span " Send" at bounding box center [1191, 602] width 44 height 15
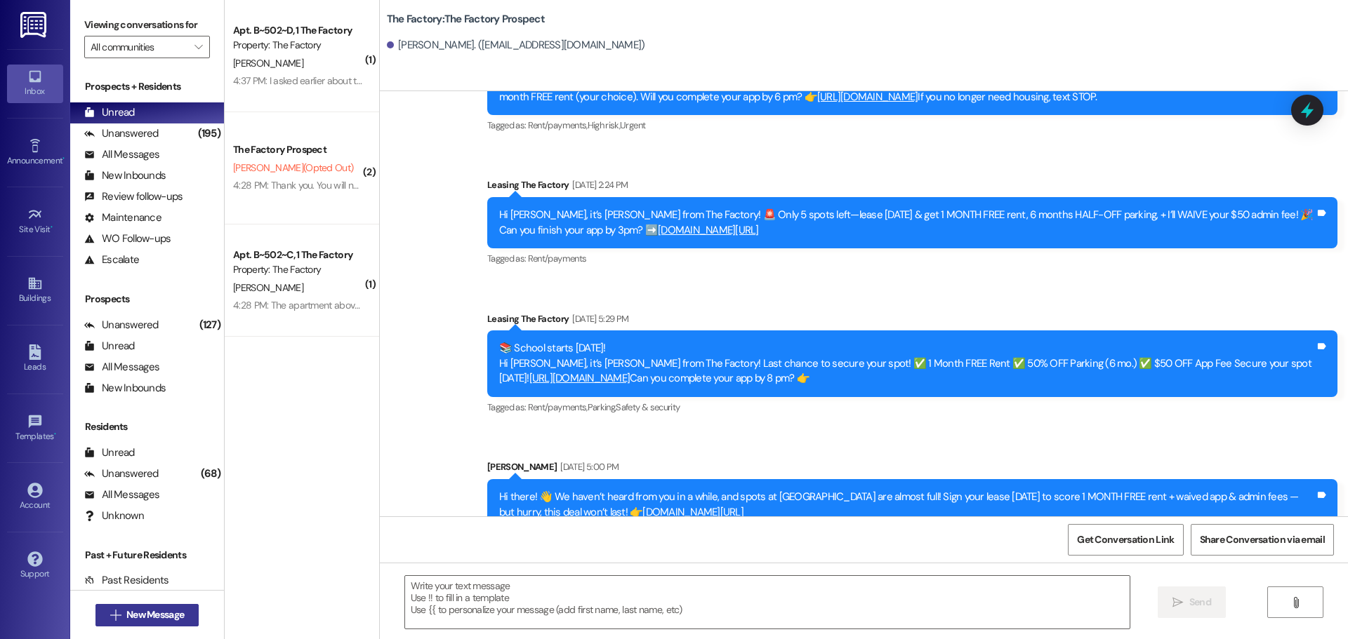
click at [167, 617] on span "New Message" at bounding box center [155, 615] width 58 height 15
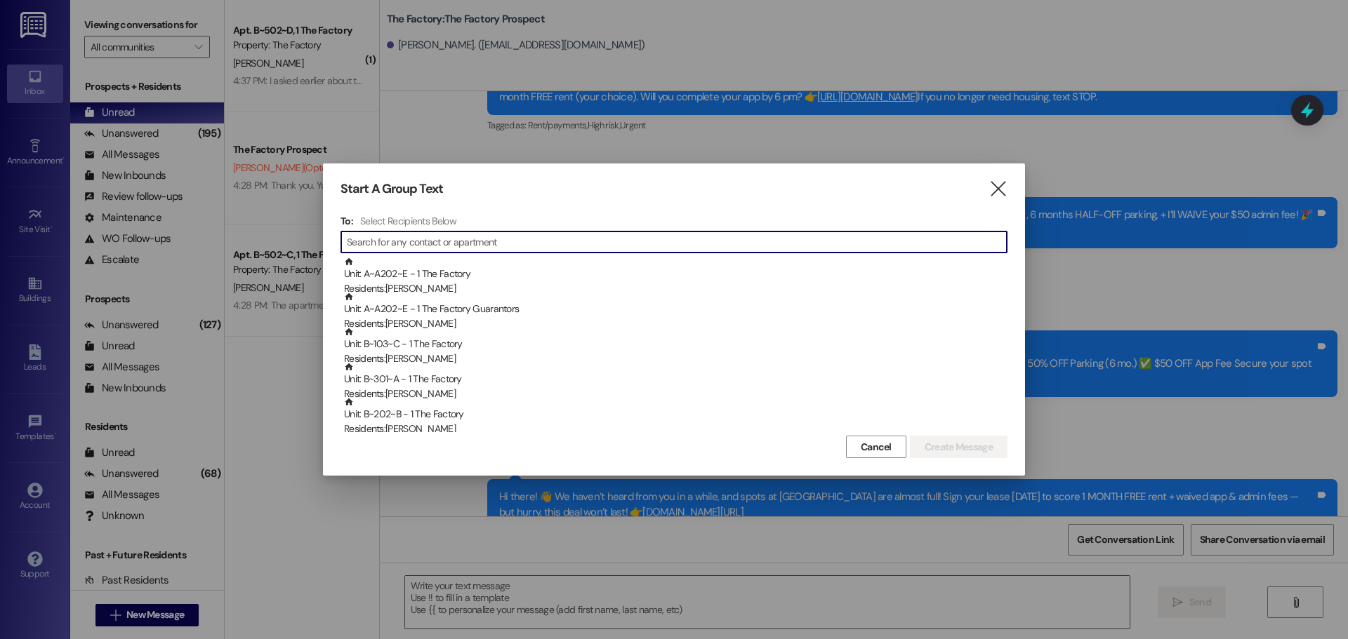
click at [431, 246] on input at bounding box center [677, 242] width 660 height 20
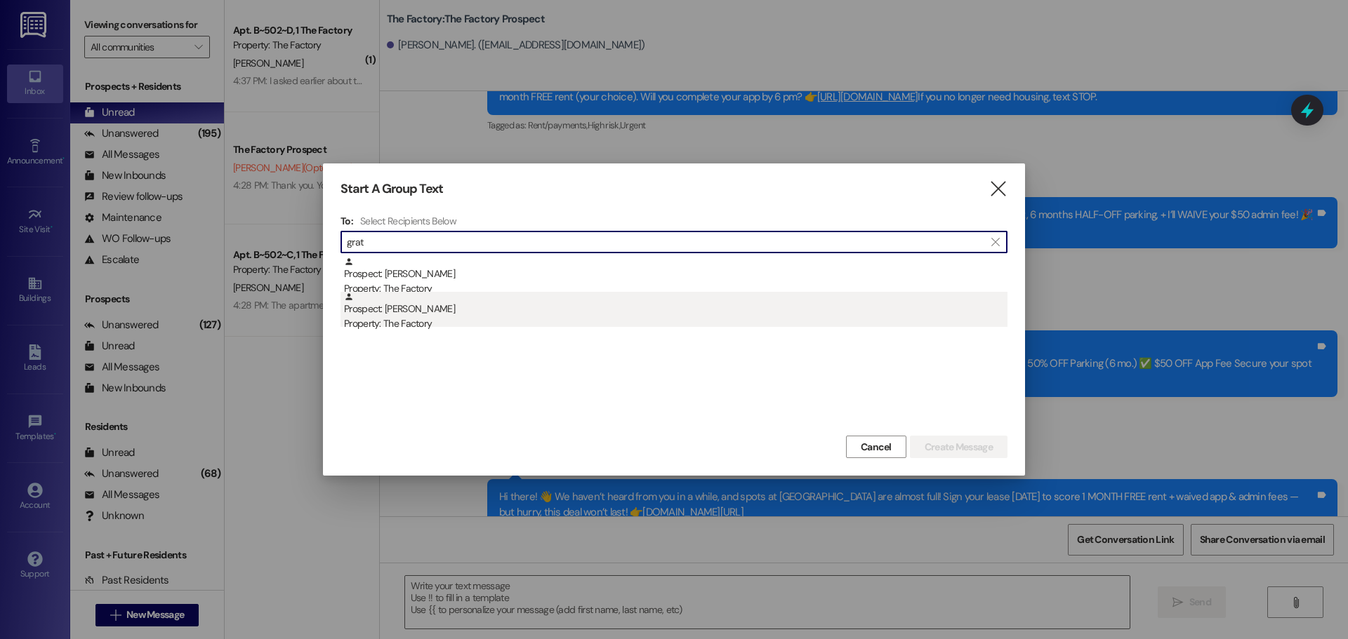
type input "grat"
click at [425, 321] on div "Property: The Factory" at bounding box center [675, 324] width 663 height 15
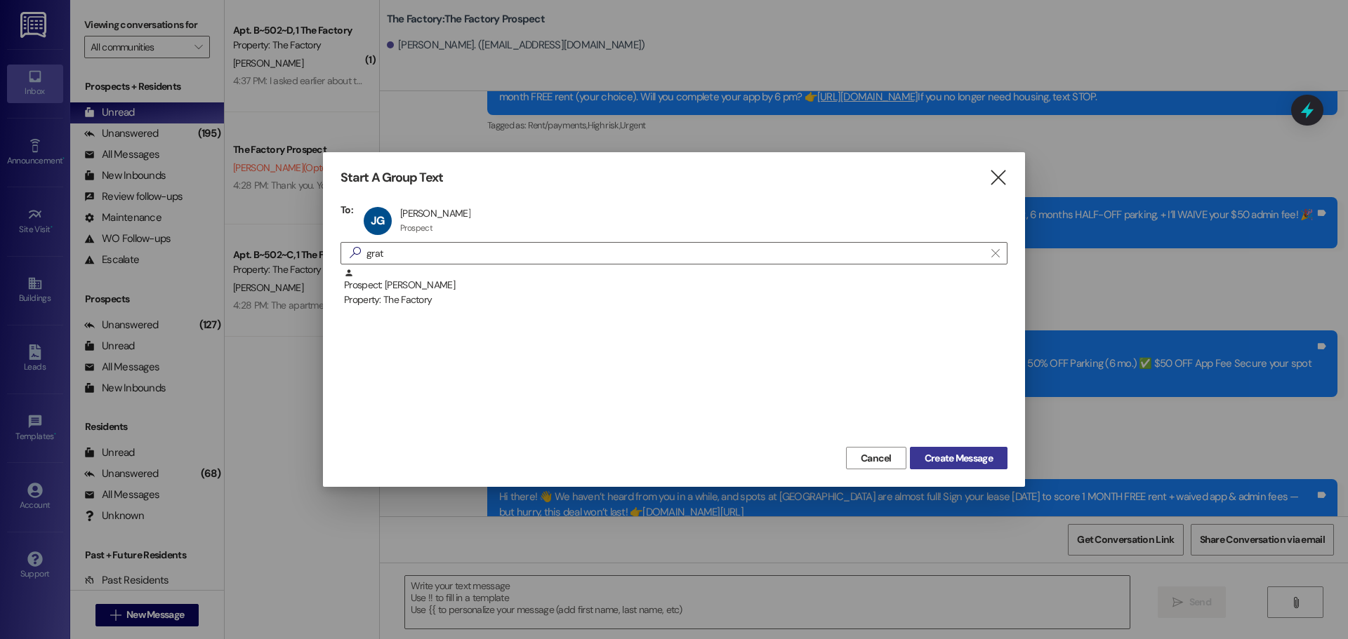
click at [964, 463] on span "Create Message" at bounding box center [958, 458] width 68 height 15
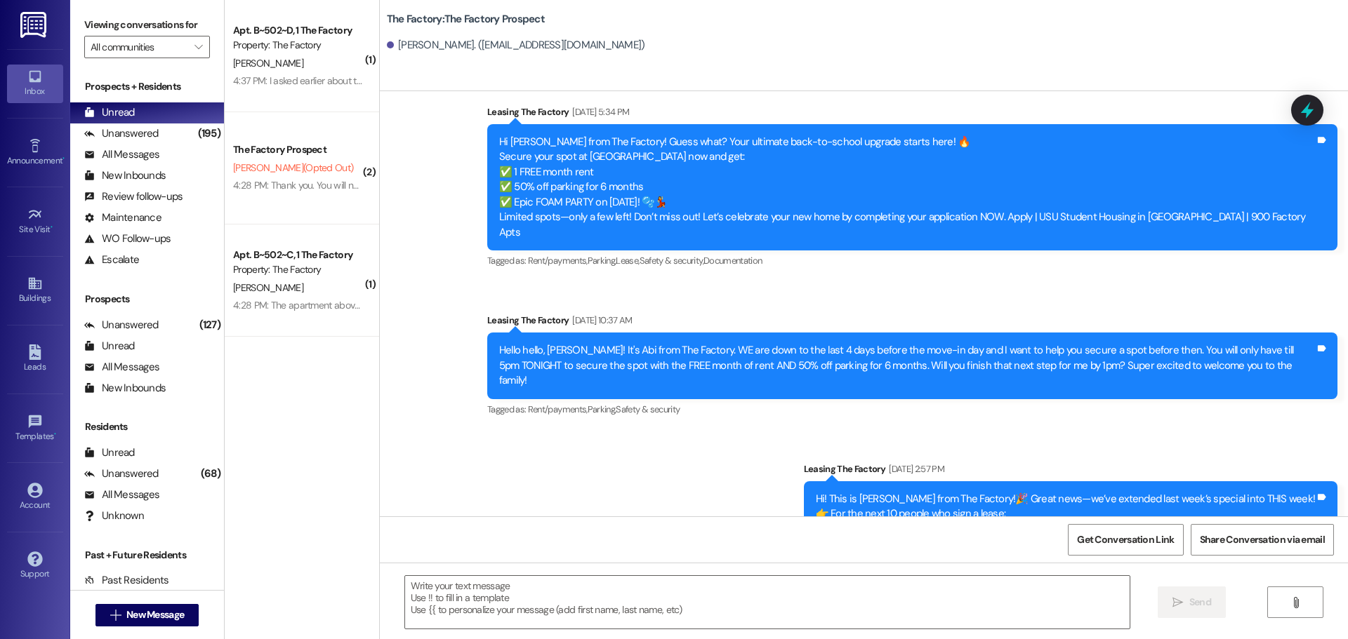
scroll to position [1263, 0]
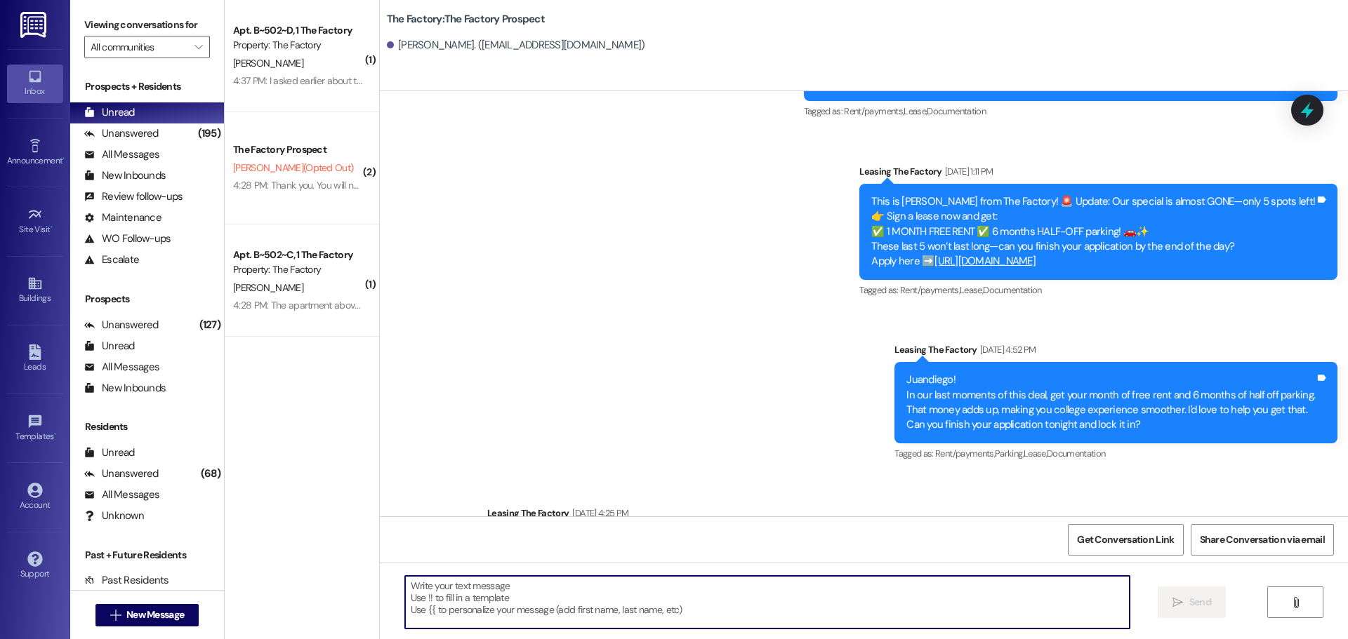
click at [405, 590] on textarea at bounding box center [767, 602] width 724 height 53
paste textarea "Hi {{first_name}}, it’s [PERSON_NAME] from The Factory! August FREE + 1 MONTH F…"
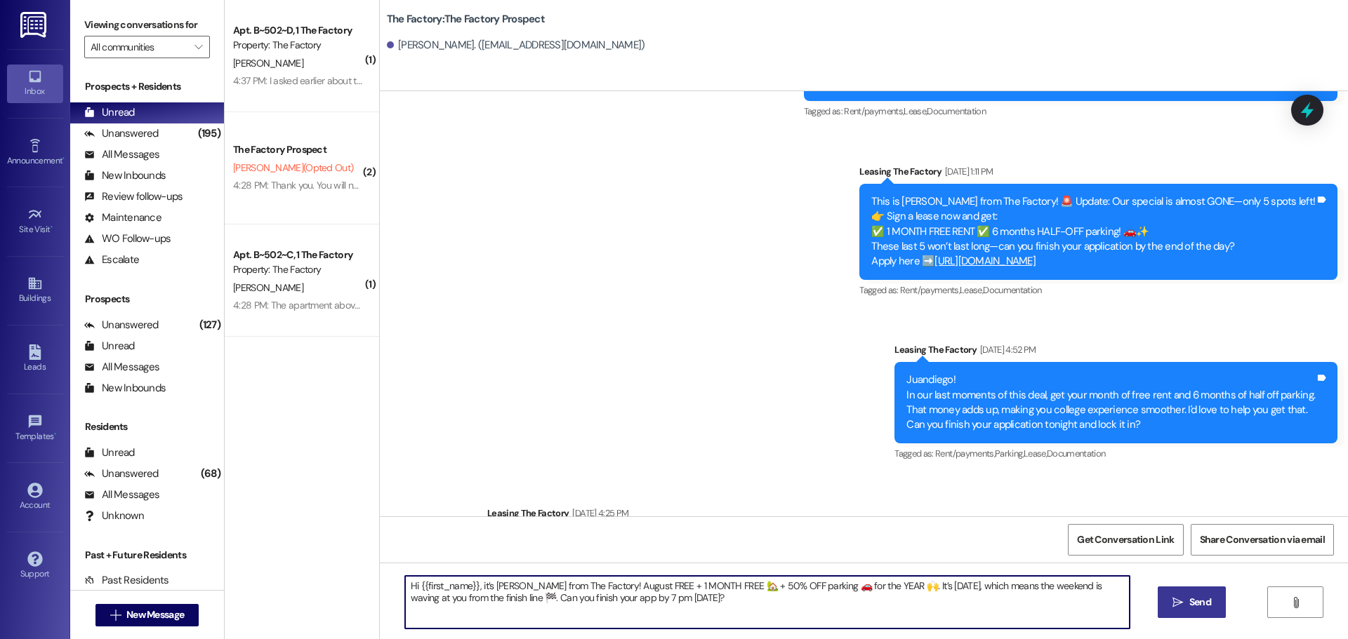
type textarea "Hi {{first_name}}, it’s [PERSON_NAME] from The Factory! August FREE + 1 MONTH F…"
click at [1197, 602] on span "Send" at bounding box center [1200, 602] width 22 height 15
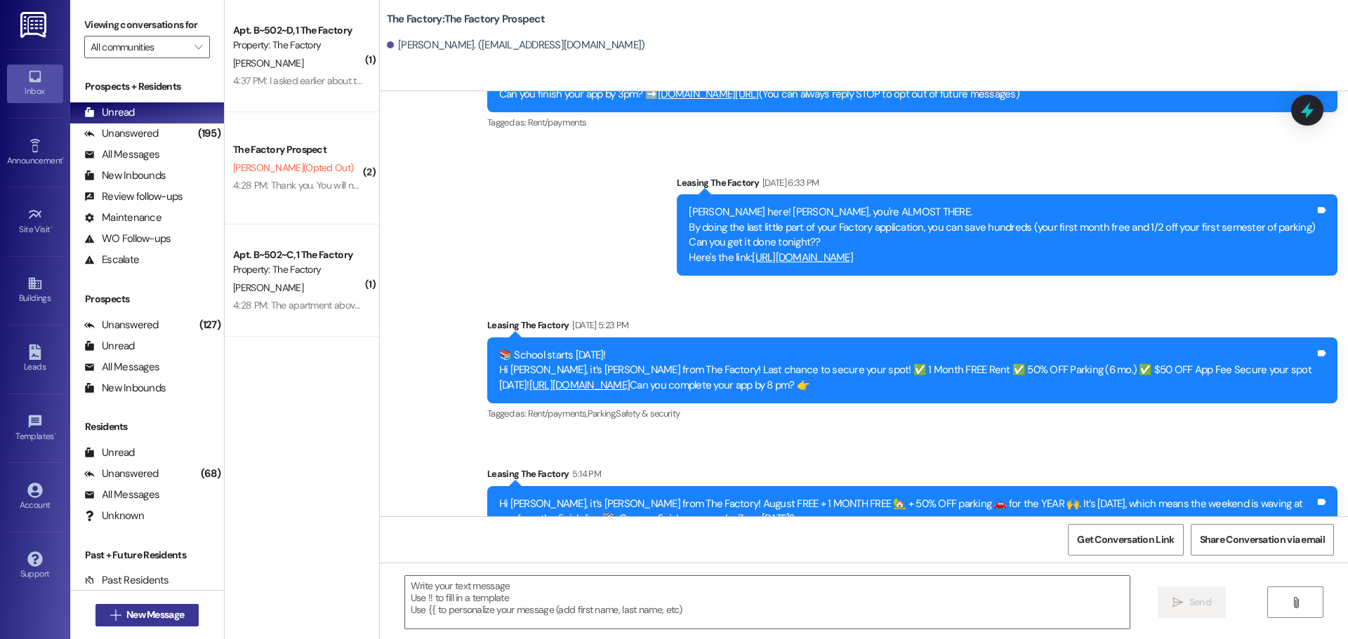
scroll to position [1730, 0]
